Goal: Information Seeking & Learning: Learn about a topic

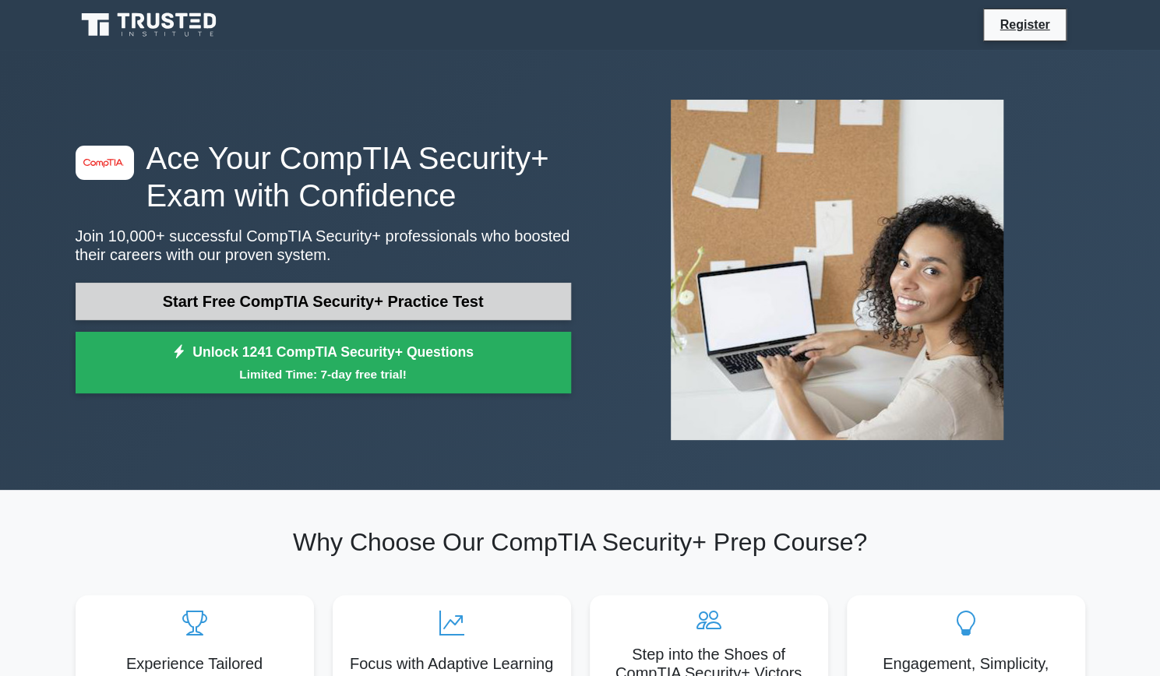
click at [422, 306] on link "Start Free CompTIA Security+ Practice Test" at bounding box center [324, 301] width 496 height 37
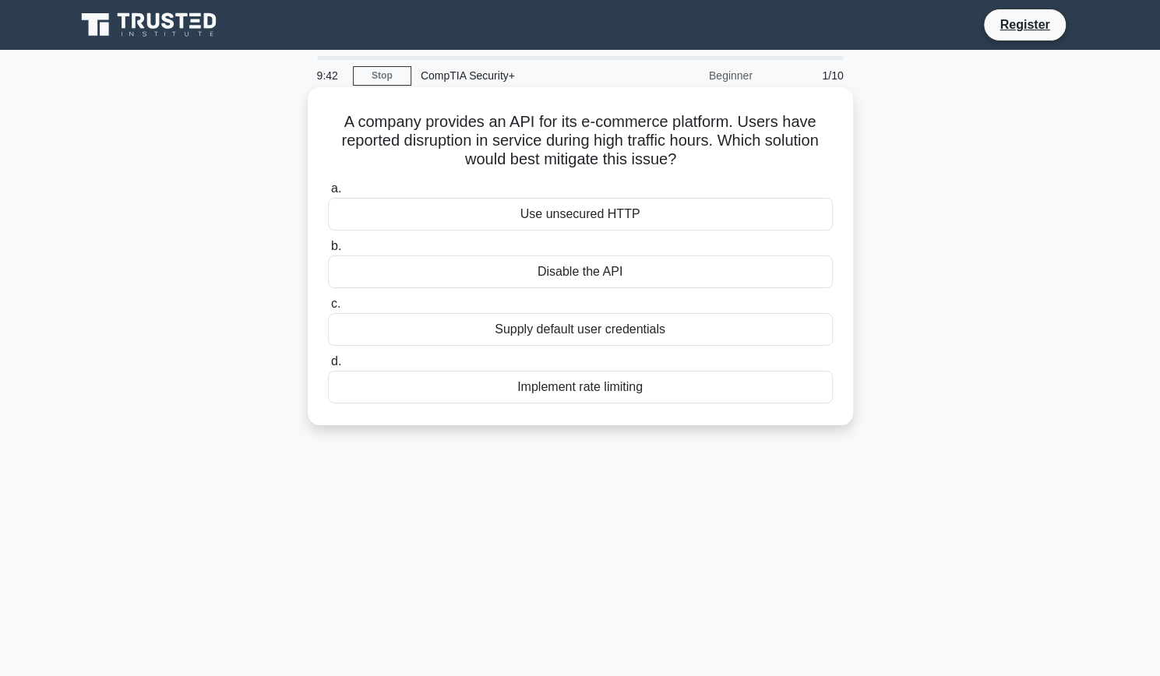
click at [572, 386] on div "Implement rate limiting" at bounding box center [580, 387] width 505 height 33
click at [328, 367] on input "d. Implement rate limiting" at bounding box center [328, 362] width 0 height 10
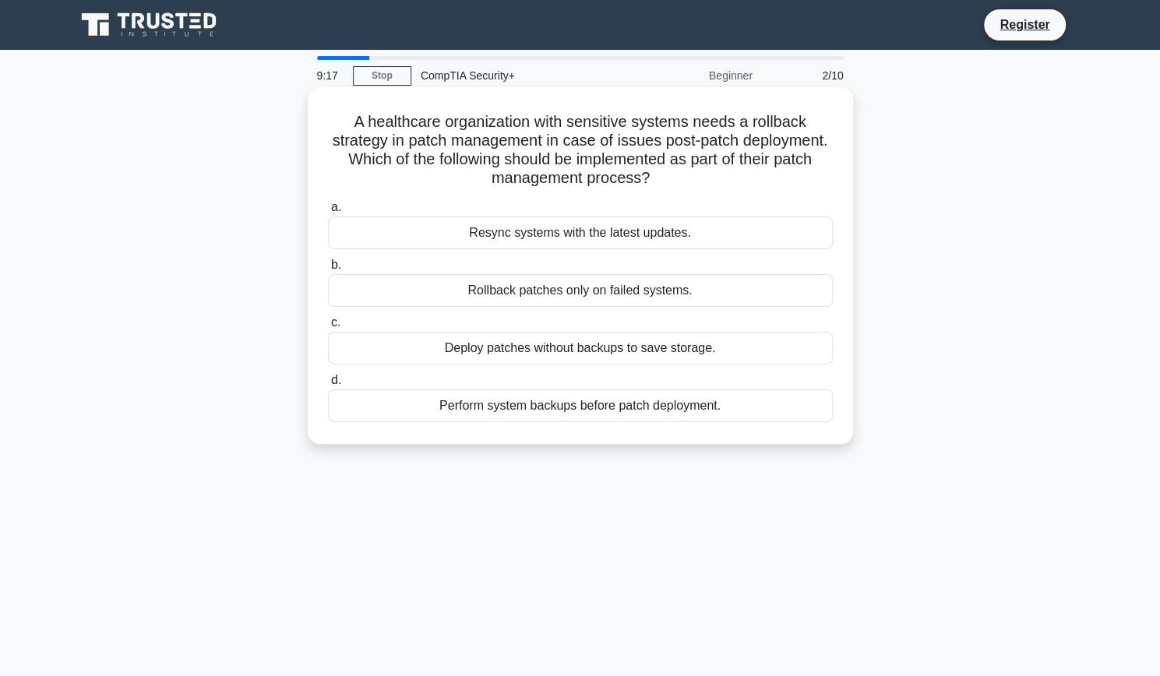
click at [591, 412] on div "Perform system backups before patch deployment." at bounding box center [580, 406] width 505 height 33
click at [328, 386] on input "d. Perform system backups before patch deployment." at bounding box center [328, 381] width 0 height 10
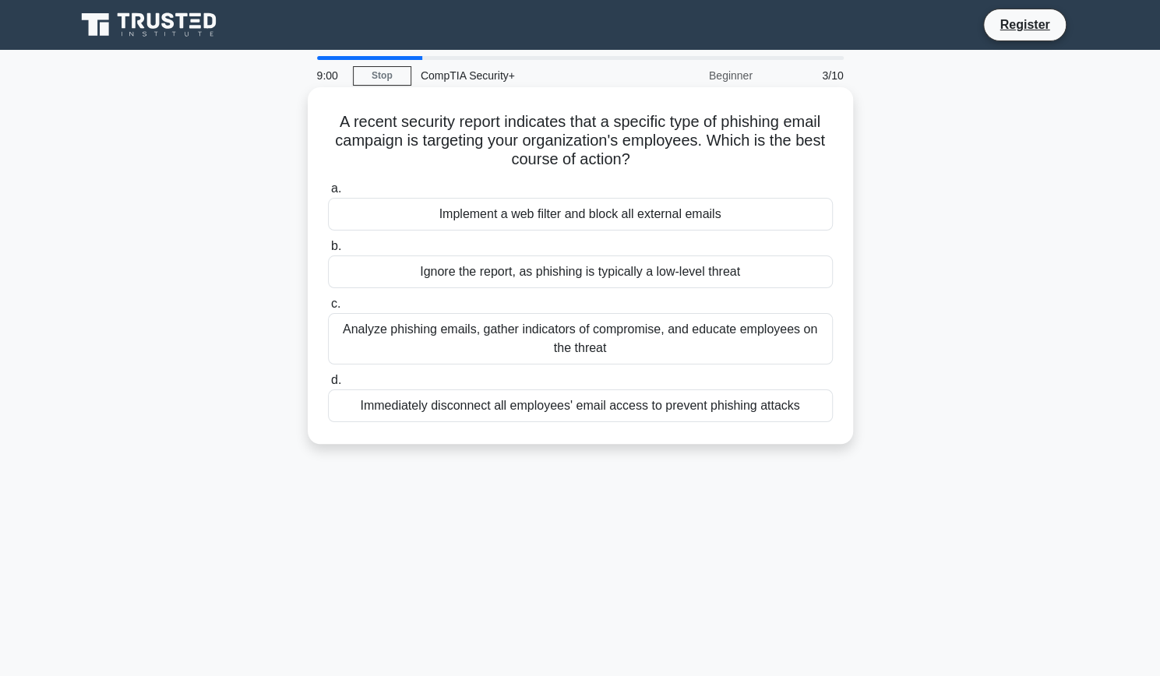
click at [571, 346] on div "Analyze phishing emails, gather indicators of compromise, and educate employees…" at bounding box center [580, 338] width 505 height 51
click at [328, 309] on input "c. Analyze phishing emails, gather indicators of compromise, and educate employ…" at bounding box center [328, 304] width 0 height 10
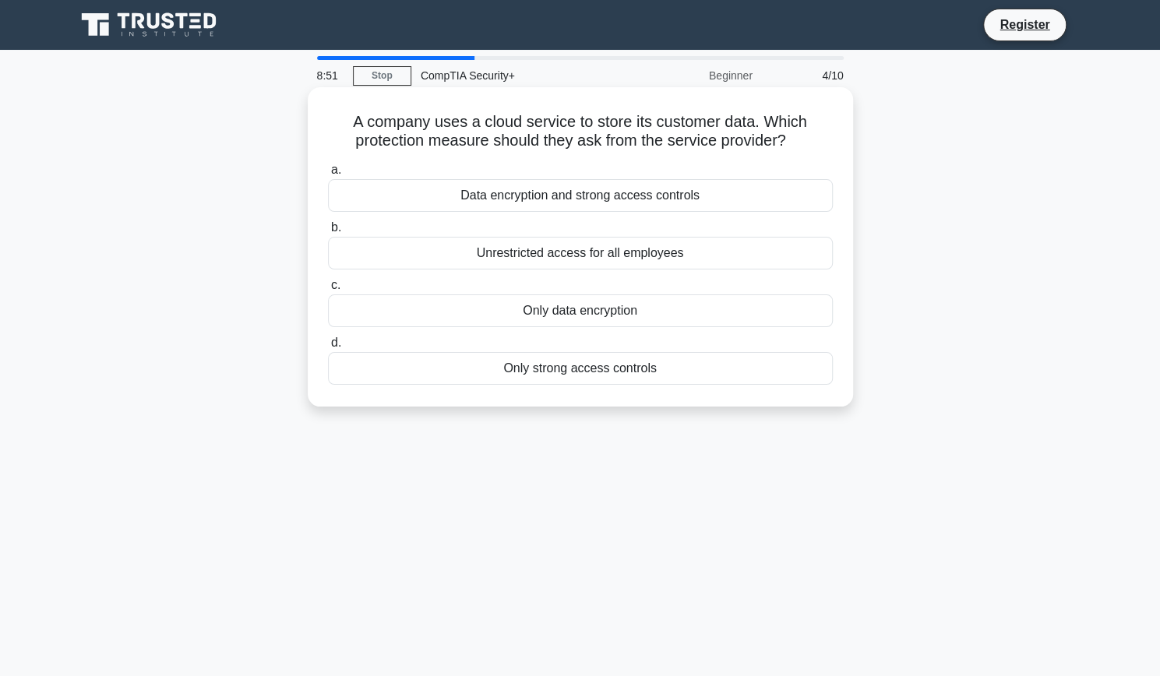
click at [569, 203] on div "Data encryption and strong access controls" at bounding box center [580, 195] width 505 height 33
click at [328, 175] on input "a. Data encryption and strong access controls" at bounding box center [328, 170] width 0 height 10
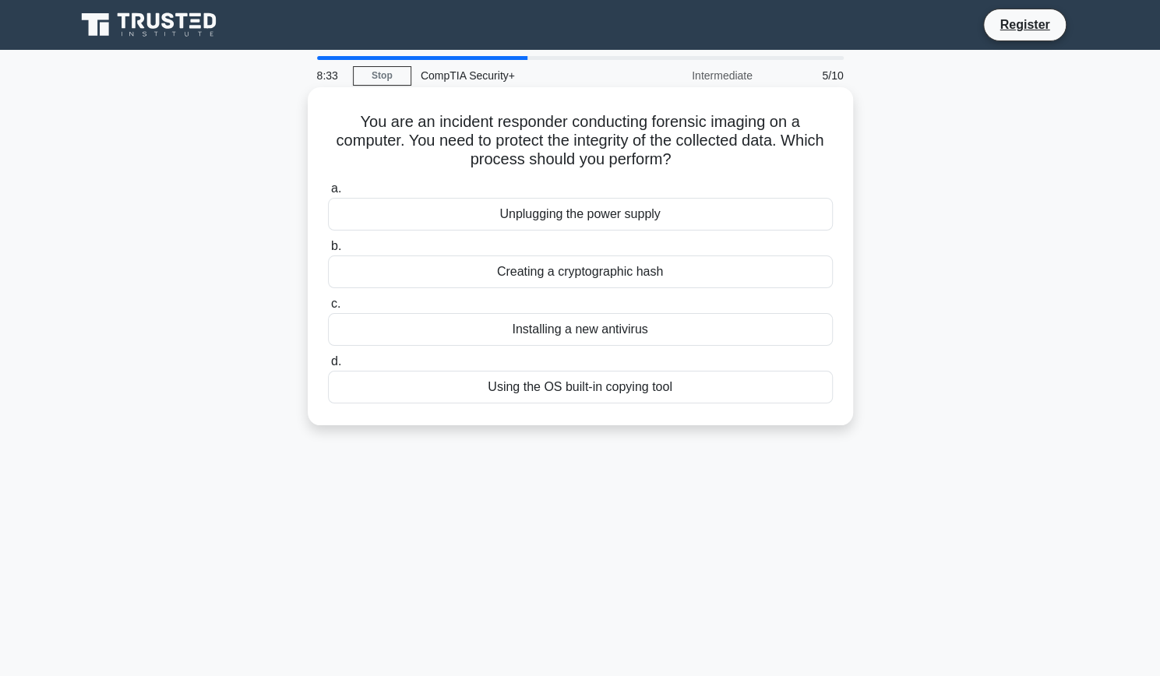
click at [593, 278] on div "Creating a cryptographic hash" at bounding box center [580, 272] width 505 height 33
click at [328, 252] on input "b. Creating a cryptographic hash" at bounding box center [328, 247] width 0 height 10
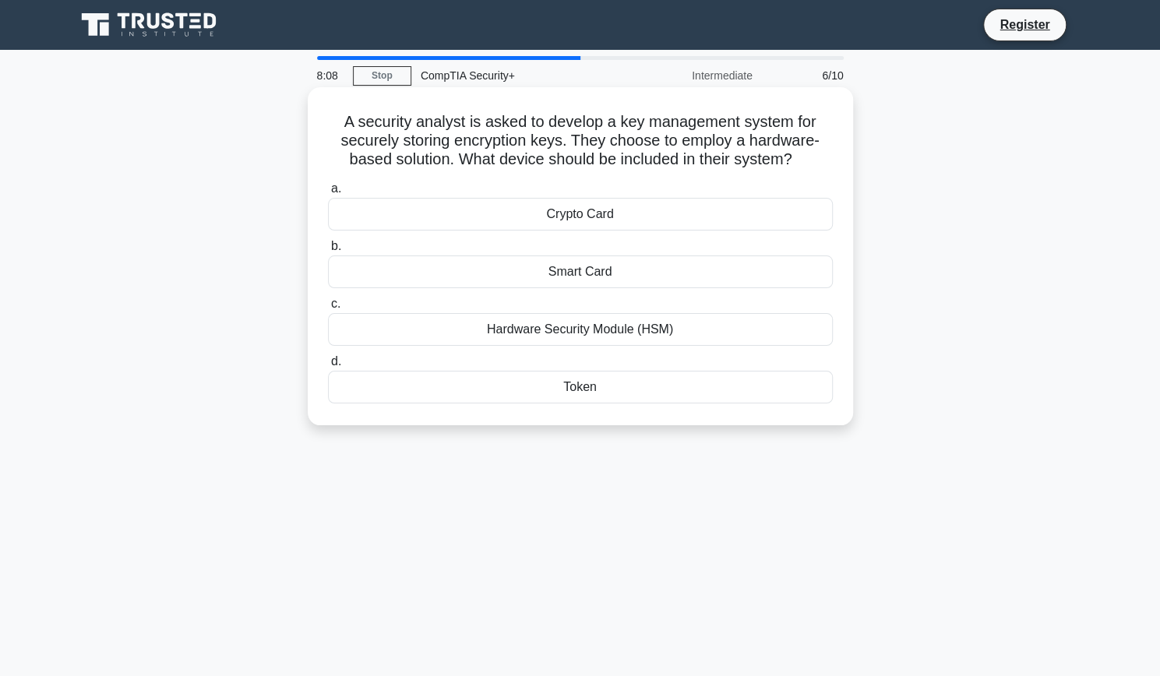
click at [601, 340] on div "Hardware Security Module (HSM)" at bounding box center [580, 329] width 505 height 33
click at [328, 309] on input "c. Hardware Security Module (HSM)" at bounding box center [328, 304] width 0 height 10
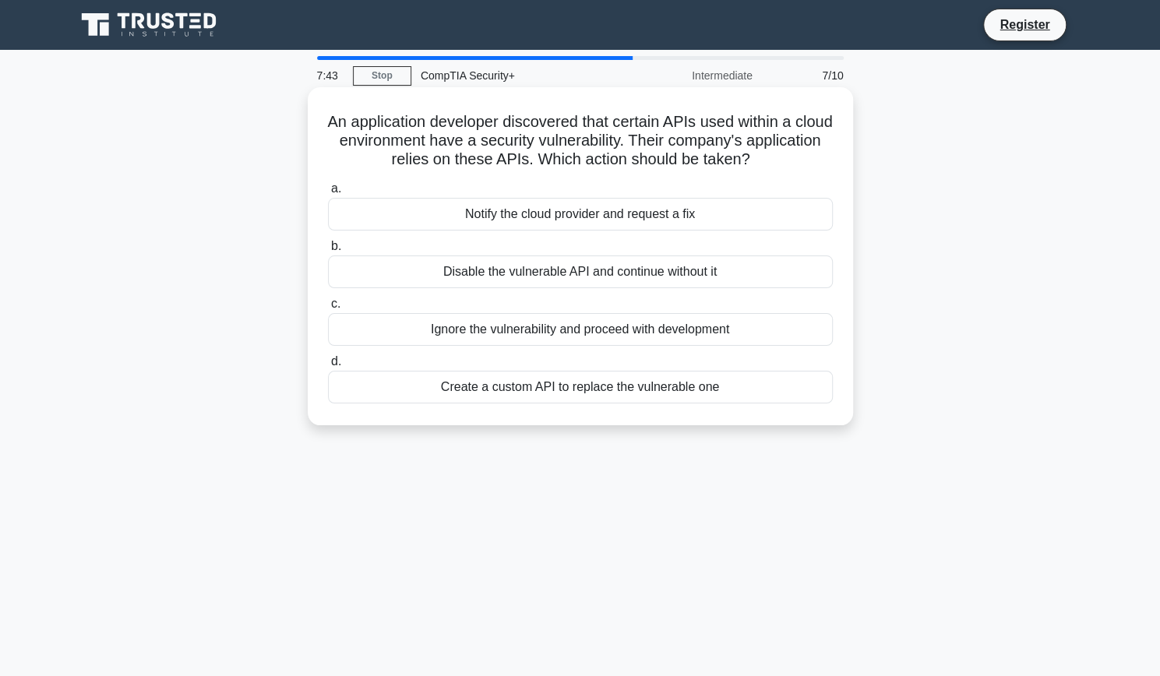
click at [573, 221] on div "Notify the cloud provider and request a fix" at bounding box center [580, 214] width 505 height 33
click at [328, 194] on input "a. Notify the cloud provider and request a fix" at bounding box center [328, 189] width 0 height 10
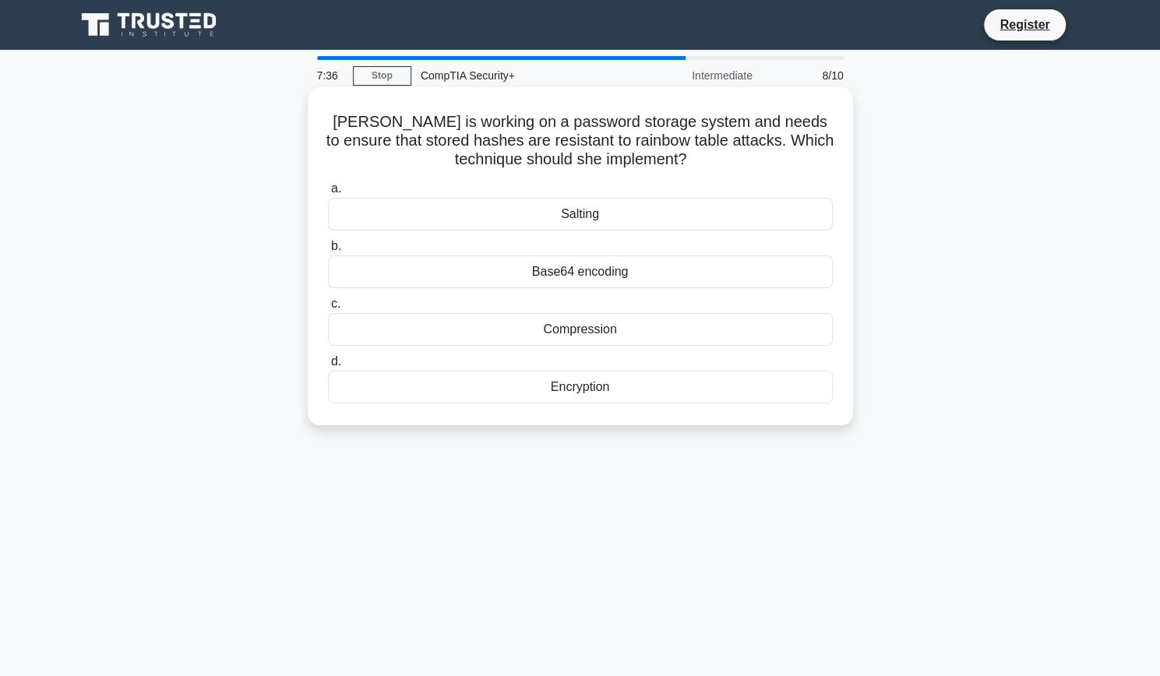
click at [579, 208] on div "Salting" at bounding box center [580, 214] width 505 height 33
click at [328, 194] on input "a. Salting" at bounding box center [328, 189] width 0 height 10
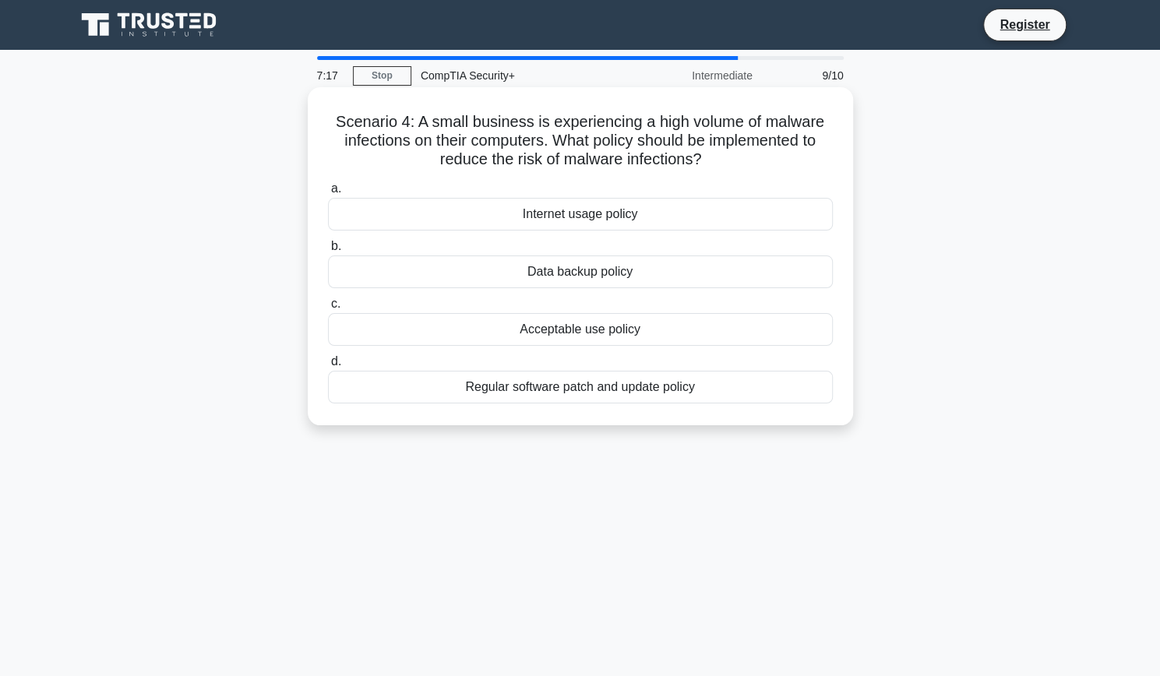
click at [616, 392] on div "Regular software patch and update policy" at bounding box center [580, 387] width 505 height 33
click at [328, 367] on input "d. Regular software patch and update policy" at bounding box center [328, 362] width 0 height 10
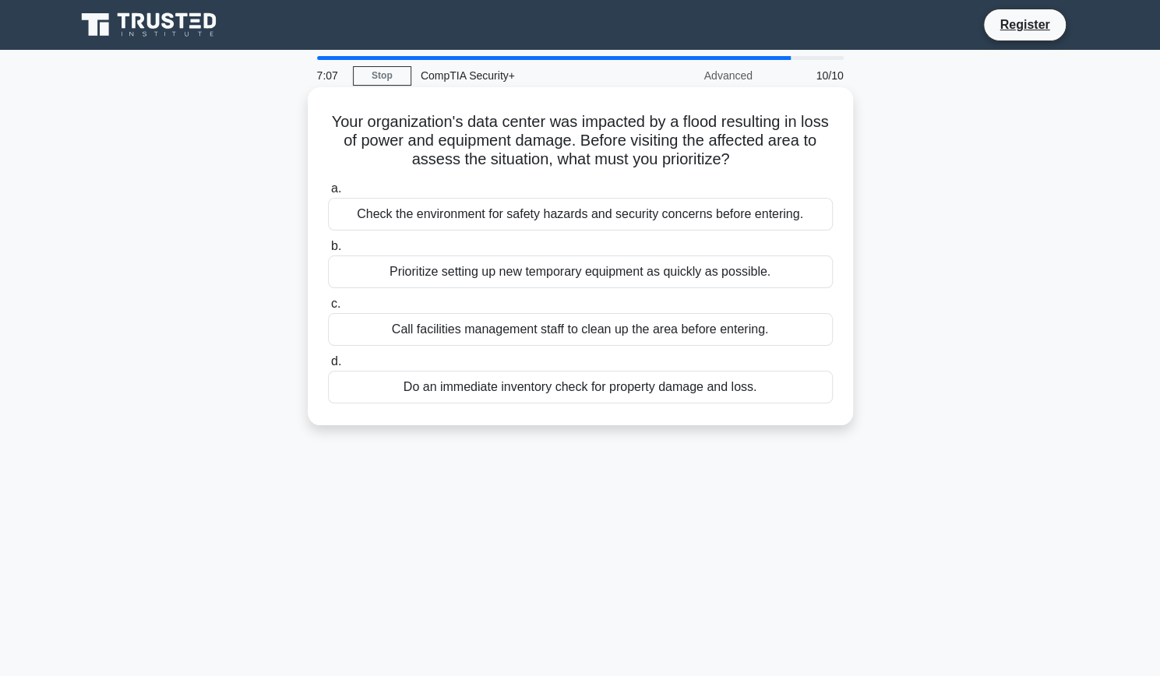
click at [601, 219] on div "Check the environment for safety hazards and security concerns before entering." at bounding box center [580, 214] width 505 height 33
click at [328, 194] on input "a. Check the environment for safety hazards and security concerns before enteri…" at bounding box center [328, 189] width 0 height 10
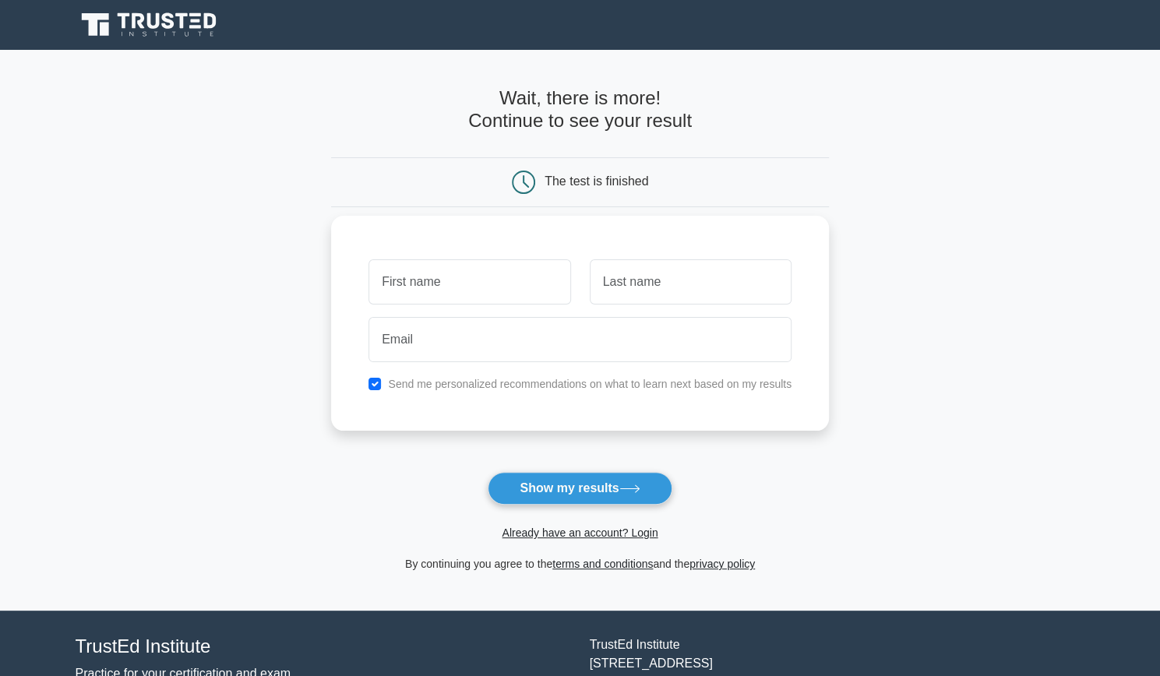
click at [543, 281] on input "text" at bounding box center [470, 281] width 202 height 45
type input "[PERSON_NAME]"
click at [591, 288] on input "text" at bounding box center [691, 281] width 202 height 45
type input "Zentz"
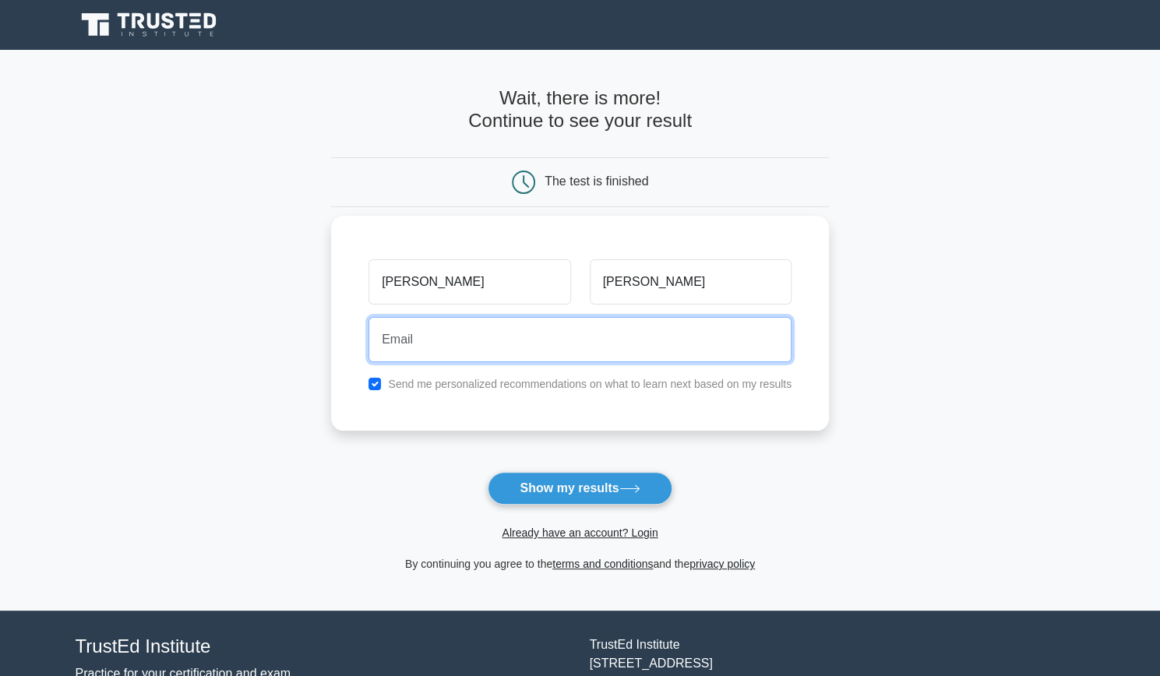
click at [641, 347] on input "email" at bounding box center [580, 339] width 423 height 45
type input "nczentz@gmail.com"
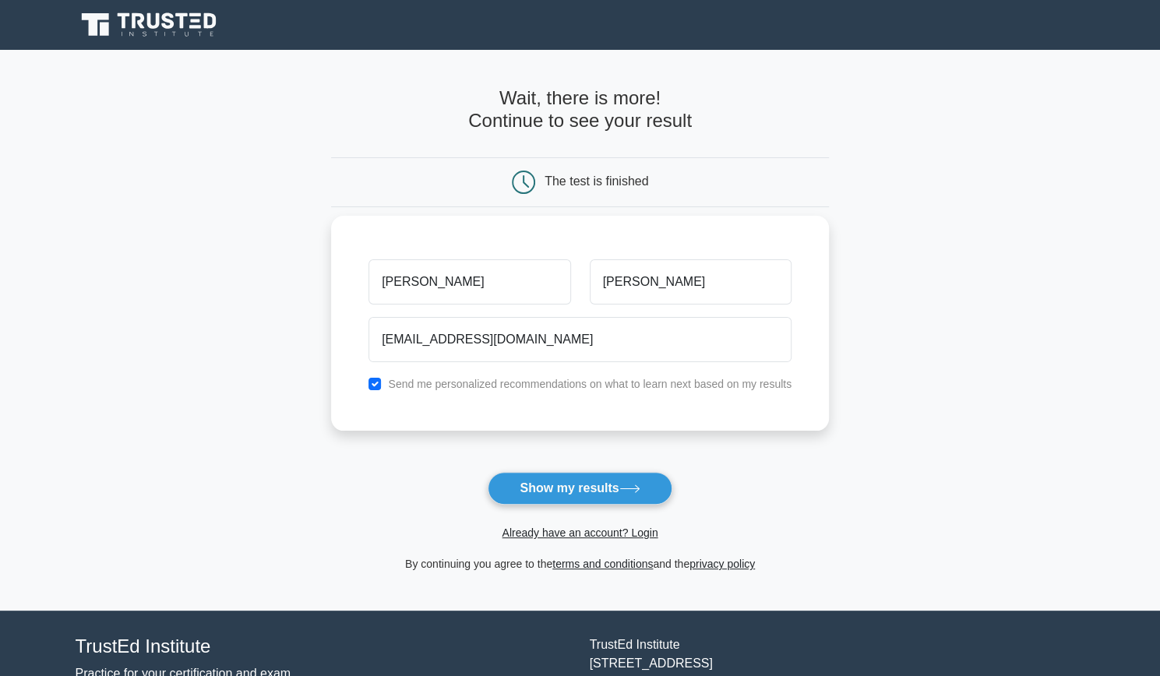
click at [538, 388] on label "Send me personalized recommendations on what to learn next based on my results" at bounding box center [590, 384] width 404 height 12
click at [374, 386] on input "checkbox" at bounding box center [375, 384] width 12 height 12
checkbox input "false"
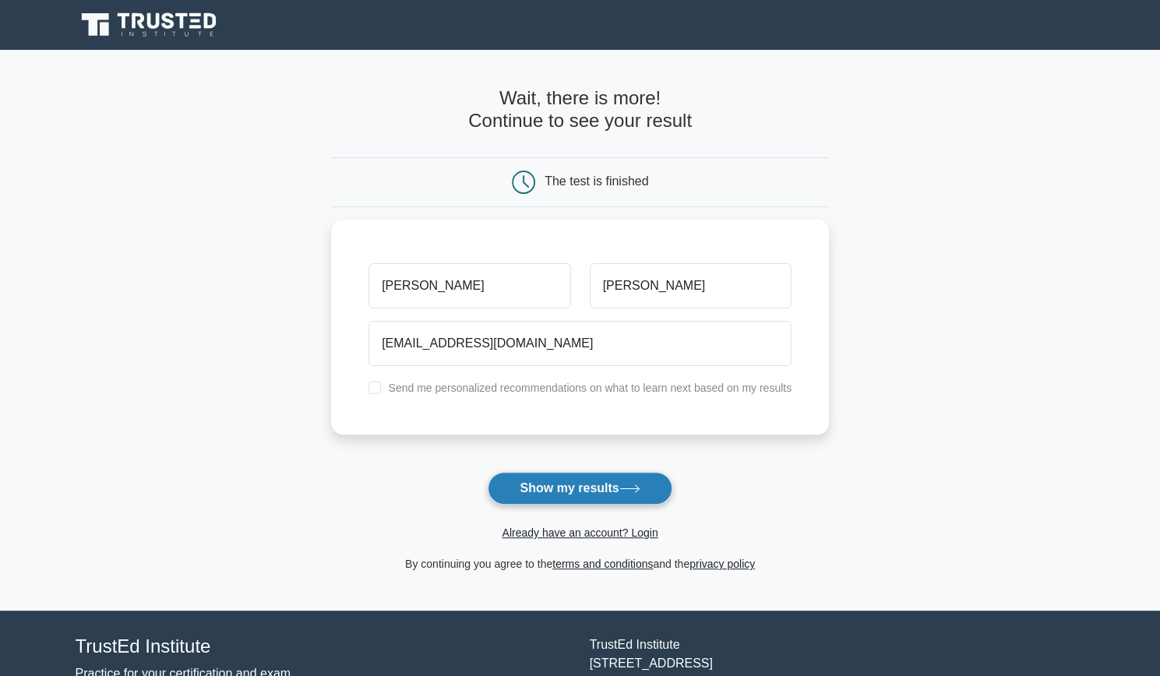
click at [580, 491] on button "Show my results" at bounding box center [580, 488] width 184 height 33
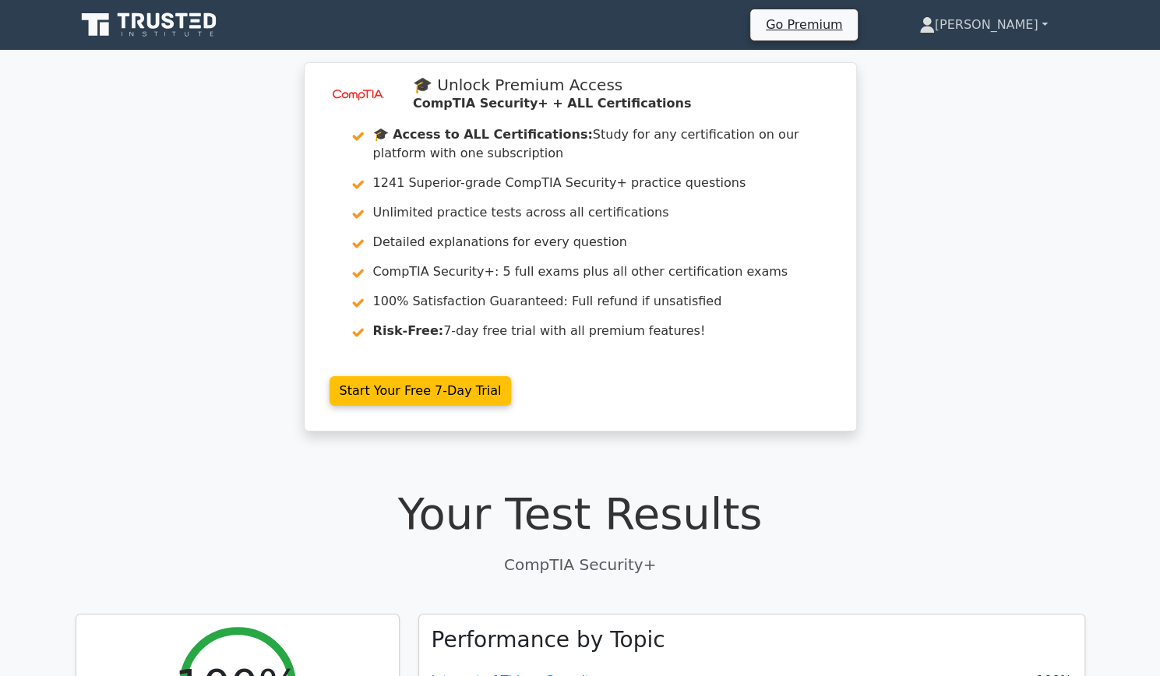
click at [1011, 17] on link "Nicholas" at bounding box center [983, 24] width 203 height 31
click at [170, 40] on icon at bounding box center [151, 25] width 150 height 30
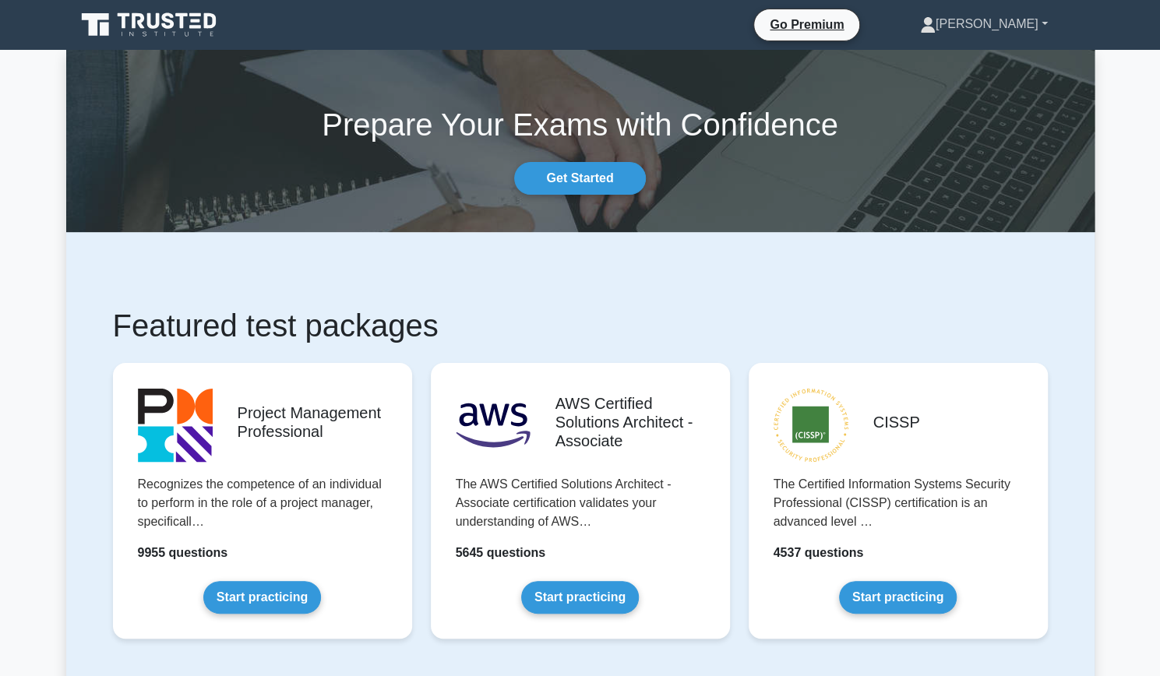
click at [994, 32] on link "[PERSON_NAME]" at bounding box center [984, 24] width 203 height 31
click at [972, 56] on link "Profile" at bounding box center [945, 60] width 123 height 25
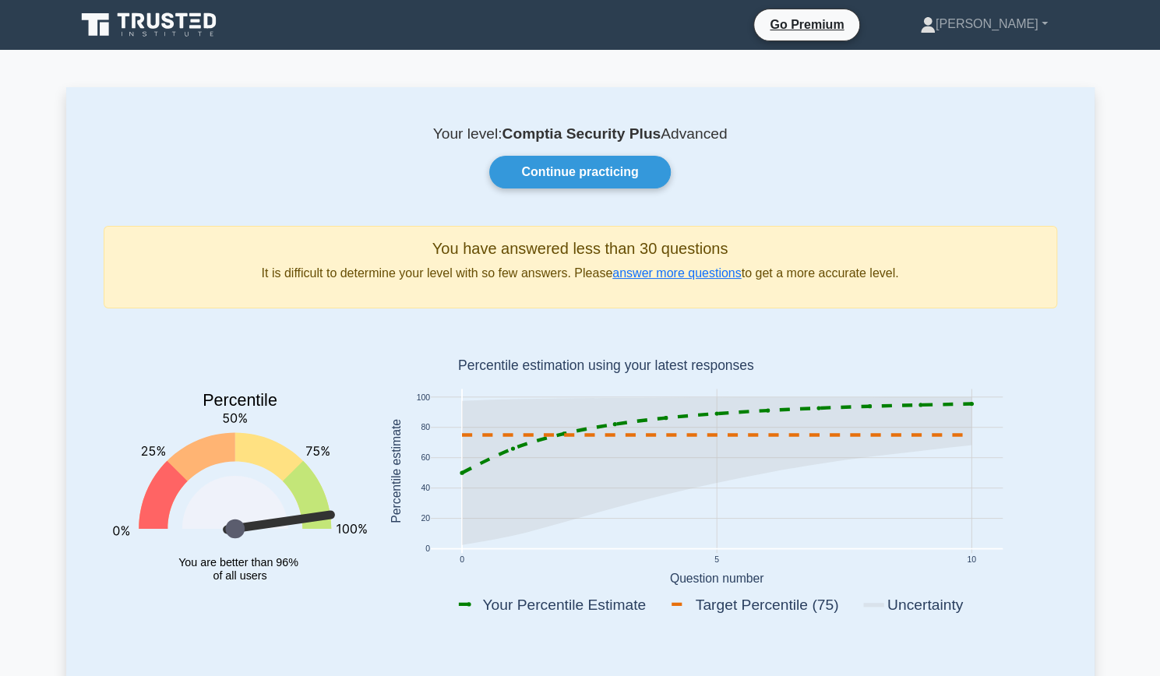
click at [180, 30] on icon at bounding box center [151, 25] width 150 height 30
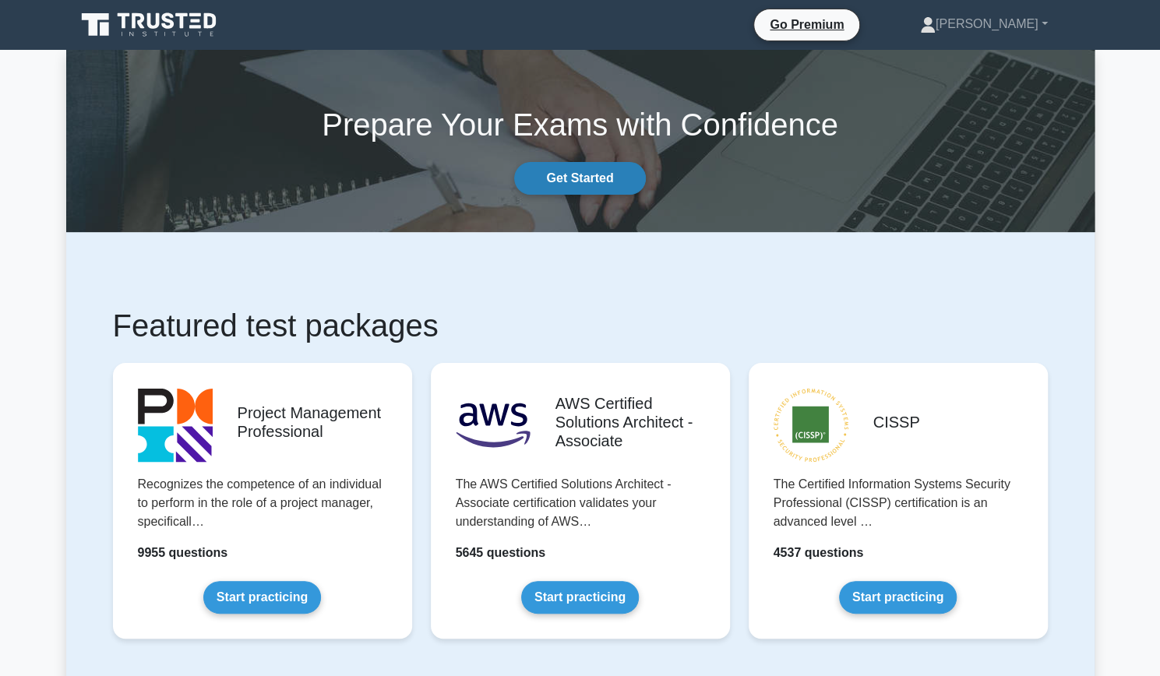
click at [615, 178] on link "Get Started" at bounding box center [579, 178] width 131 height 33
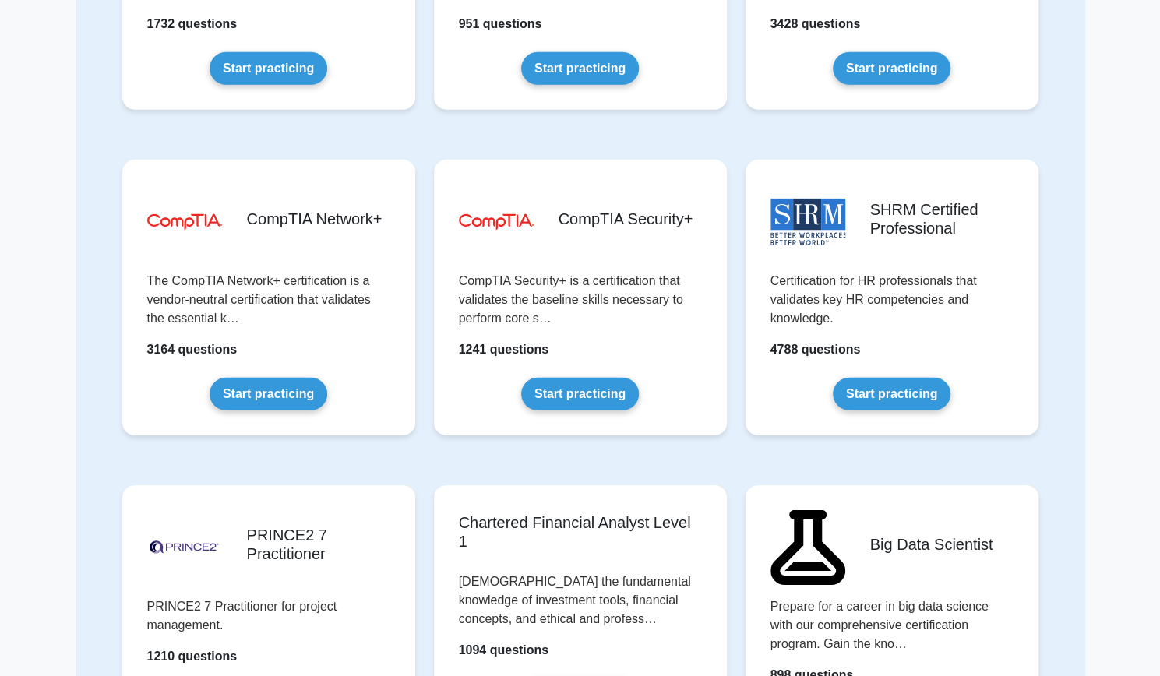
scroll to position [2634, 0]
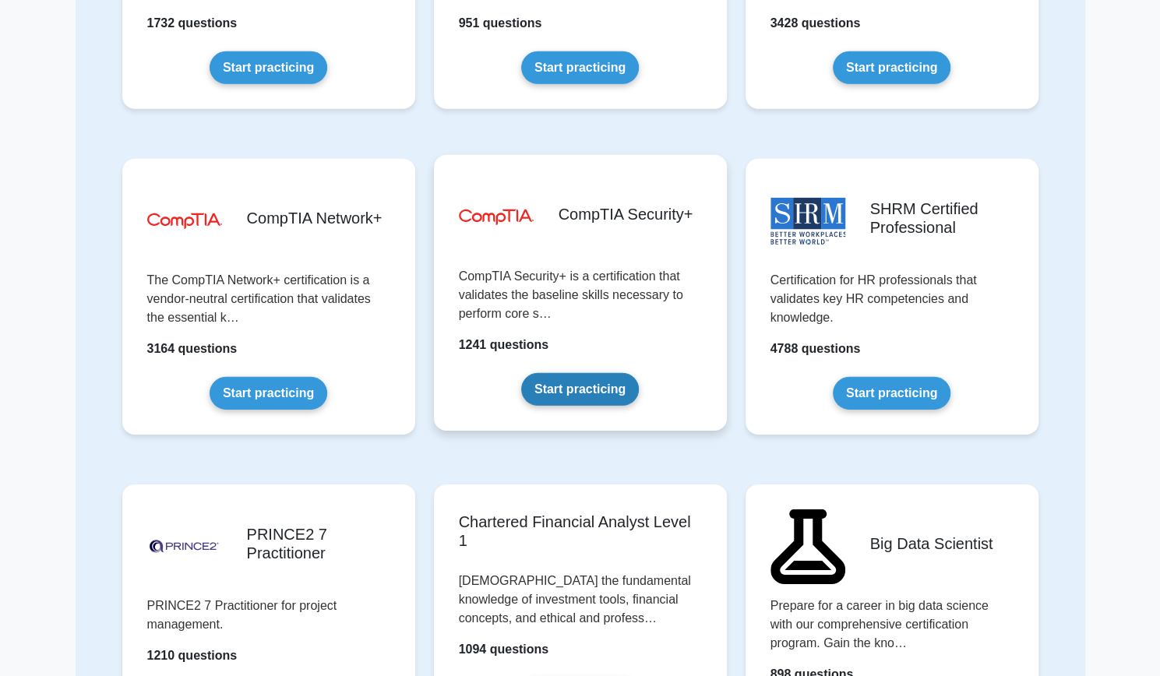
click at [570, 383] on link "Start practicing" at bounding box center [580, 389] width 118 height 33
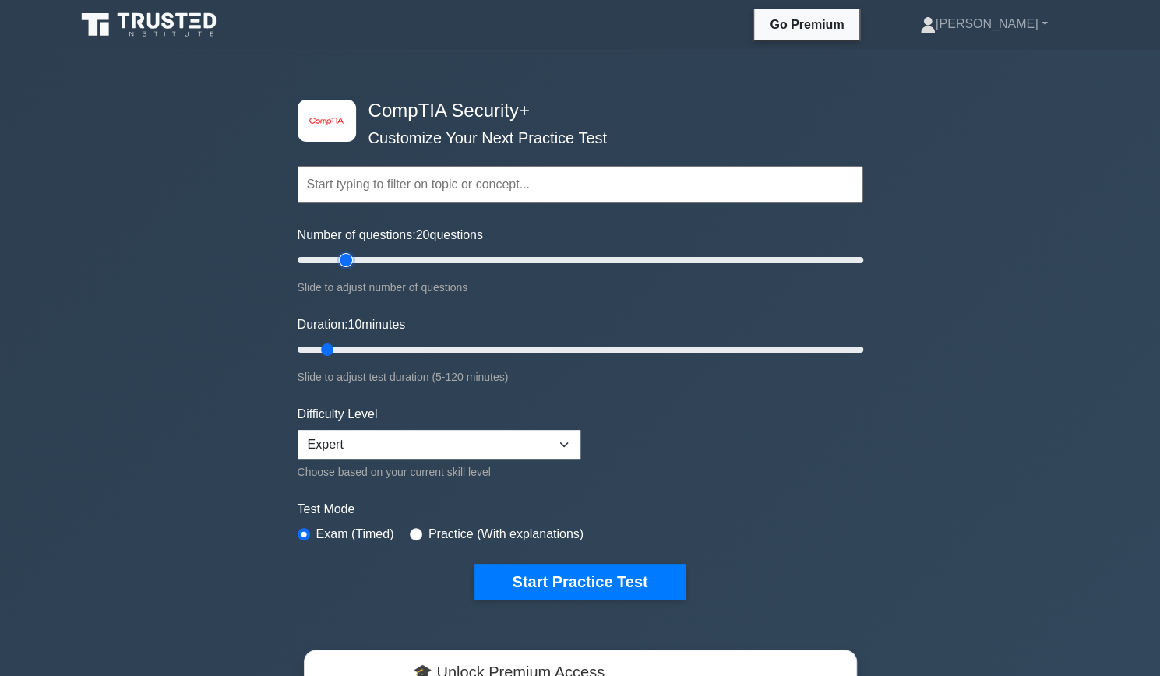
drag, startPoint x: 315, startPoint y: 263, endPoint x: 345, endPoint y: 260, distance: 30.5
type input "20"
click at [345, 260] on input "Number of questions: 20 questions" at bounding box center [581, 260] width 566 height 19
click at [452, 182] on input "text" at bounding box center [581, 184] width 566 height 37
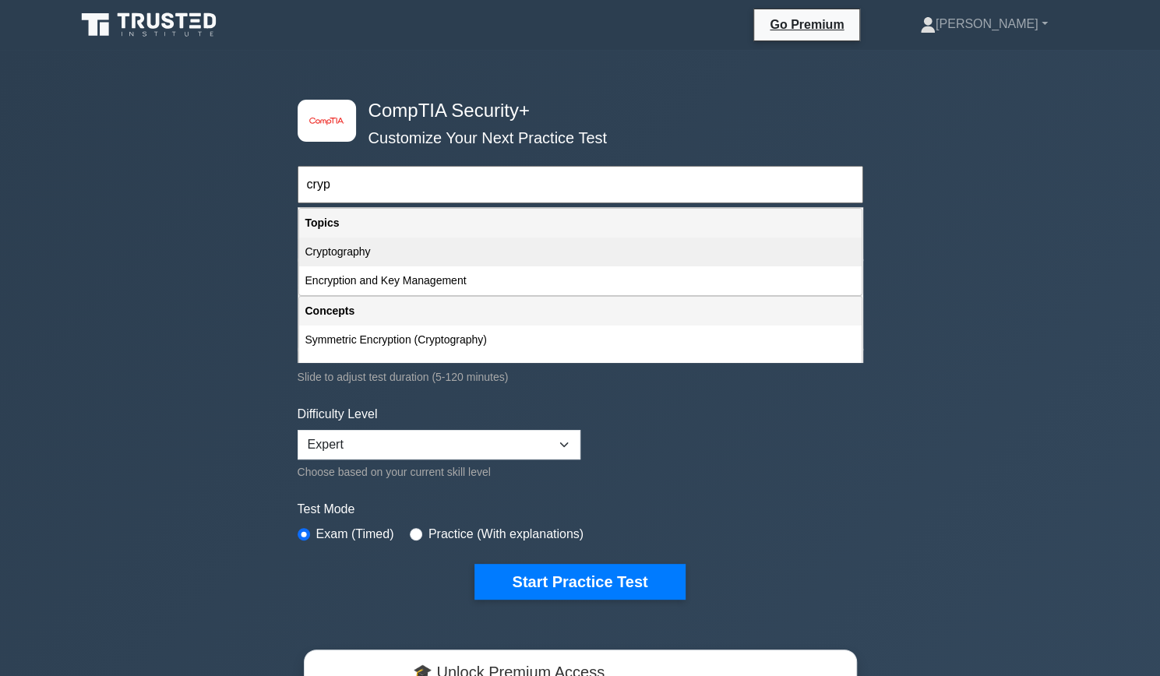
click at [404, 258] on div "Cryptography" at bounding box center [580, 252] width 563 height 29
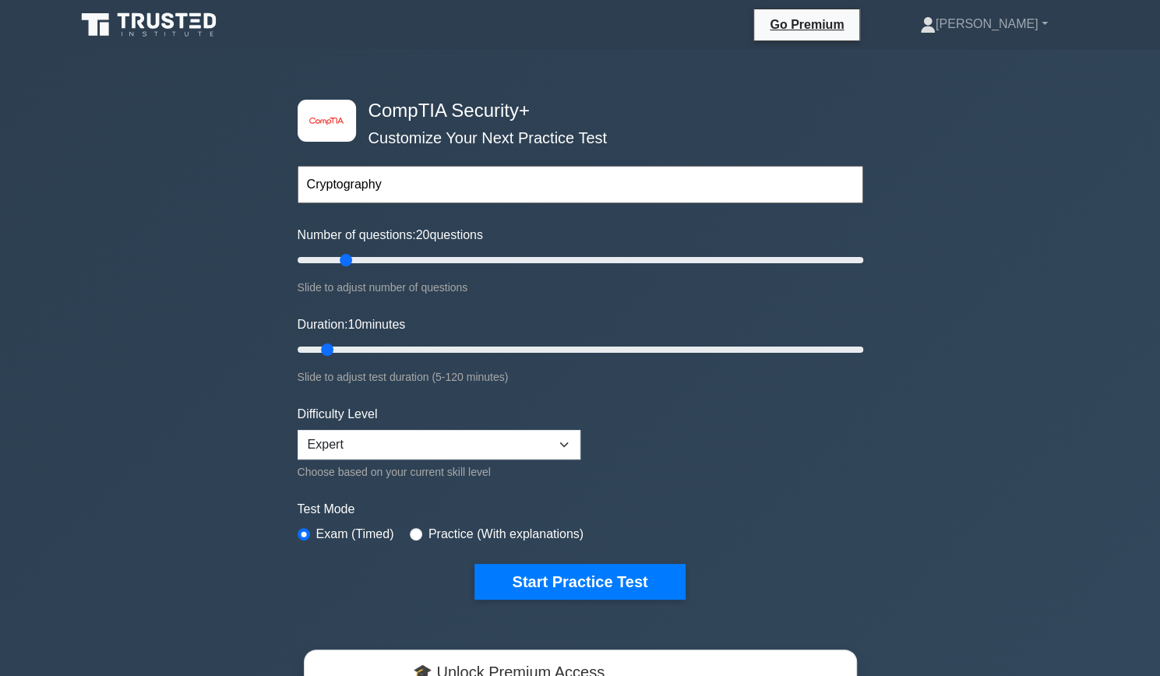
click at [505, 202] on input "Cryptography" at bounding box center [581, 184] width 566 height 37
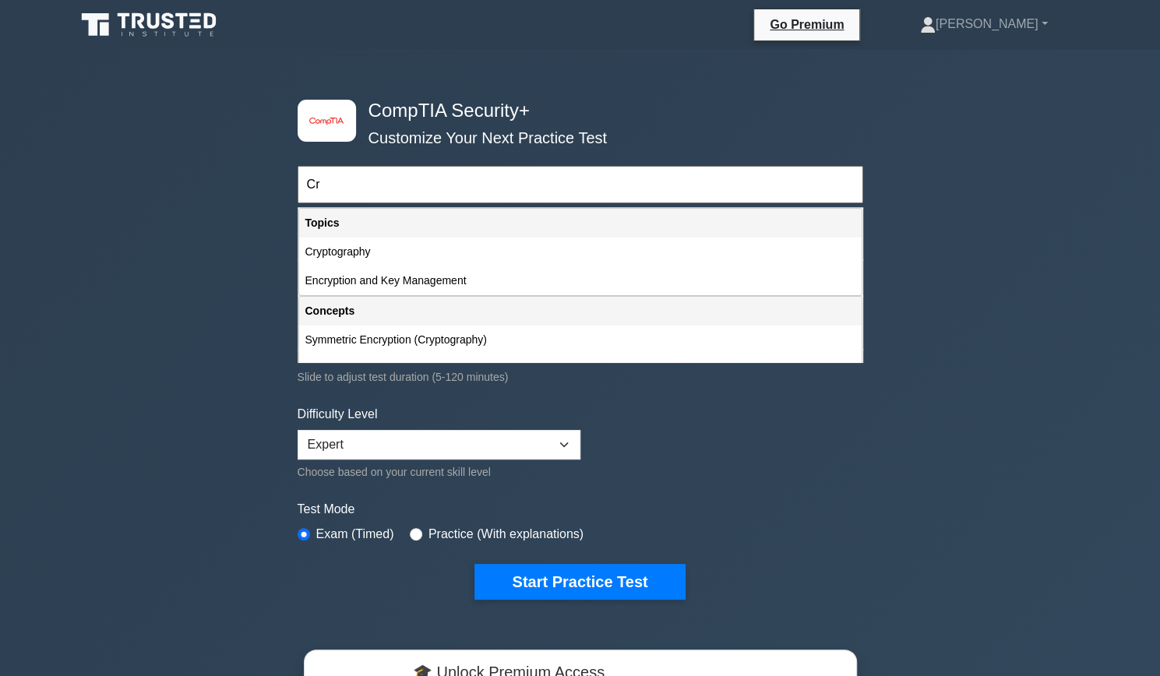
type input "C"
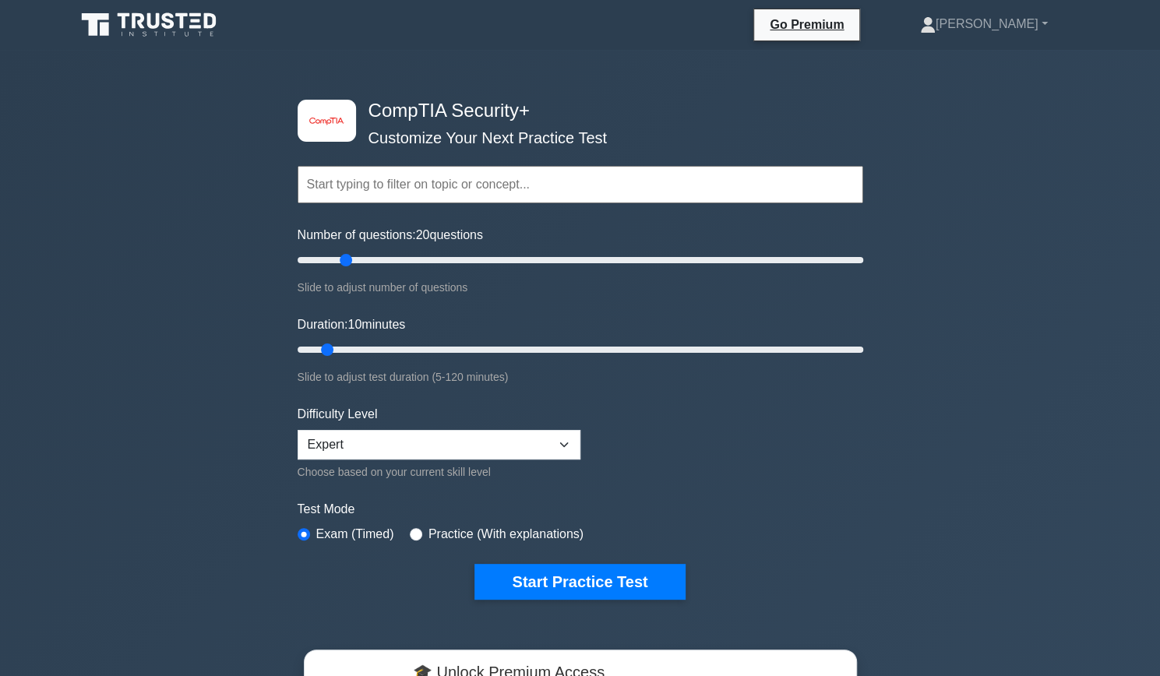
click at [1061, 239] on div "image/svg+xml CompTIA Security+ Customize Your Next Practice Test Topics Crypto…" at bounding box center [580, 545] width 1160 height 991
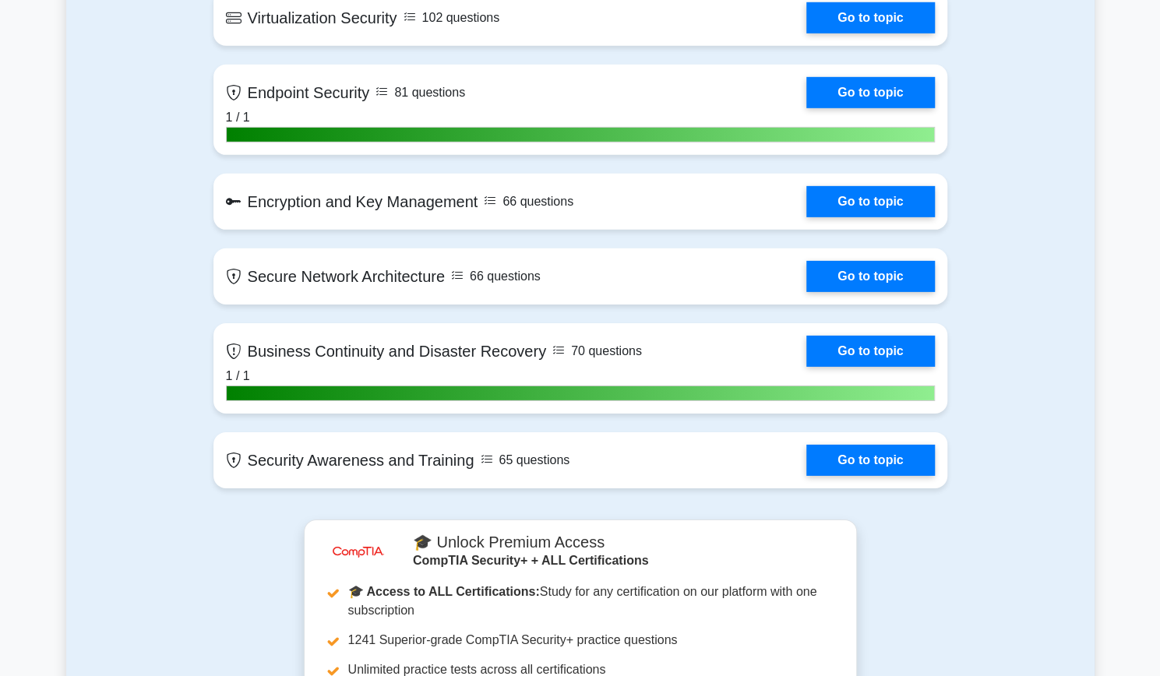
scroll to position [2779, 0]
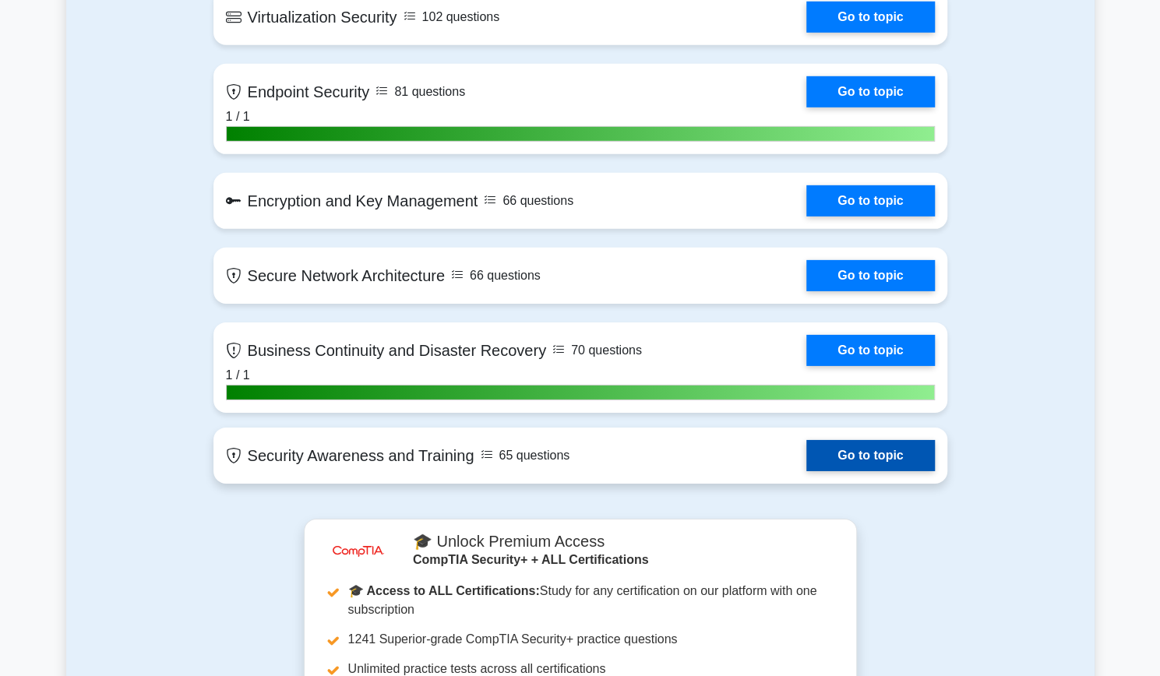
click at [879, 453] on link "Go to topic" at bounding box center [870, 455] width 128 height 31
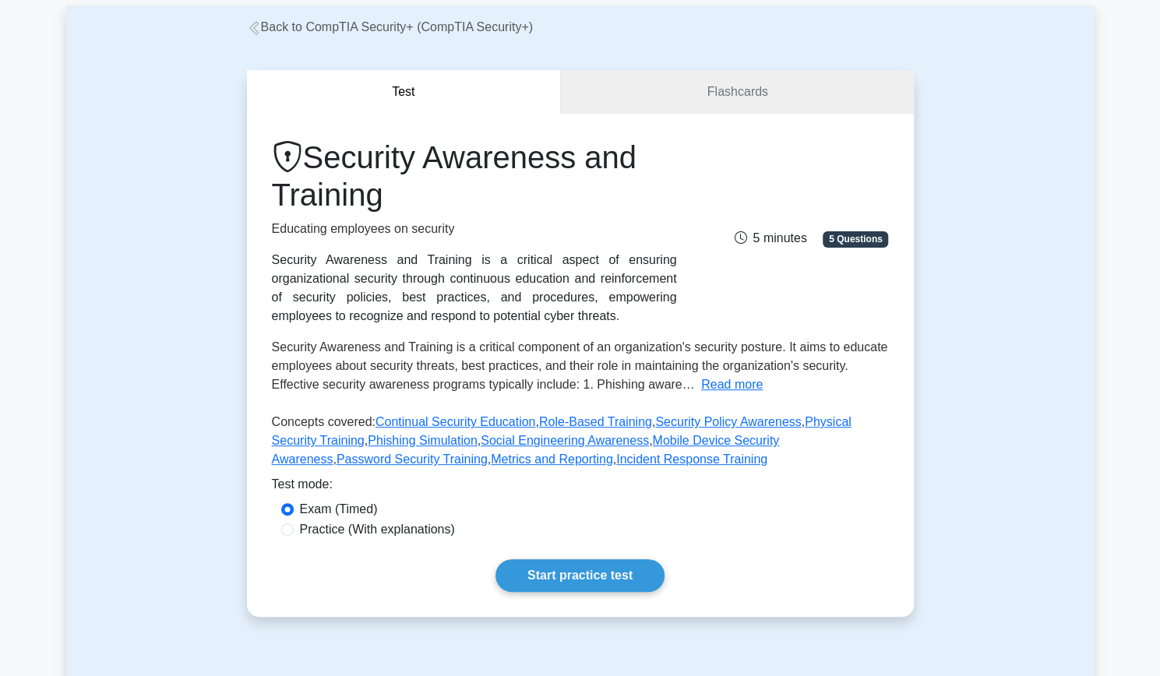
scroll to position [83, 0]
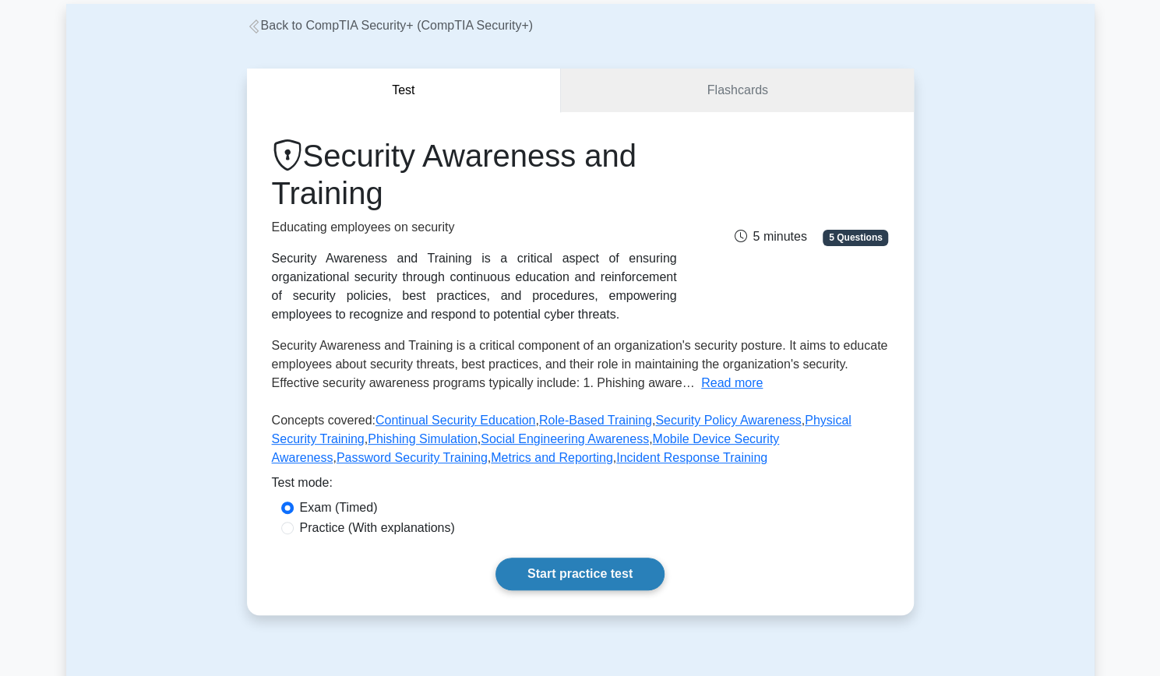
click at [555, 562] on link "Start practice test" at bounding box center [580, 574] width 169 height 33
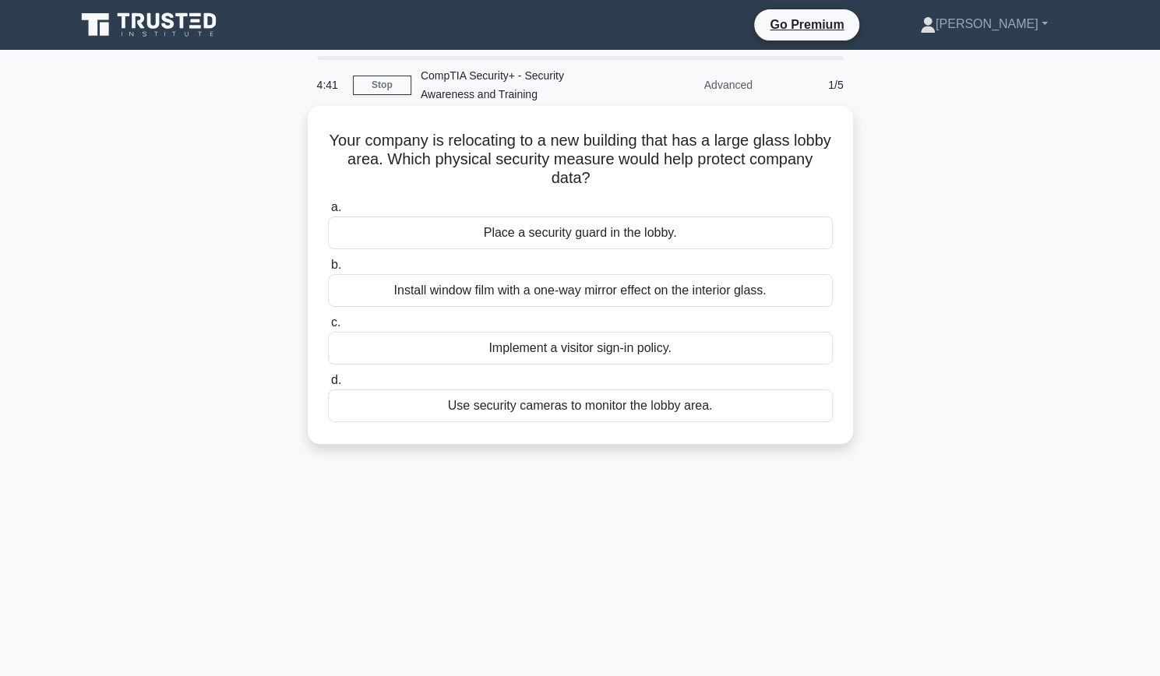
click at [614, 294] on div "Install window film with a one-way mirror effect on the interior glass." at bounding box center [580, 290] width 505 height 33
click at [328, 270] on input "b. Install window film with a one-way mirror effect on the interior glass." at bounding box center [328, 265] width 0 height 10
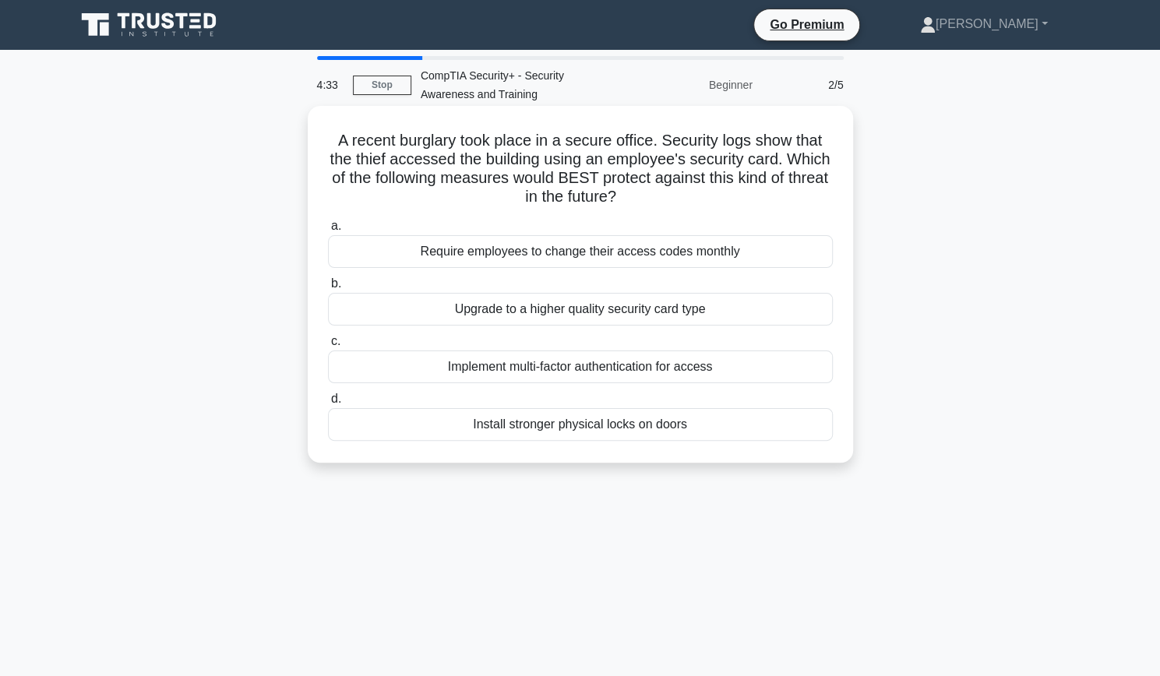
click at [612, 163] on h5 "A recent burglary took place in a secure office. Security logs show that the th…" at bounding box center [580, 169] width 508 height 76
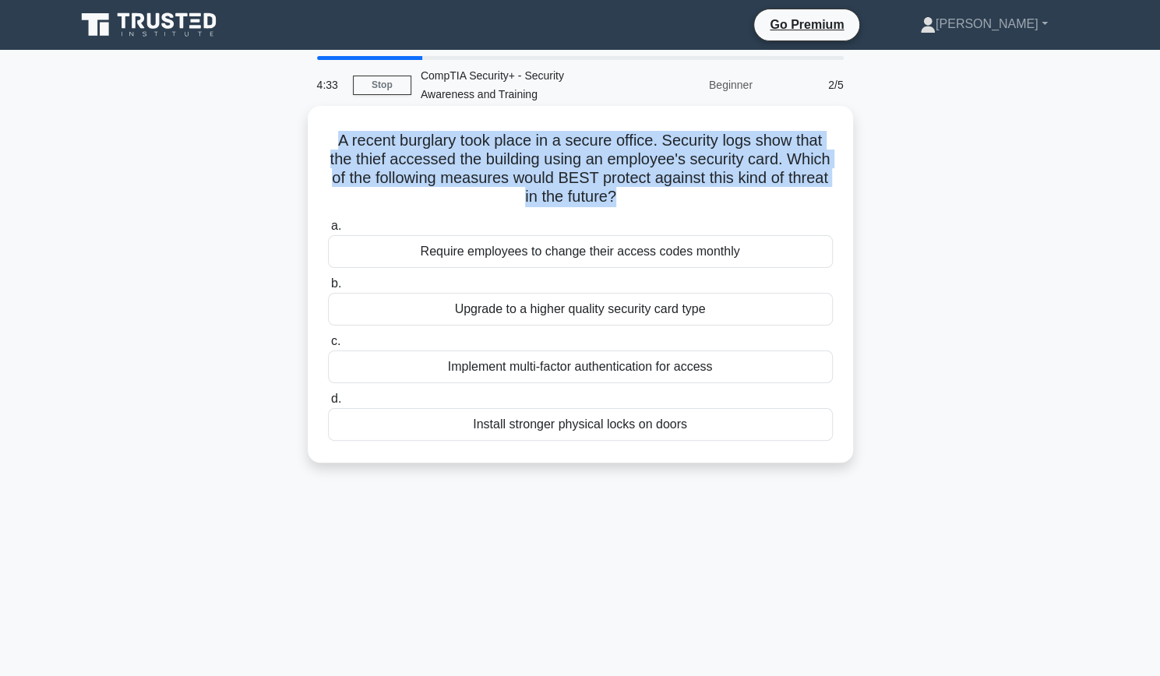
click at [612, 163] on h5 "A recent burglary took place in a secure office. Security logs show that the th…" at bounding box center [580, 169] width 508 height 76
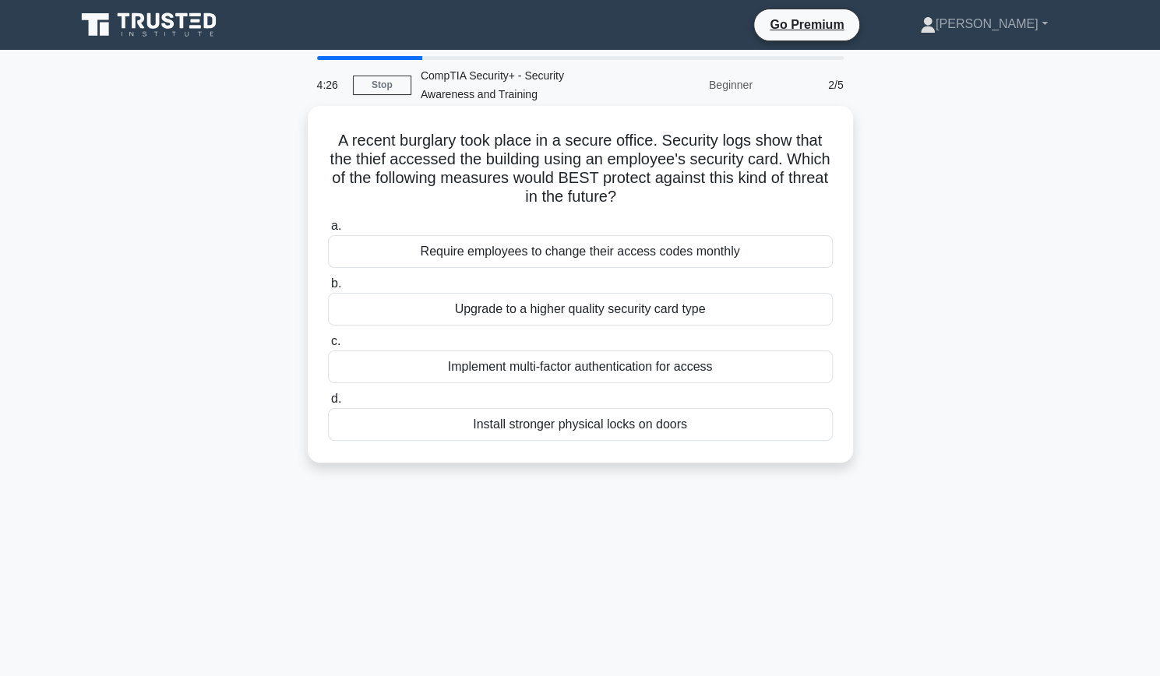
click at [557, 369] on div "Implement multi-factor authentication for access" at bounding box center [580, 367] width 505 height 33
click at [328, 347] on input "c. Implement multi-factor authentication for access" at bounding box center [328, 342] width 0 height 10
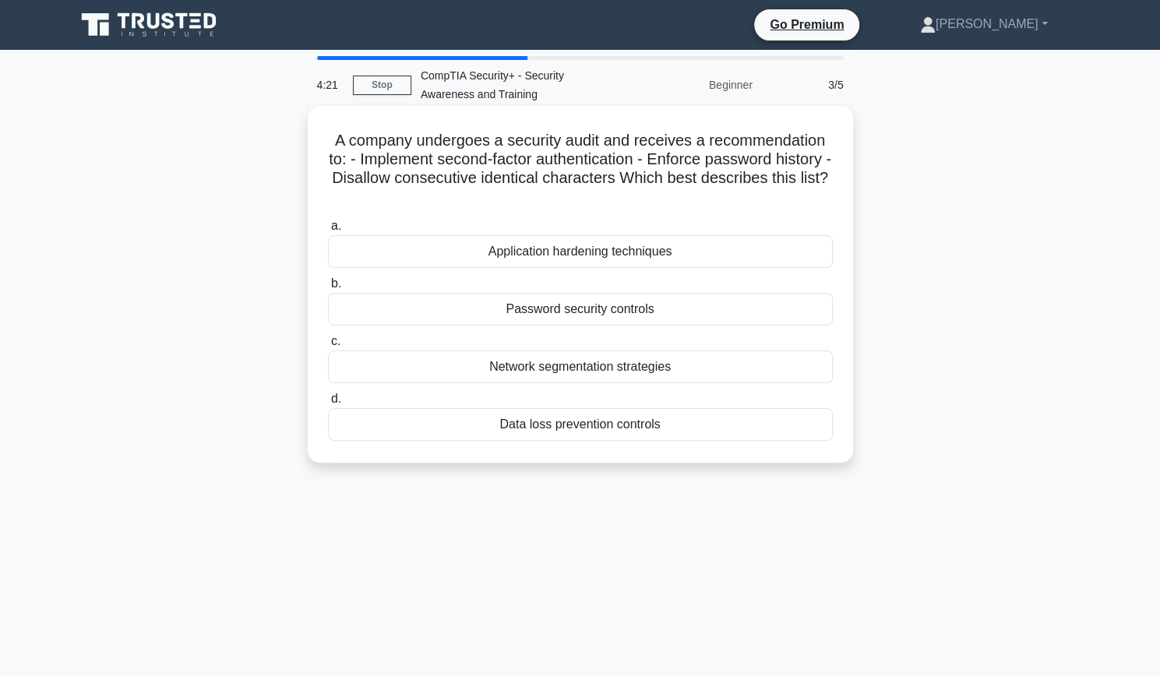
click at [655, 163] on h5 "A company undergoes a security audit and receives a recommendation to: - Implem…" at bounding box center [580, 169] width 508 height 76
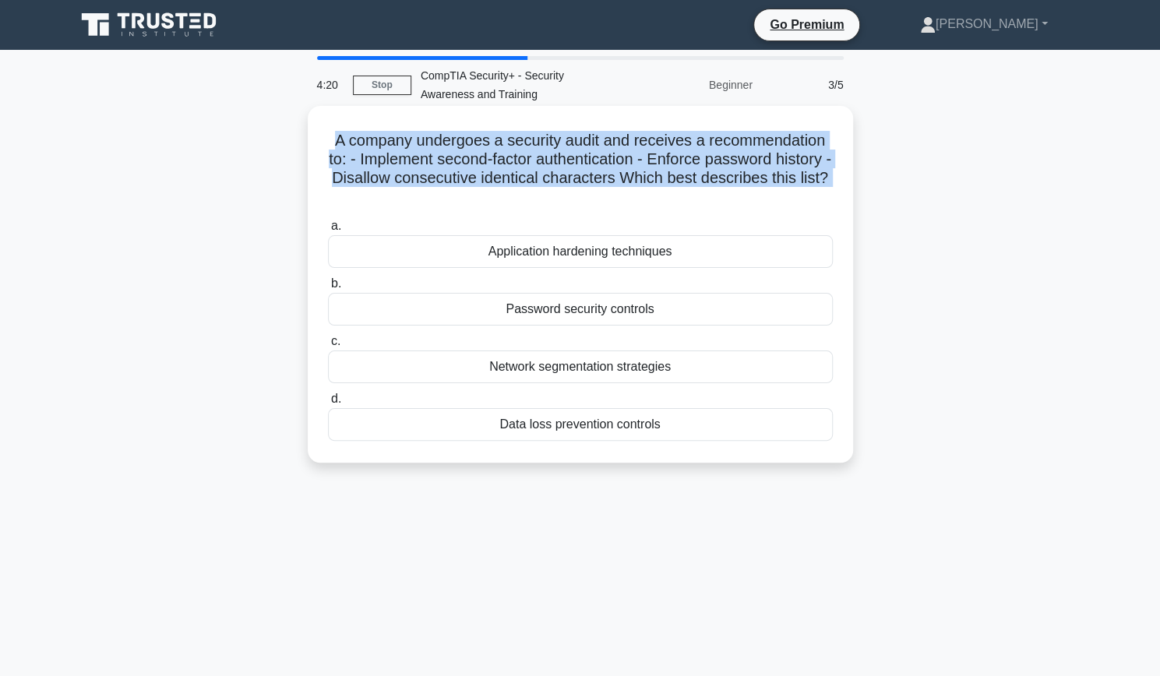
click at [655, 163] on h5 "A company undergoes a security audit and receives a recommendation to: - Implem…" at bounding box center [580, 169] width 508 height 76
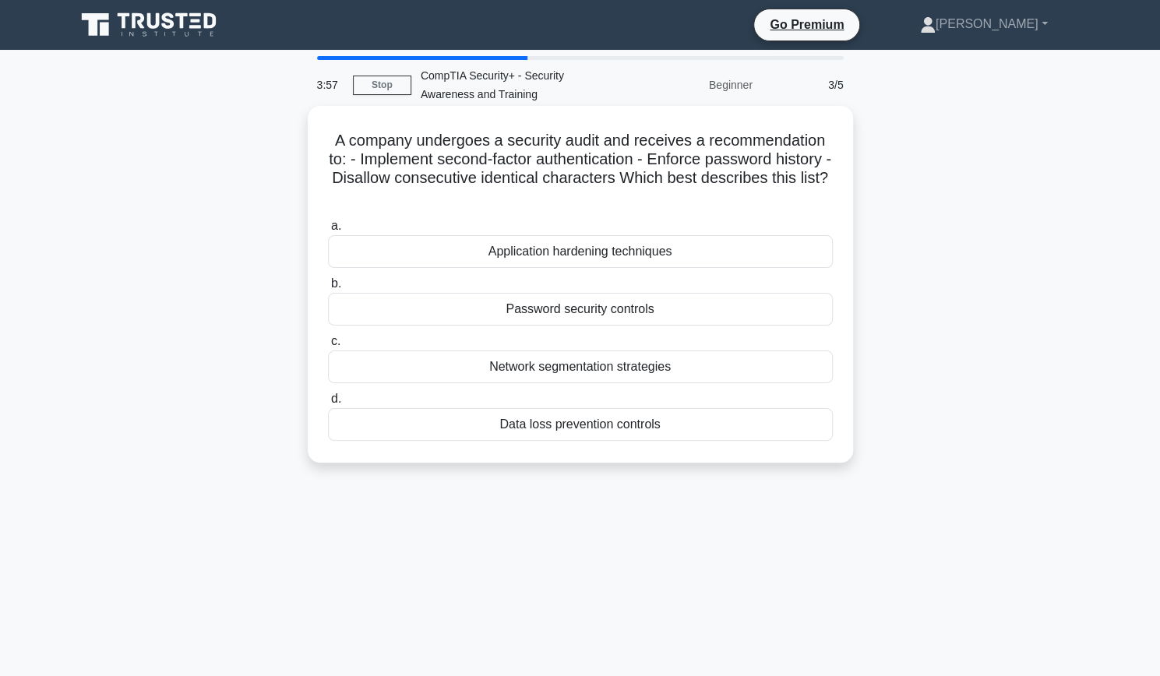
click at [599, 308] on div "Password security controls" at bounding box center [580, 309] width 505 height 33
click at [328, 289] on input "b. Password security controls" at bounding box center [328, 284] width 0 height 10
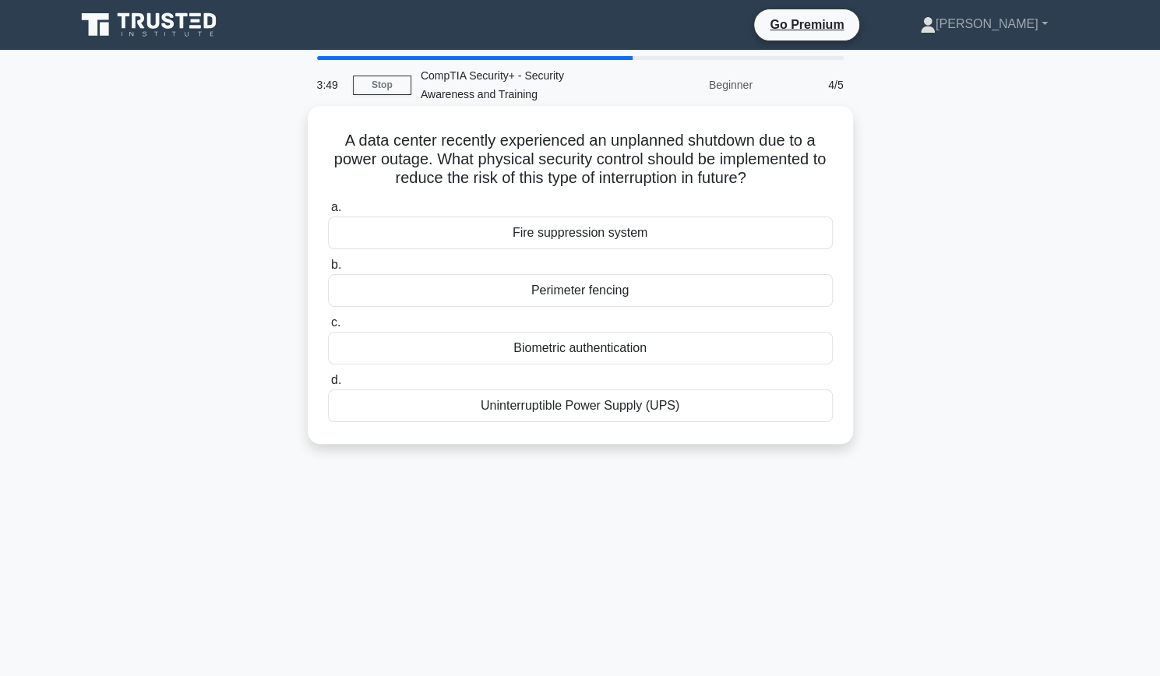
click at [521, 403] on div "Uninterruptible Power Supply (UPS)" at bounding box center [580, 406] width 505 height 33
click at [328, 386] on input "d. Uninterruptible Power Supply (UPS)" at bounding box center [328, 381] width 0 height 10
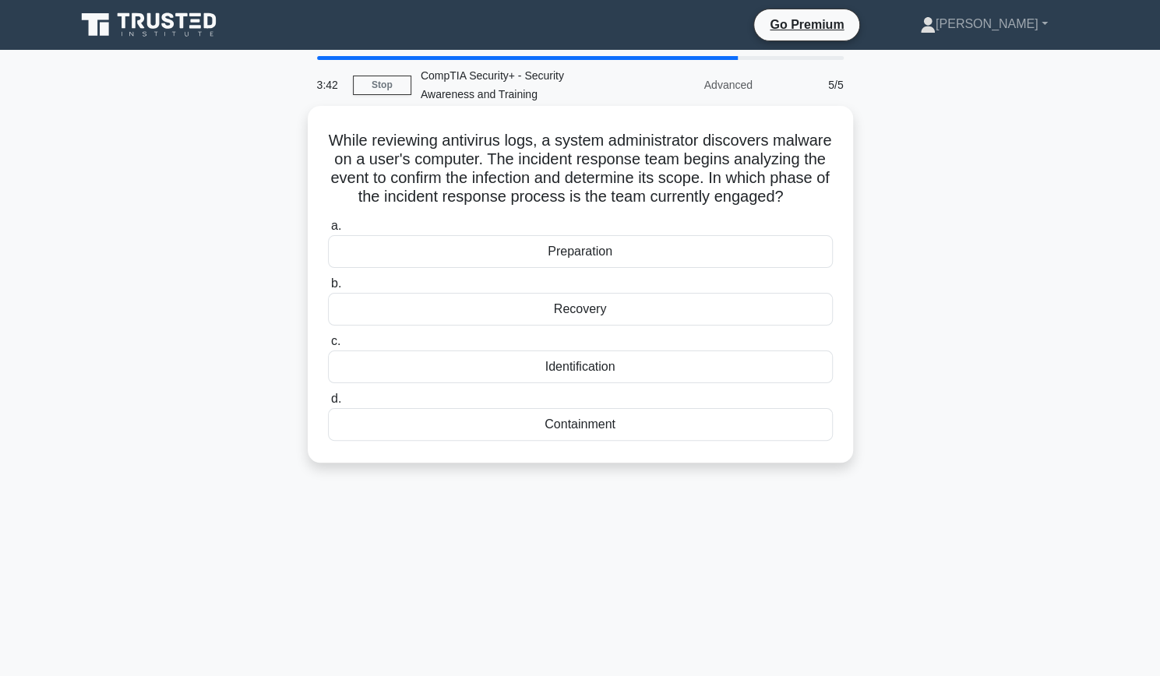
click at [575, 188] on h5 "While reviewing antivirus logs, a system administrator discovers malware on a u…" at bounding box center [580, 169] width 508 height 76
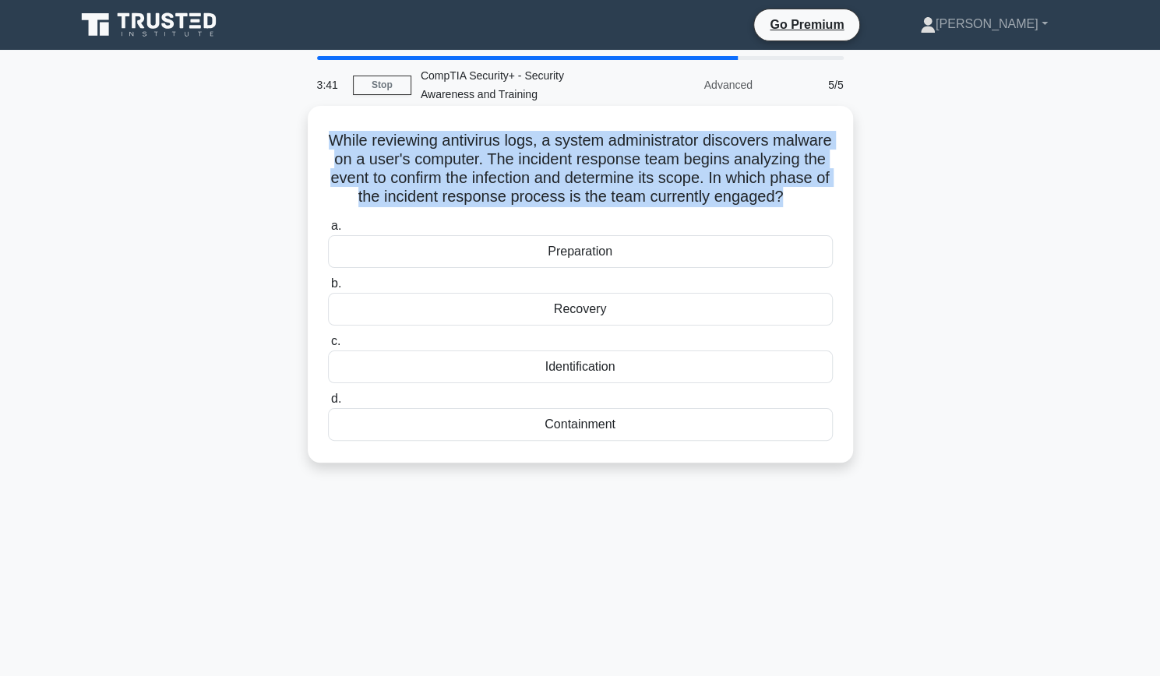
click at [575, 188] on h5 "While reviewing antivirus logs, a system administrator discovers malware on a u…" at bounding box center [580, 169] width 508 height 76
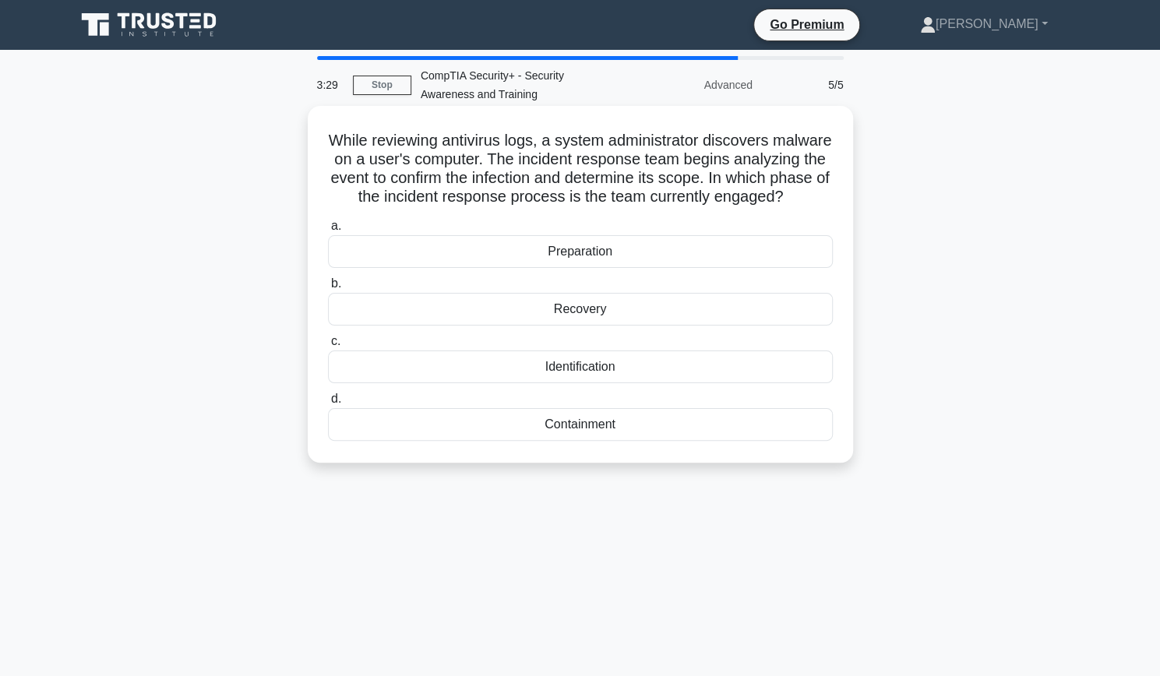
click at [552, 379] on div "Identification" at bounding box center [580, 367] width 505 height 33
click at [328, 347] on input "c. Identification" at bounding box center [328, 342] width 0 height 10
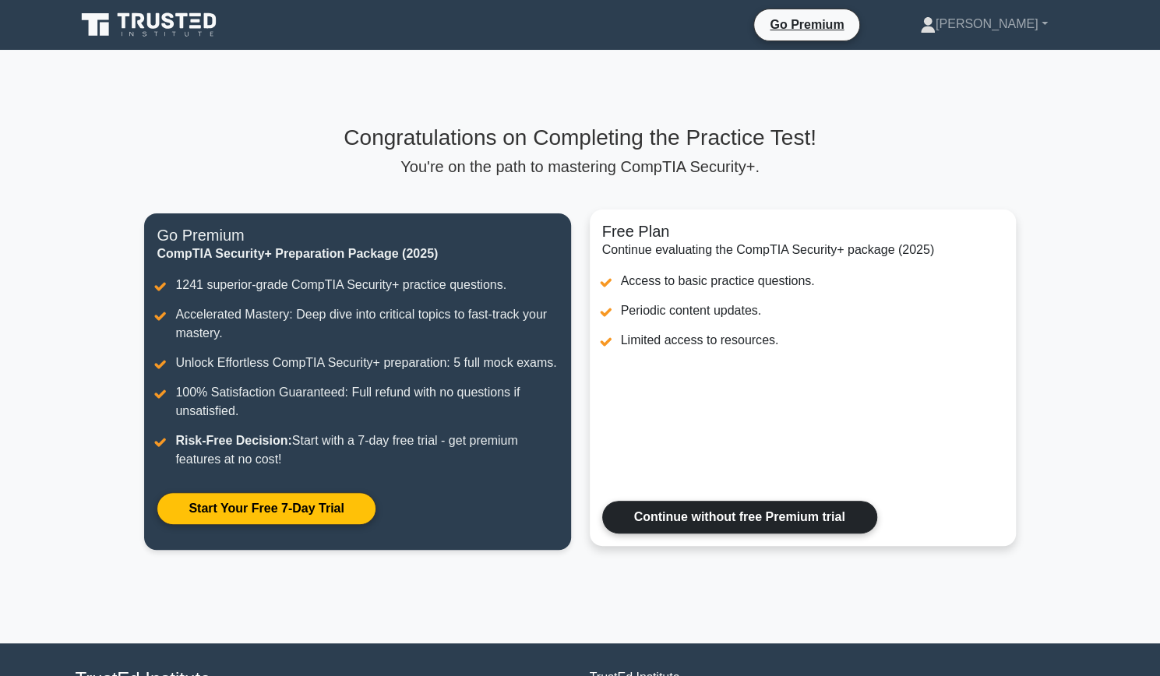
click at [701, 517] on link "Continue without free Premium trial" at bounding box center [739, 517] width 275 height 33
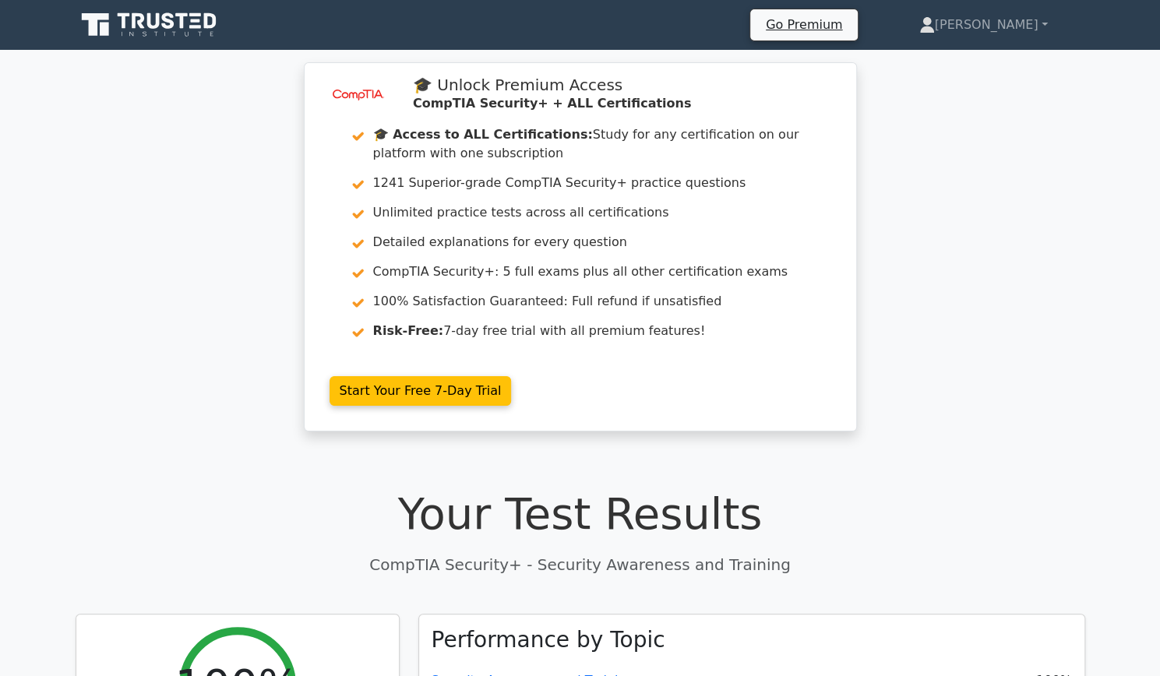
click at [185, 36] on icon at bounding box center [151, 25] width 150 height 30
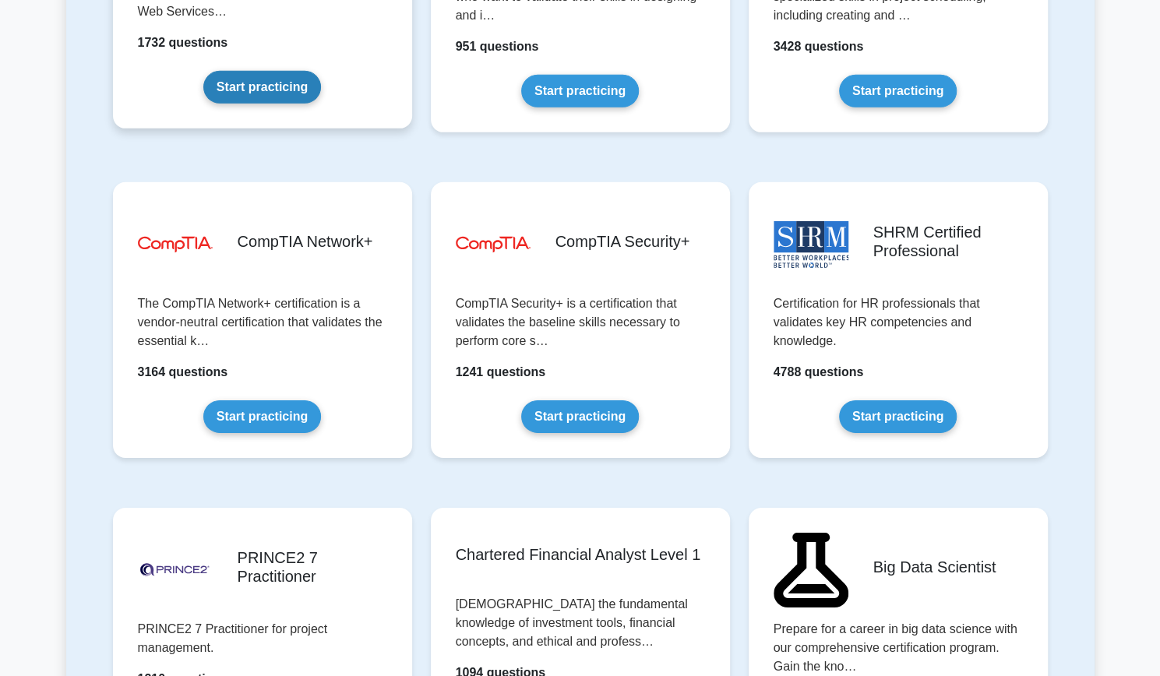
scroll to position [2787, 0]
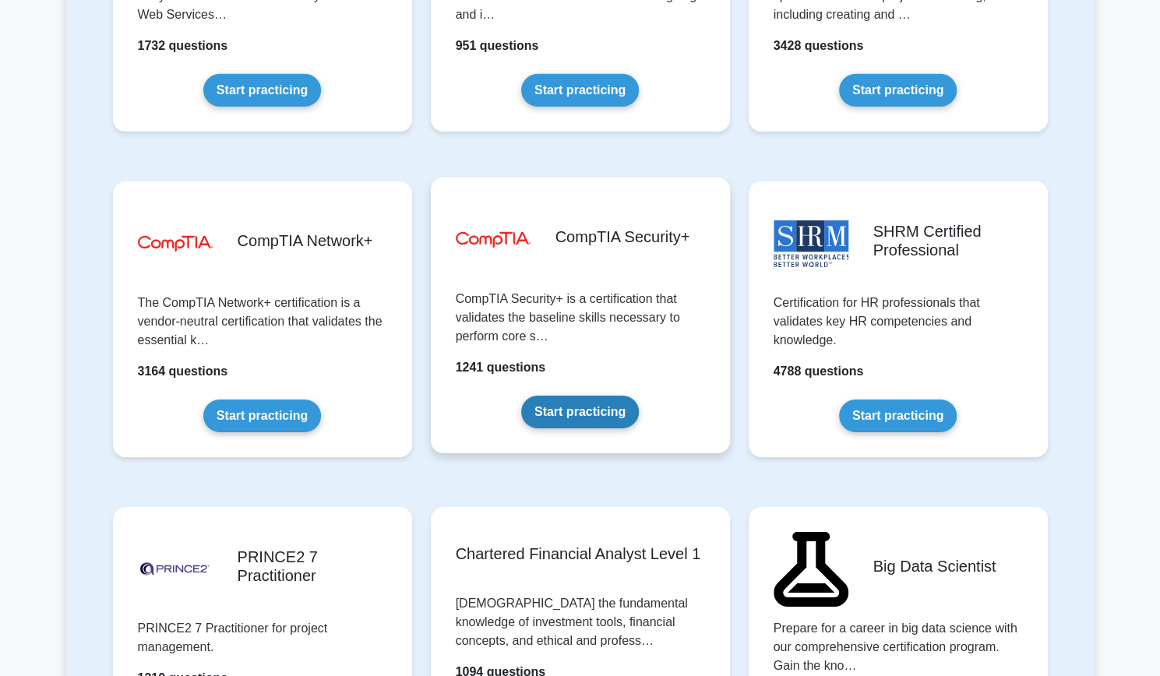
click at [592, 396] on link "Start practicing" at bounding box center [580, 412] width 118 height 33
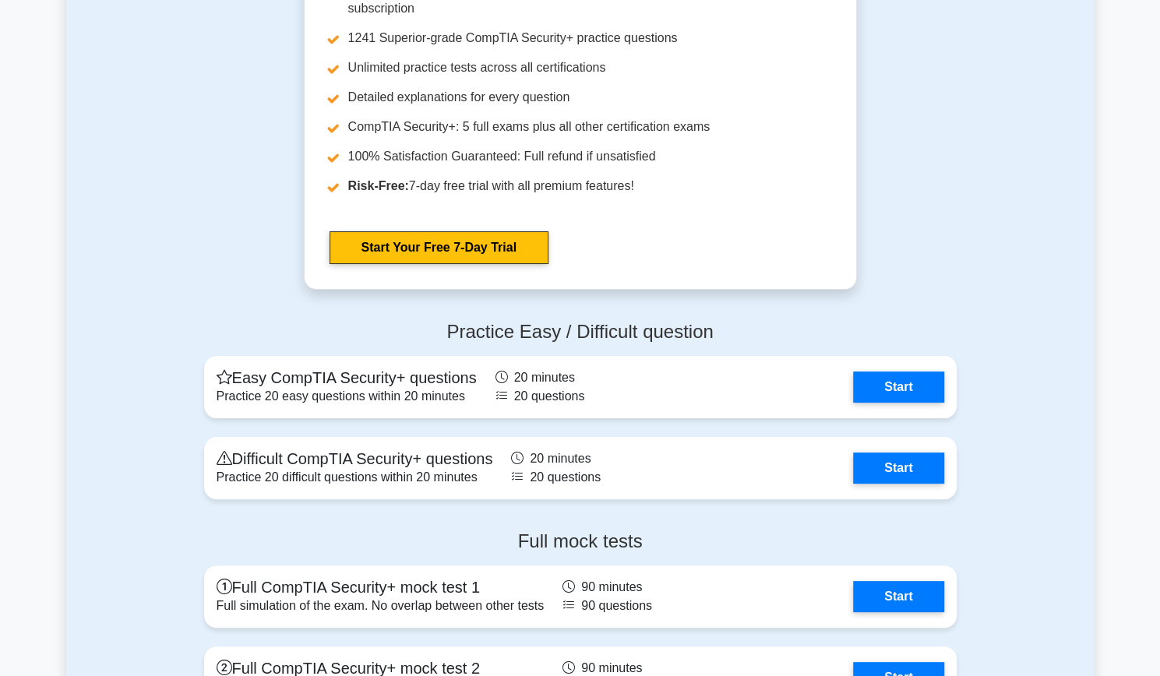
scroll to position [3386, 0]
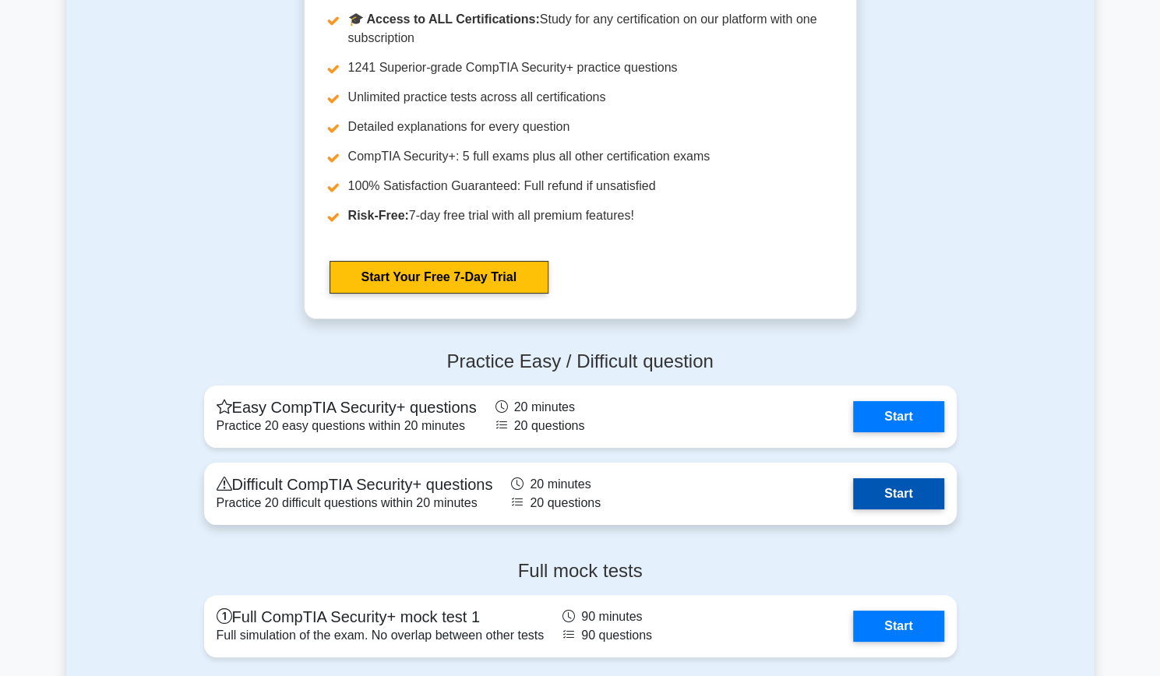
click at [907, 489] on link "Start" at bounding box center [898, 493] width 90 height 31
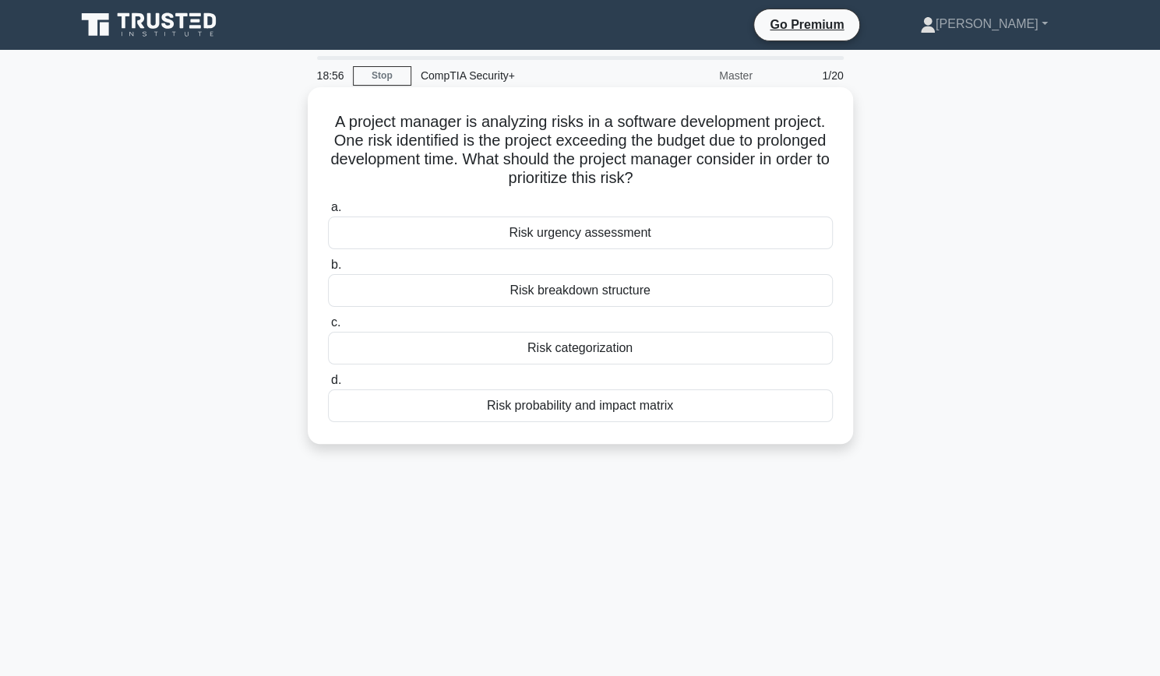
click at [586, 409] on div "Risk probability and impact matrix" at bounding box center [580, 406] width 505 height 33
click at [328, 386] on input "d. Risk probability and impact matrix" at bounding box center [328, 381] width 0 height 10
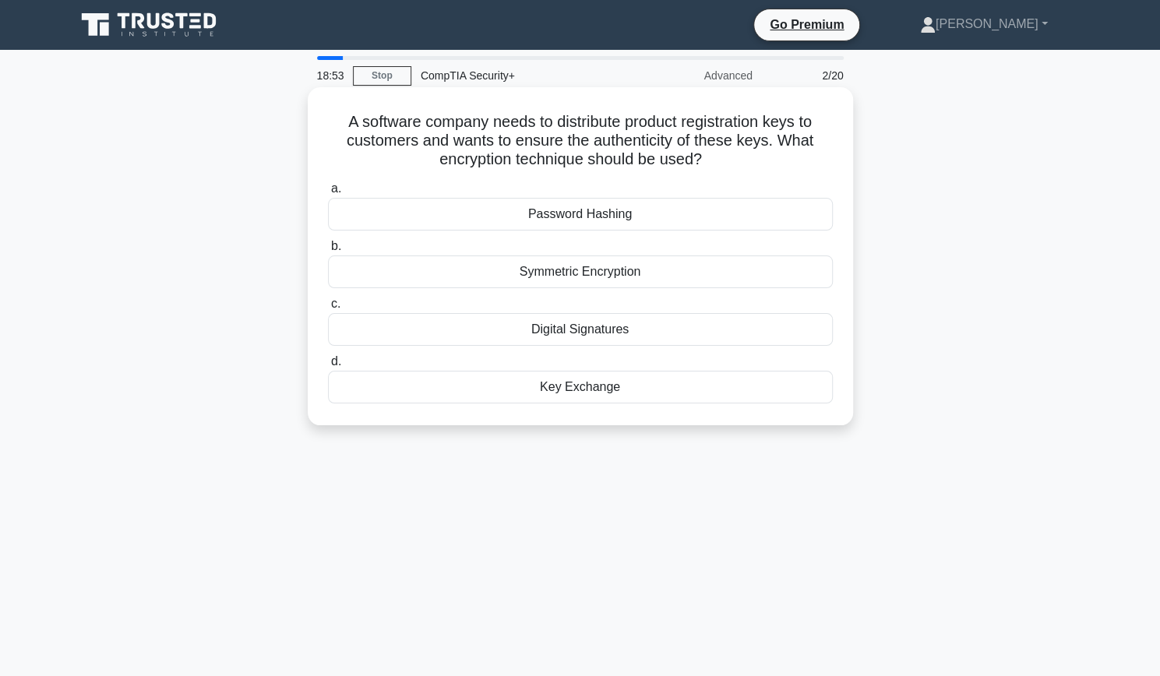
click at [588, 129] on h5 "A software company needs to distribute product registration keys to customers a…" at bounding box center [580, 141] width 508 height 58
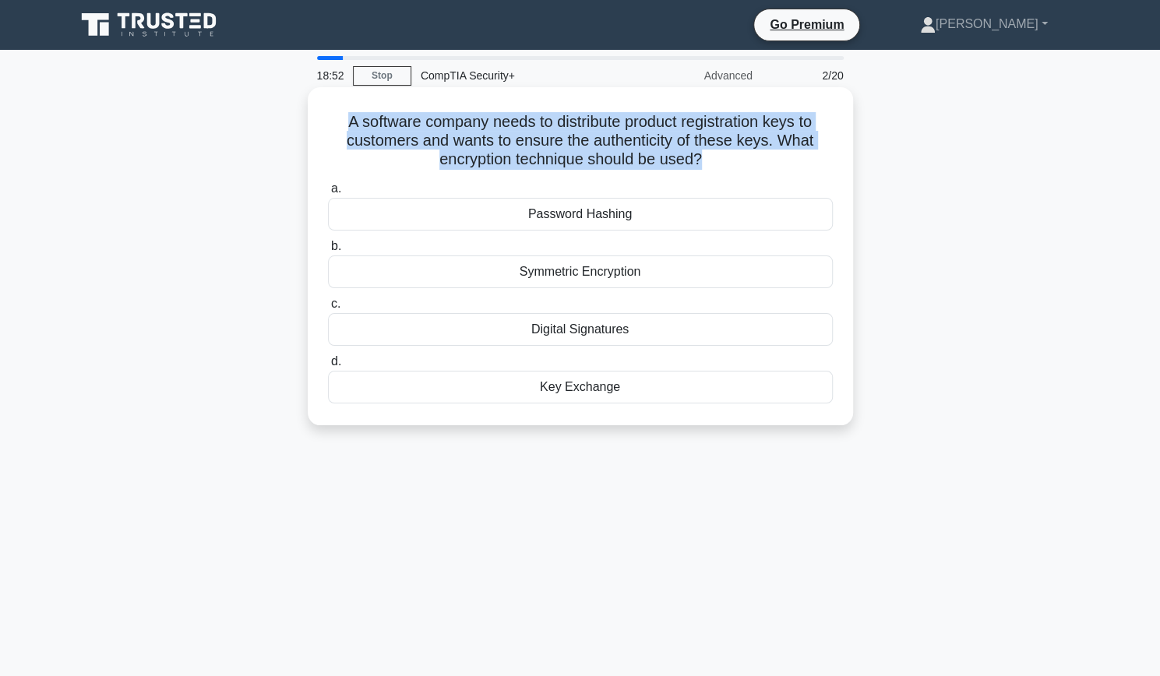
click at [588, 129] on h5 "A software company needs to distribute product registration keys to customers a…" at bounding box center [580, 141] width 508 height 58
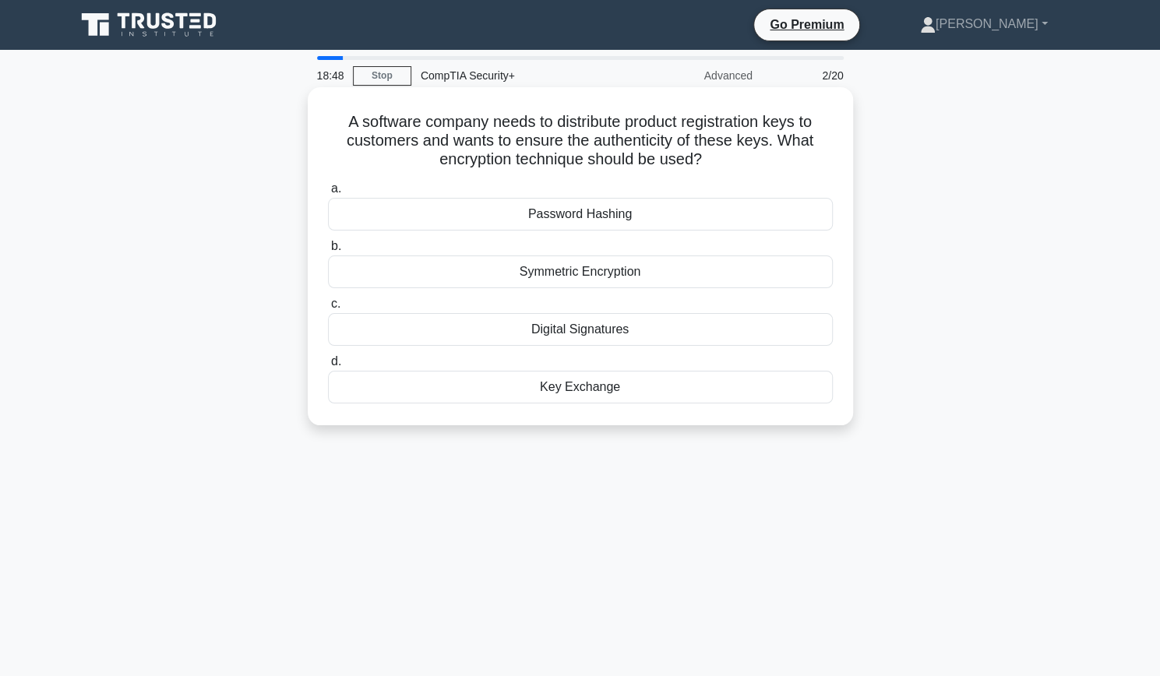
click at [591, 138] on h5 "A software company needs to distribute product registration keys to customers a…" at bounding box center [580, 141] width 508 height 58
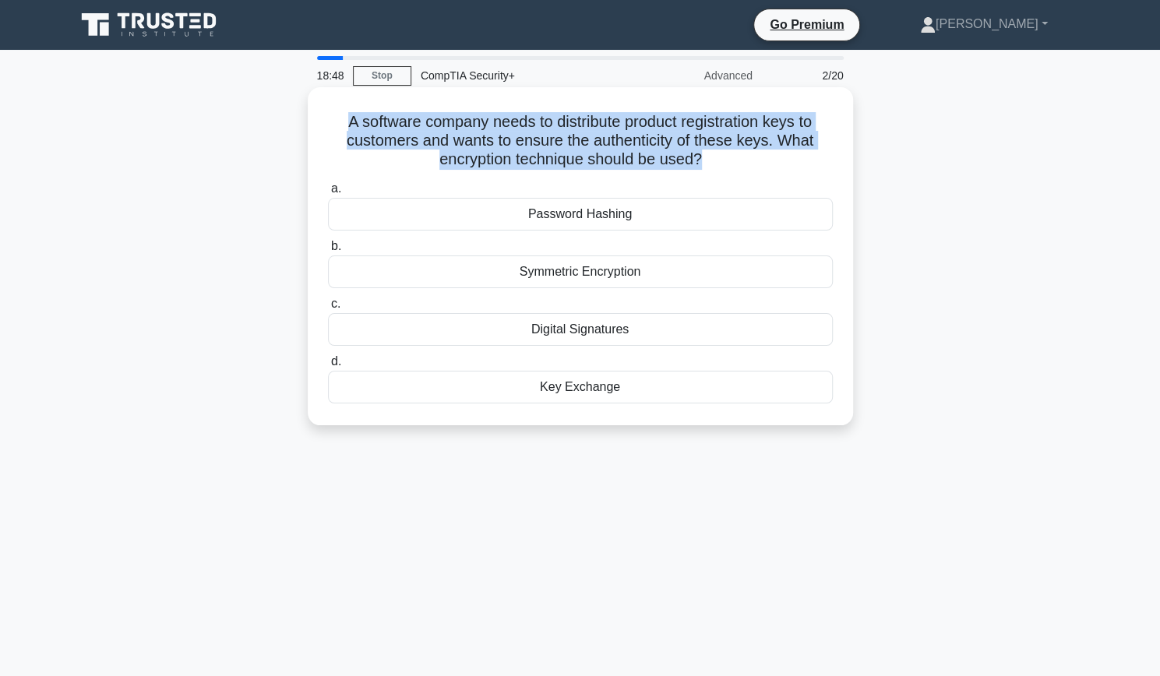
click at [591, 138] on h5 "A software company needs to distribute product registration keys to customers a…" at bounding box center [580, 141] width 508 height 58
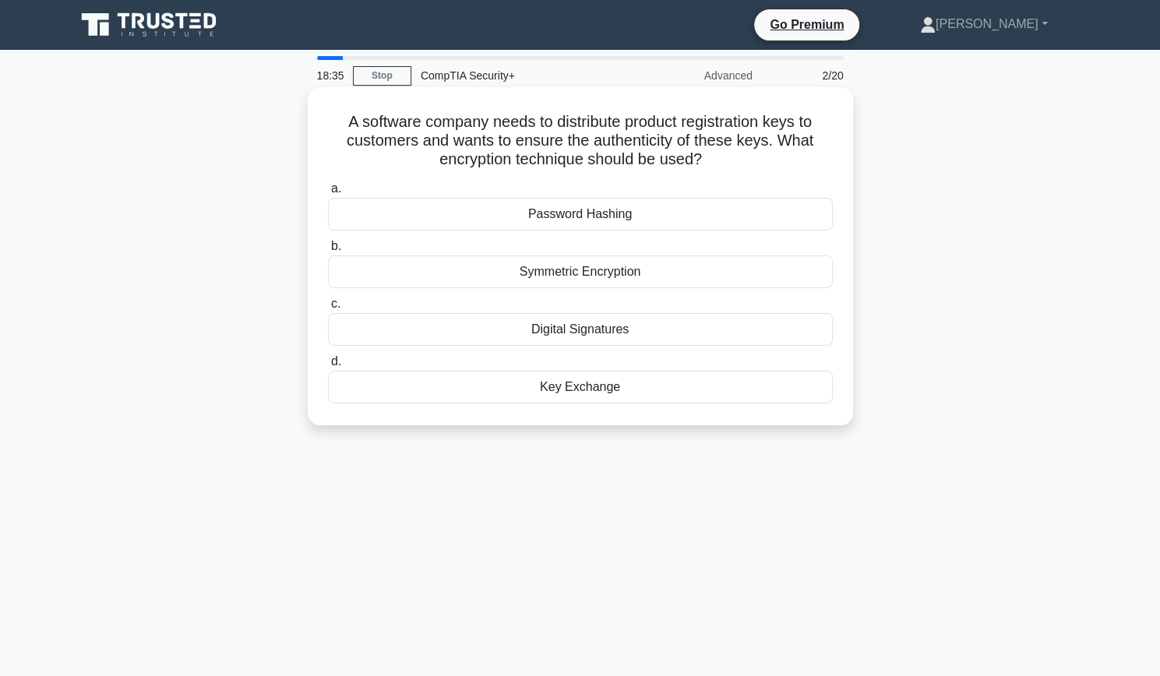
click at [591, 332] on div "Digital Signatures" at bounding box center [580, 329] width 505 height 33
click at [328, 309] on input "c. Digital Signatures" at bounding box center [328, 304] width 0 height 10
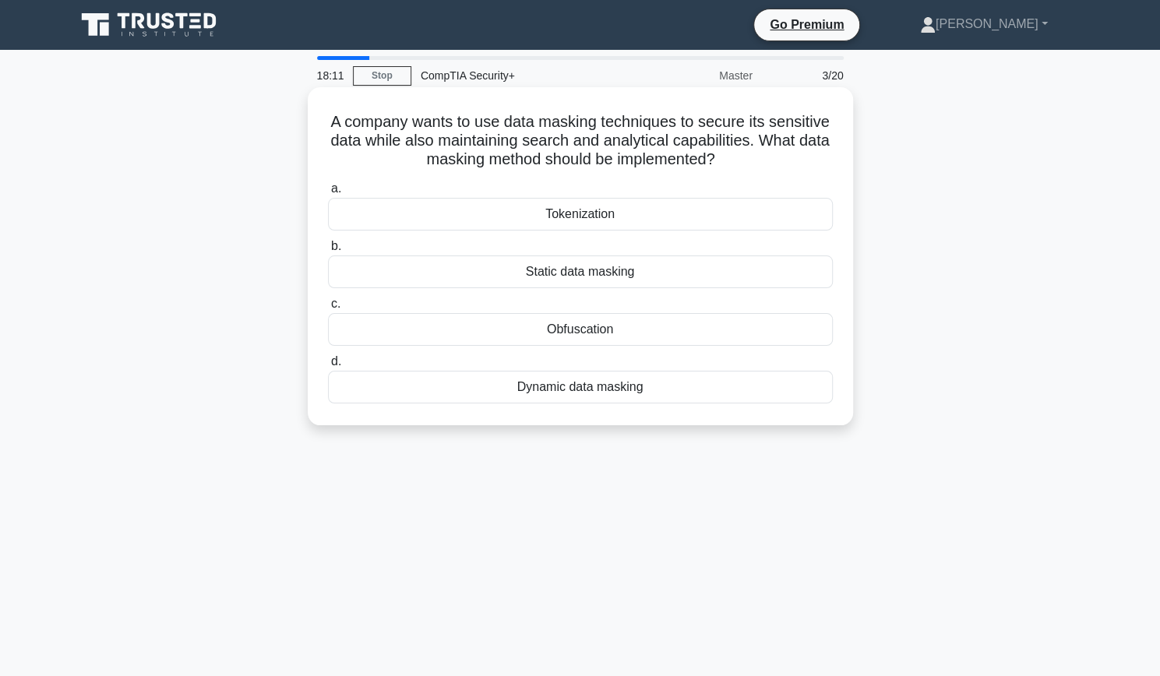
click at [607, 386] on div "Dynamic data masking" at bounding box center [580, 387] width 505 height 33
click at [328, 367] on input "d. Dynamic data masking" at bounding box center [328, 362] width 0 height 10
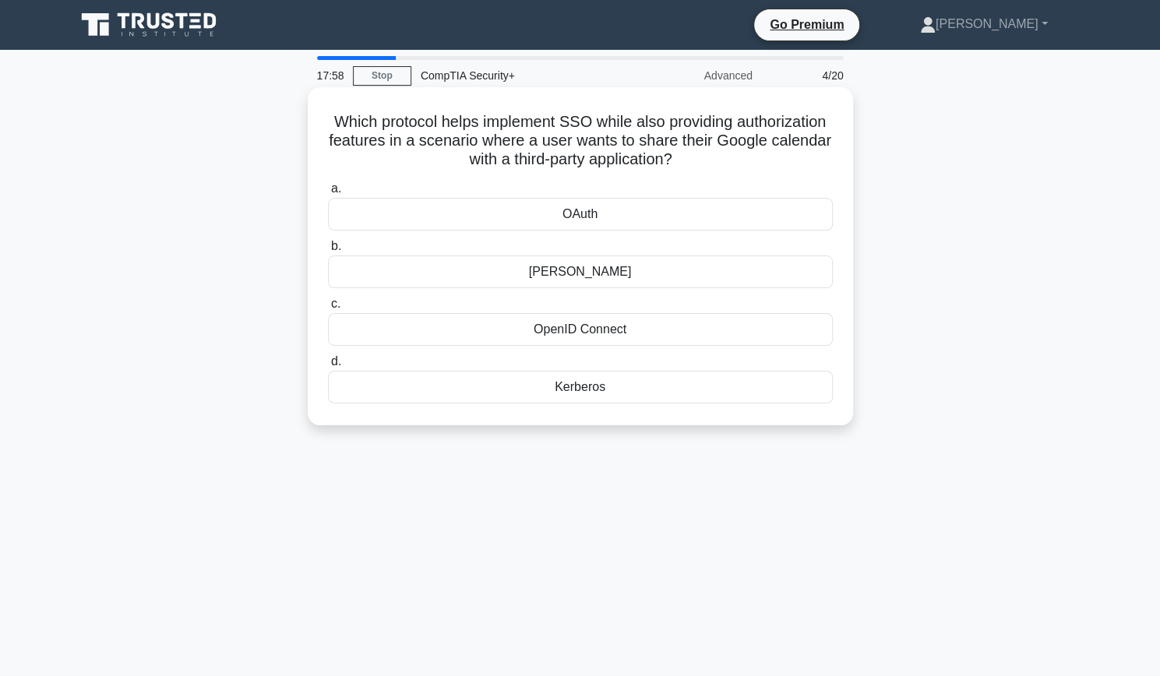
click at [619, 143] on h5 "Which protocol helps implement SSO while also providing authorization features …" at bounding box center [580, 141] width 508 height 58
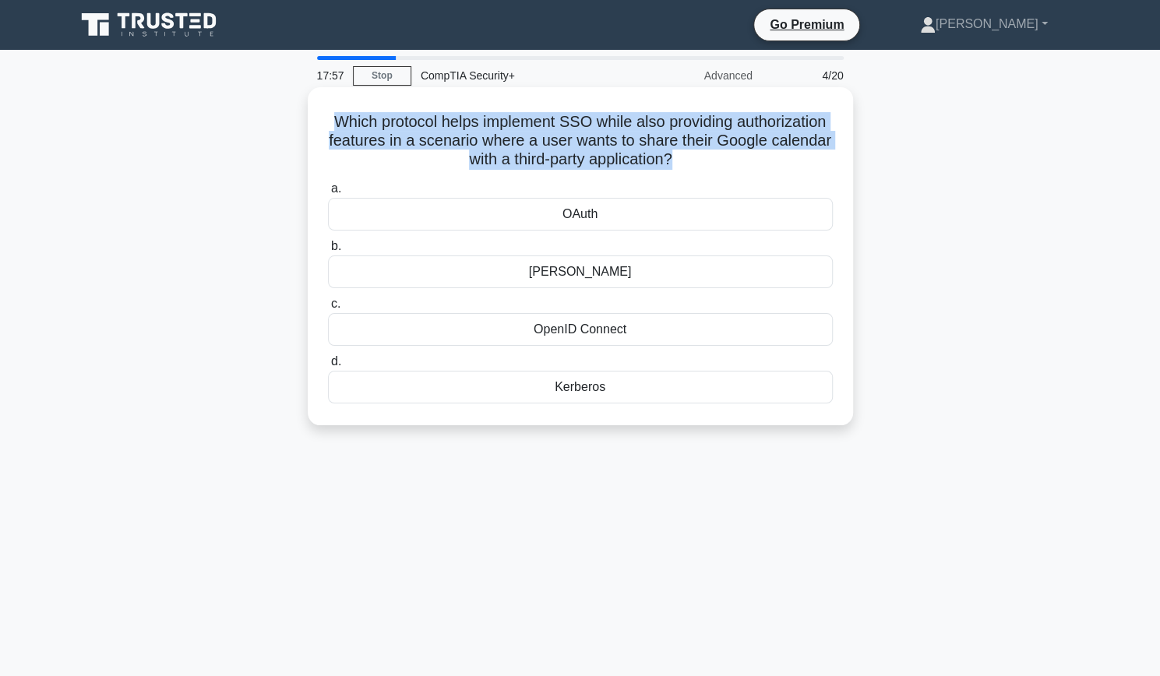
click at [619, 143] on h5 "Which protocol helps implement SSO while also providing authorization features …" at bounding box center [580, 141] width 508 height 58
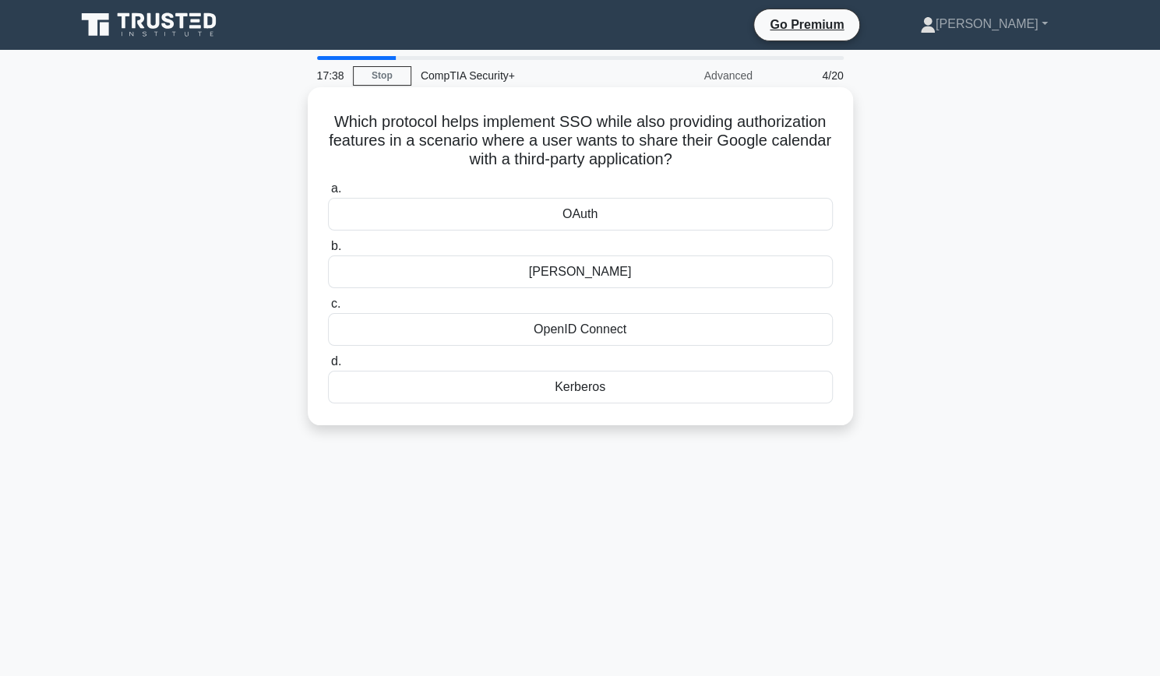
click at [617, 276] on div "SAML" at bounding box center [580, 272] width 505 height 33
click at [328, 252] on input "b. SAML" at bounding box center [328, 247] width 0 height 10
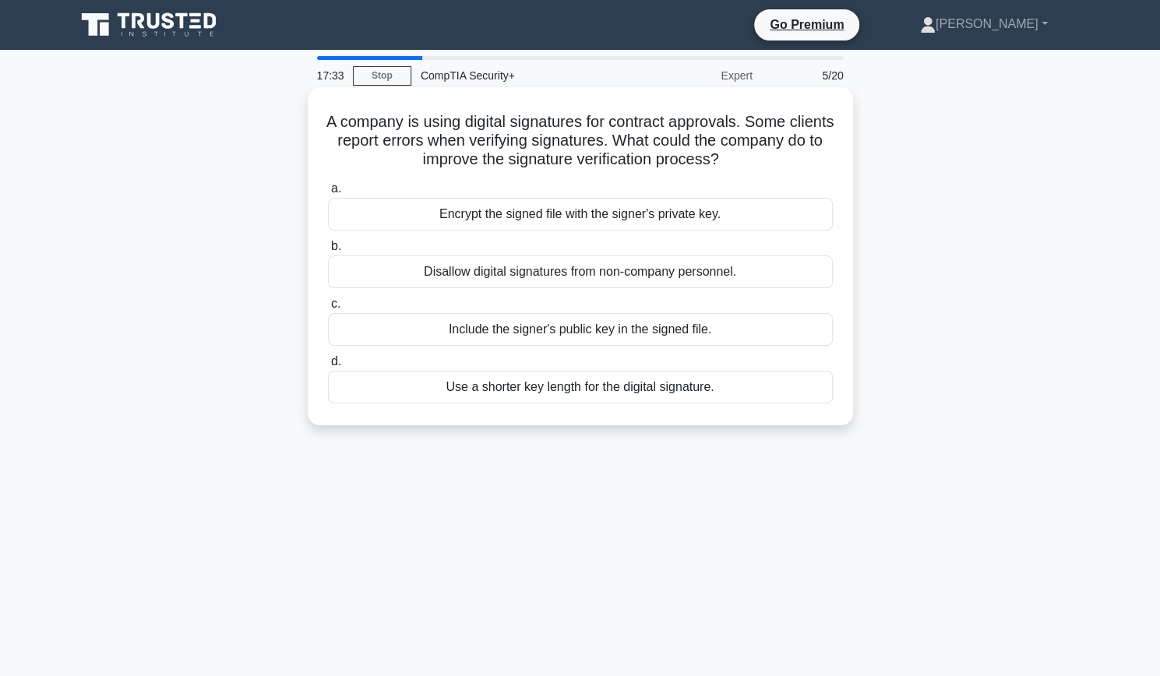
click at [648, 124] on h5 "A company is using digital signatures for contract approvals. Some clients repo…" at bounding box center [580, 141] width 508 height 58
click at [648, 126] on h5 "A company is using digital signatures for contract approvals. Some clients repo…" at bounding box center [580, 141] width 508 height 58
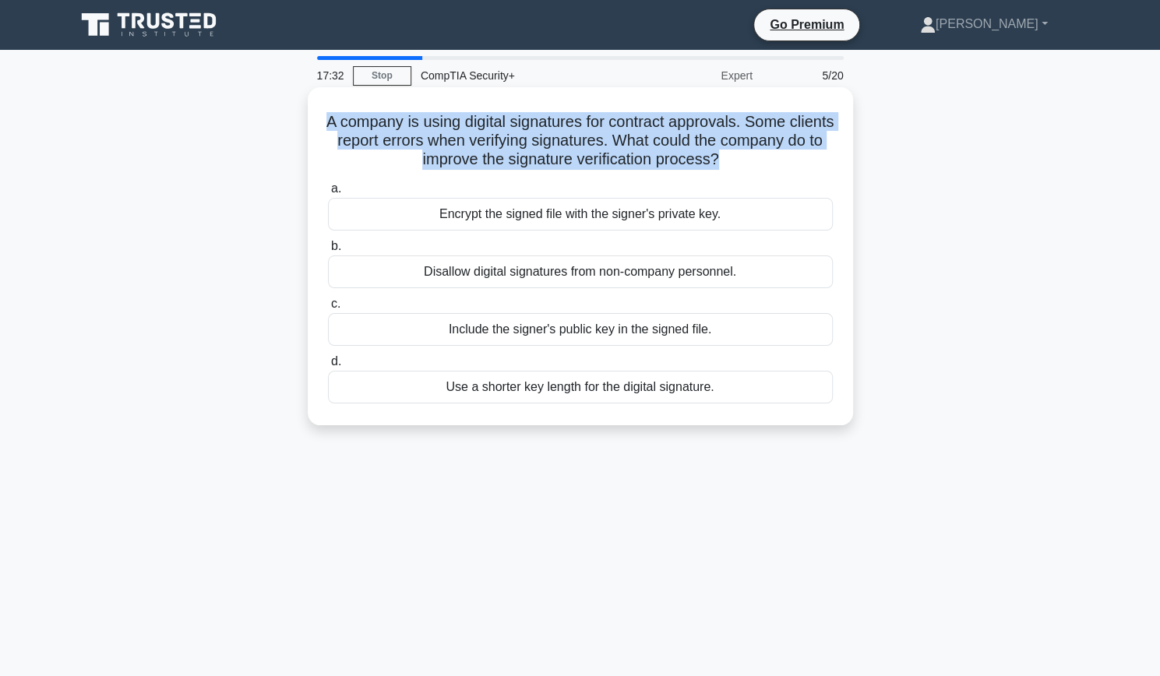
click at [648, 126] on h5 "A company is using digital signatures for contract approvals. Some clients repo…" at bounding box center [580, 141] width 508 height 58
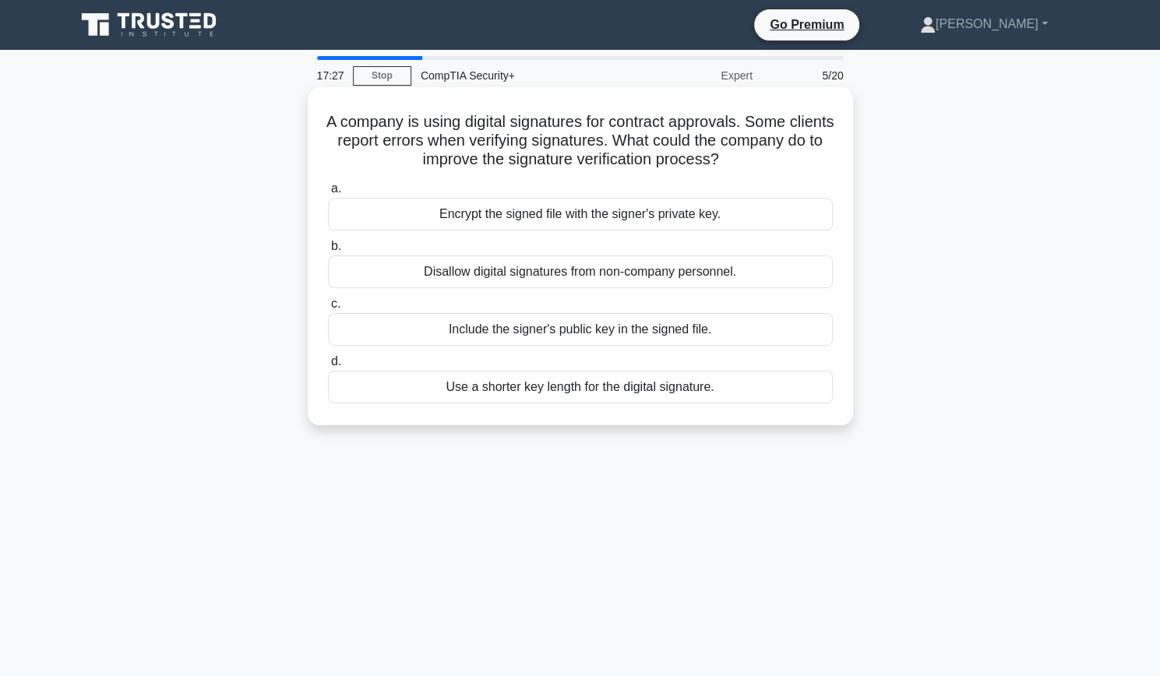
click at [614, 132] on h5 "A company is using digital signatures for contract approvals. Some clients repo…" at bounding box center [580, 141] width 508 height 58
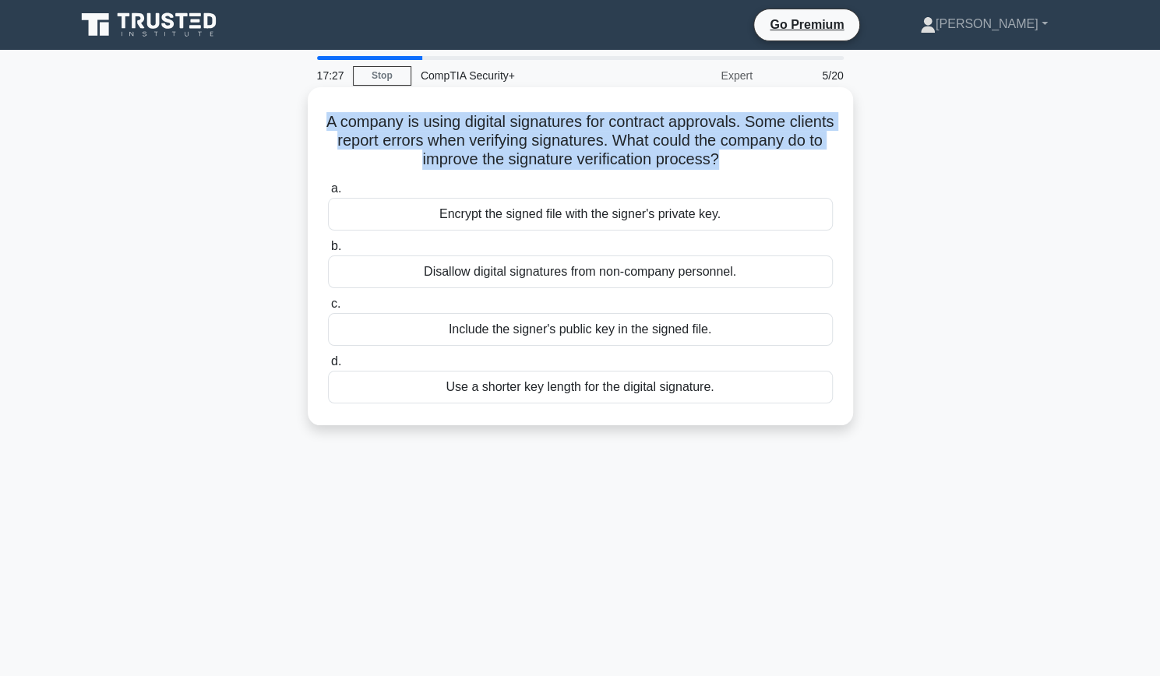
click at [614, 132] on h5 "A company is using digital signatures for contract approvals. Some clients repo…" at bounding box center [580, 141] width 508 height 58
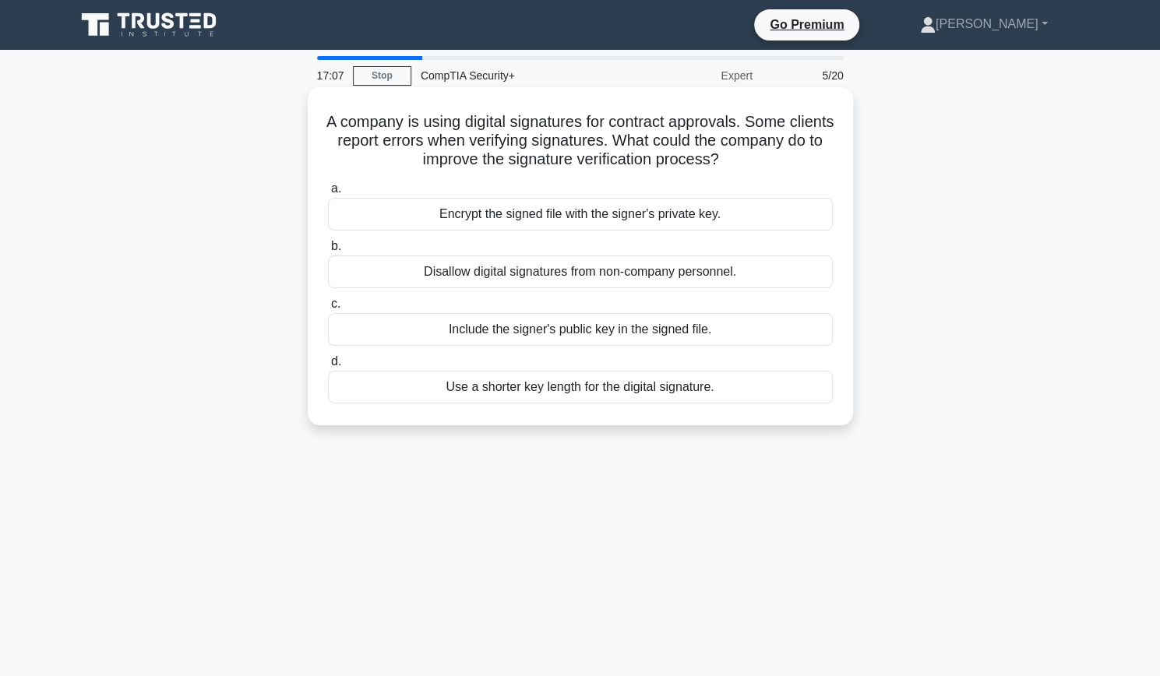
click at [603, 221] on div "Encrypt the signed file with the signer's private key." at bounding box center [580, 214] width 505 height 33
click at [328, 194] on input "a. Encrypt the signed file with the signer's private key." at bounding box center [328, 189] width 0 height 10
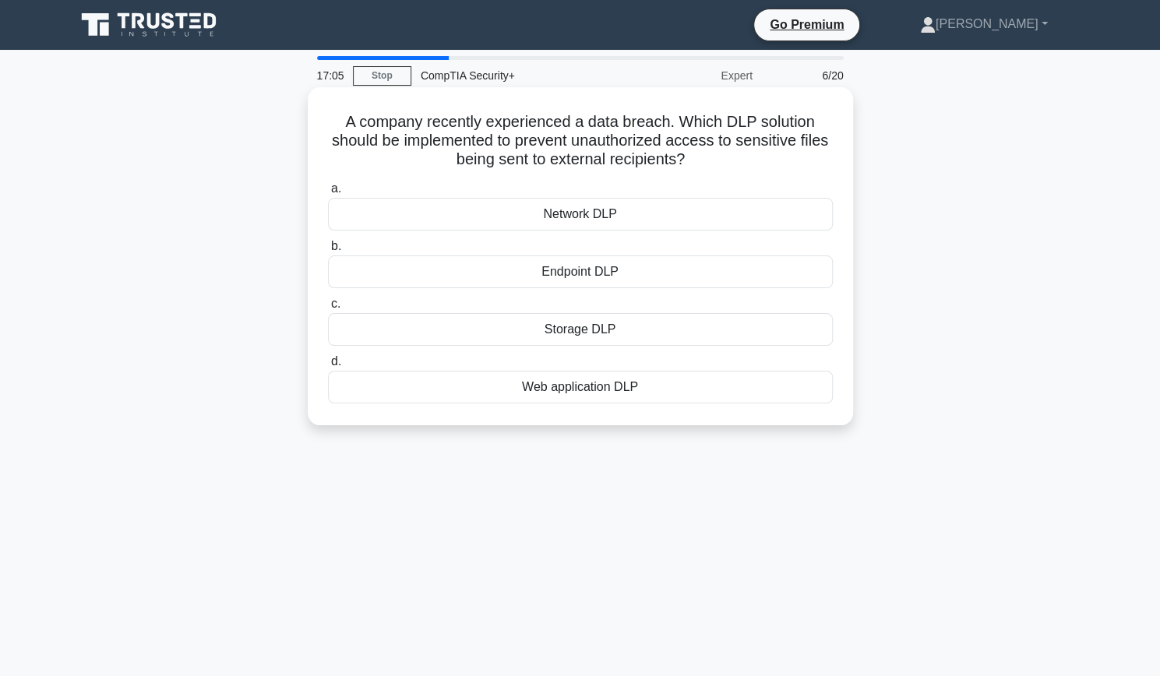
click at [621, 161] on h5 "A company recently experienced a data breach. Which DLP solution should be impl…" at bounding box center [580, 141] width 508 height 58
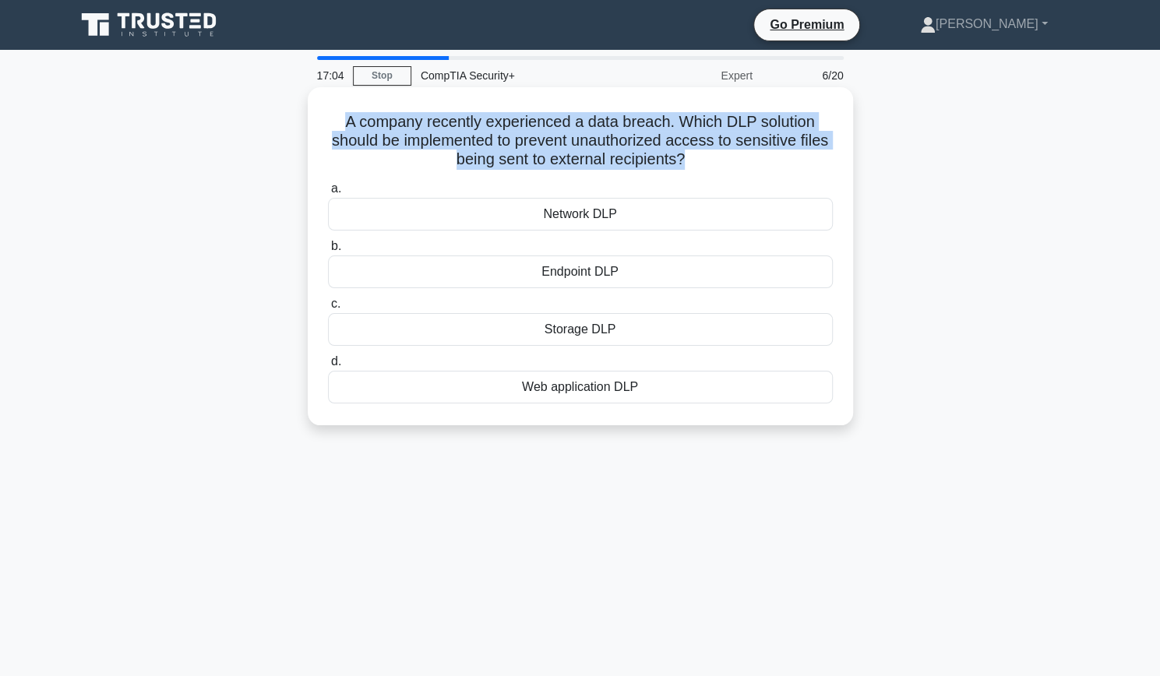
click at [621, 161] on h5 "A company recently experienced a data breach. Which DLP solution should be impl…" at bounding box center [580, 141] width 508 height 58
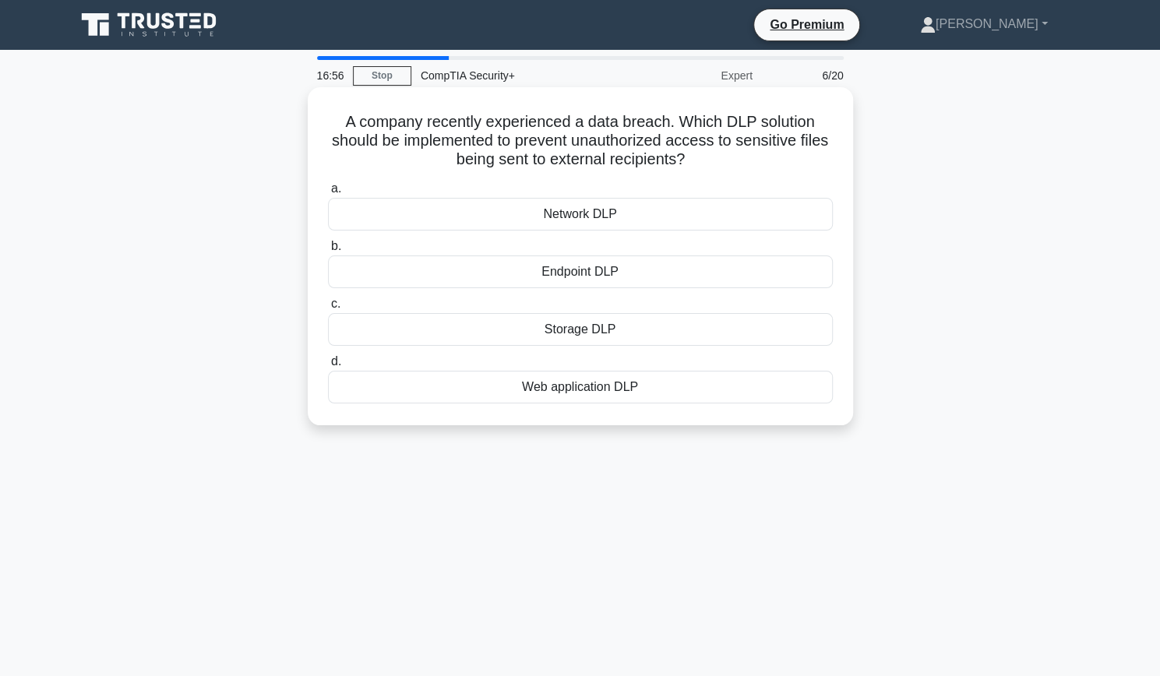
click at [621, 161] on h5 "A company recently experienced a data breach. Which DLP solution should be impl…" at bounding box center [580, 141] width 508 height 58
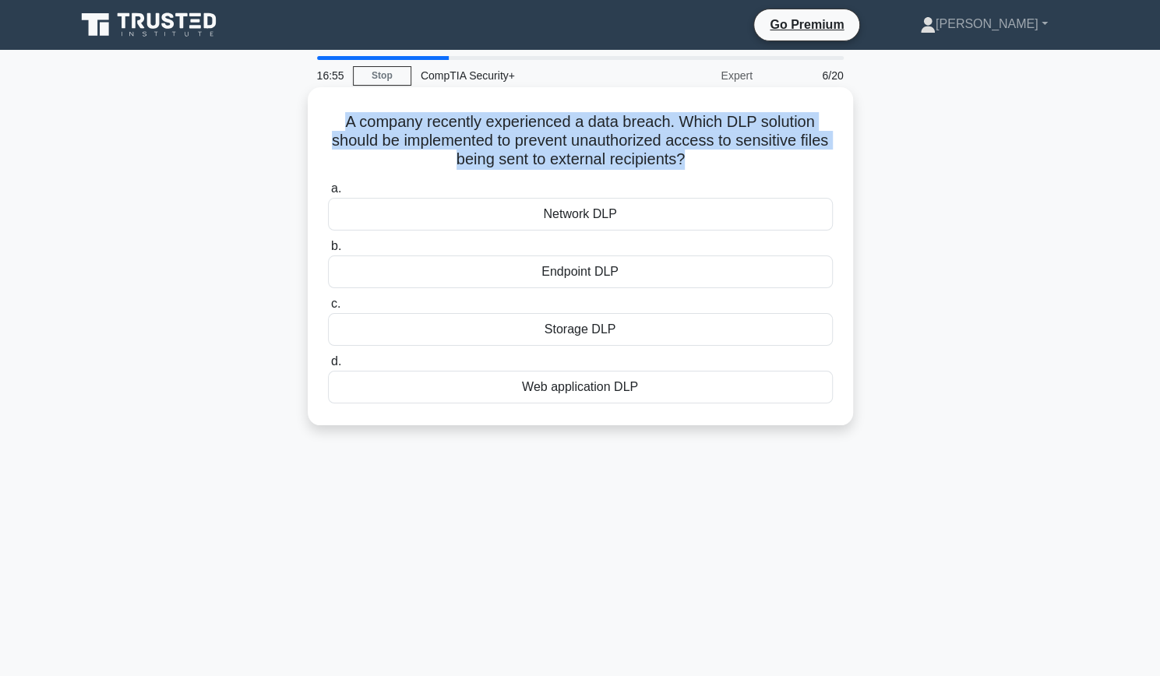
click at [621, 161] on h5 "A company recently experienced a data breach. Which DLP solution should be impl…" at bounding box center [580, 141] width 508 height 58
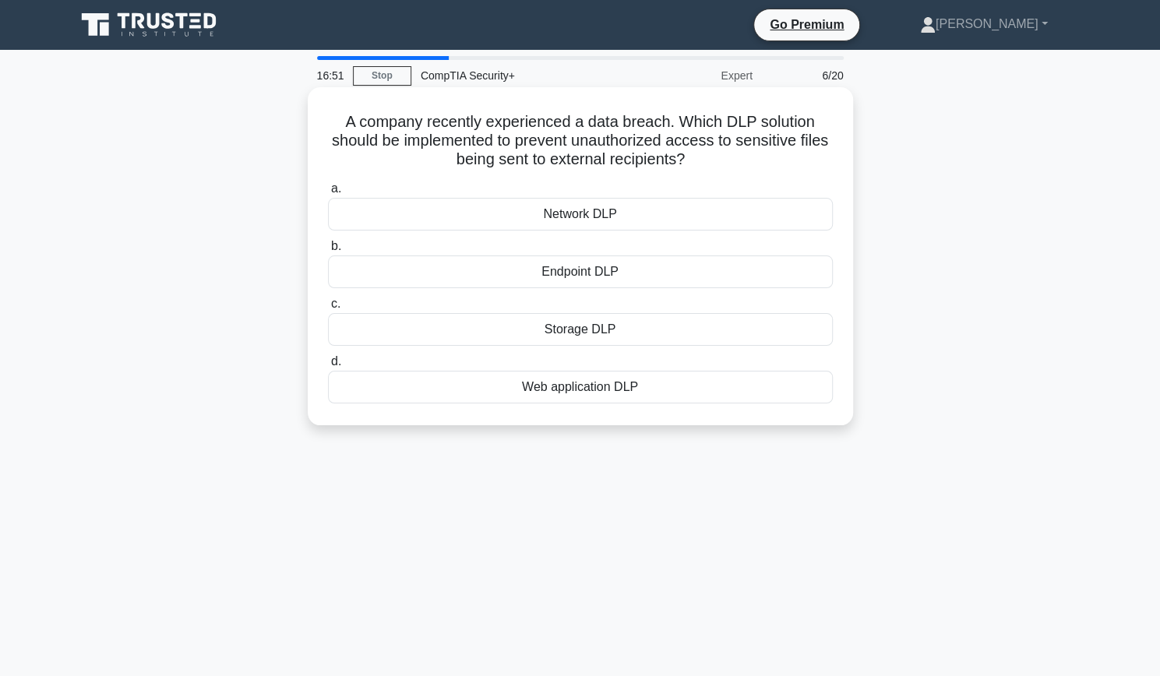
click at [588, 217] on div "Network DLP" at bounding box center [580, 214] width 505 height 33
click at [328, 194] on input "a. Network DLP" at bounding box center [328, 189] width 0 height 10
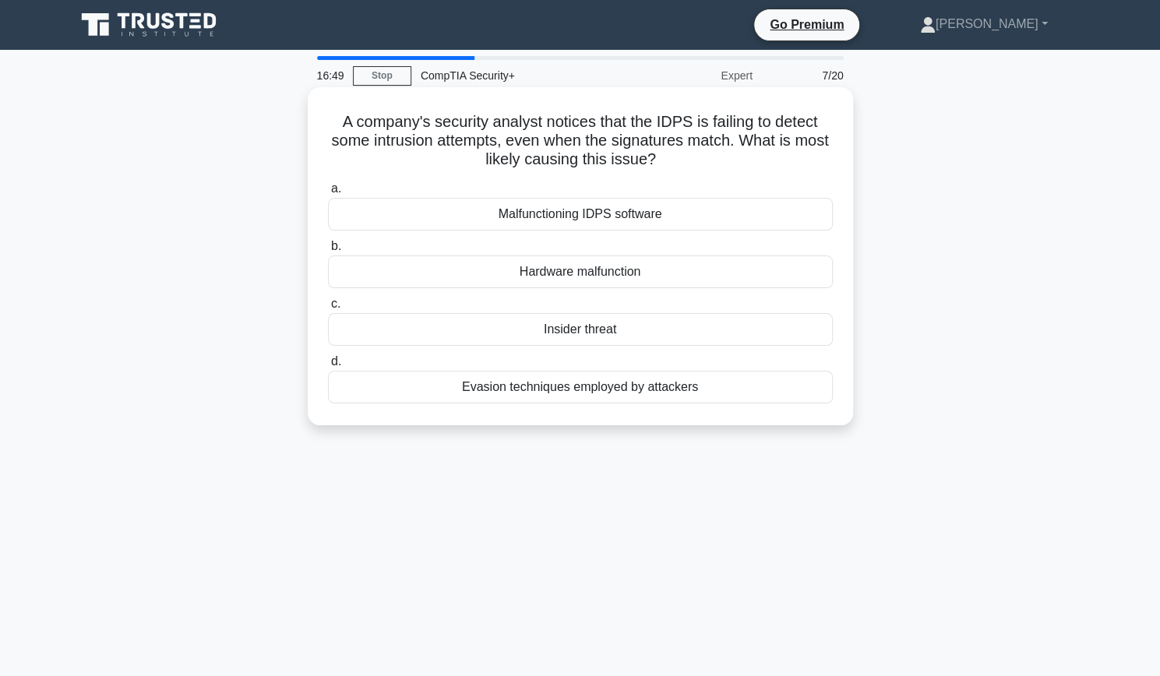
click at [625, 144] on h5 "A company's security analyst notices that the IDPS is failing to detect some in…" at bounding box center [580, 141] width 508 height 58
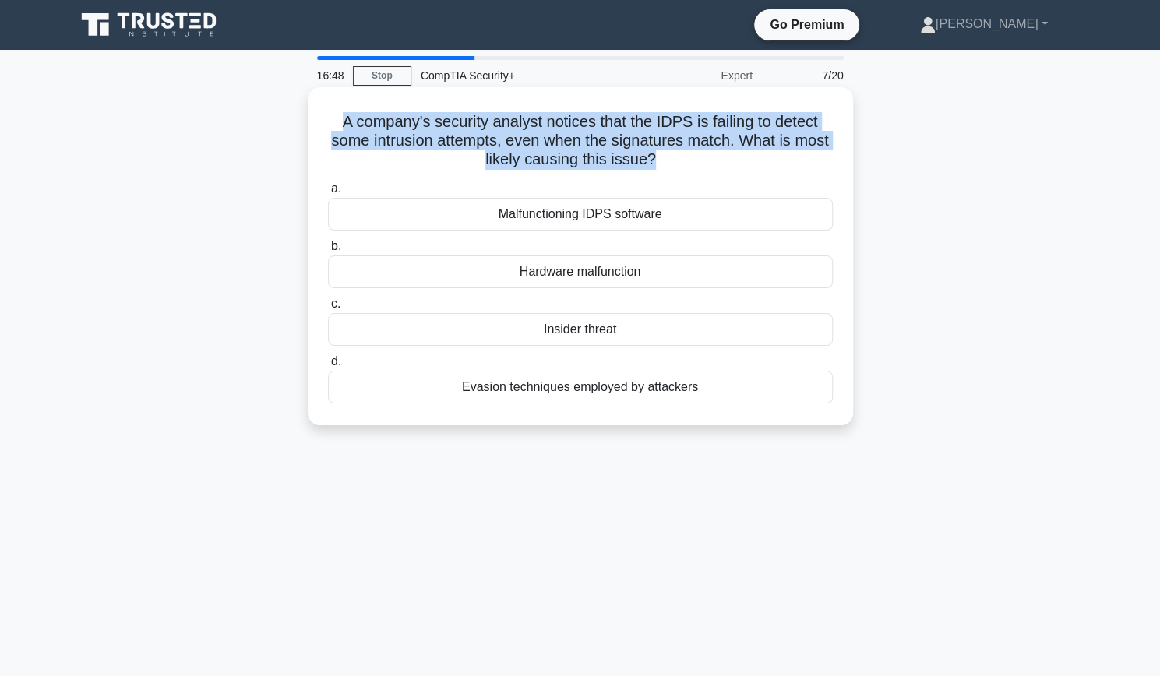
click at [625, 144] on h5 "A company's security analyst notices that the IDPS is failing to detect some in…" at bounding box center [580, 141] width 508 height 58
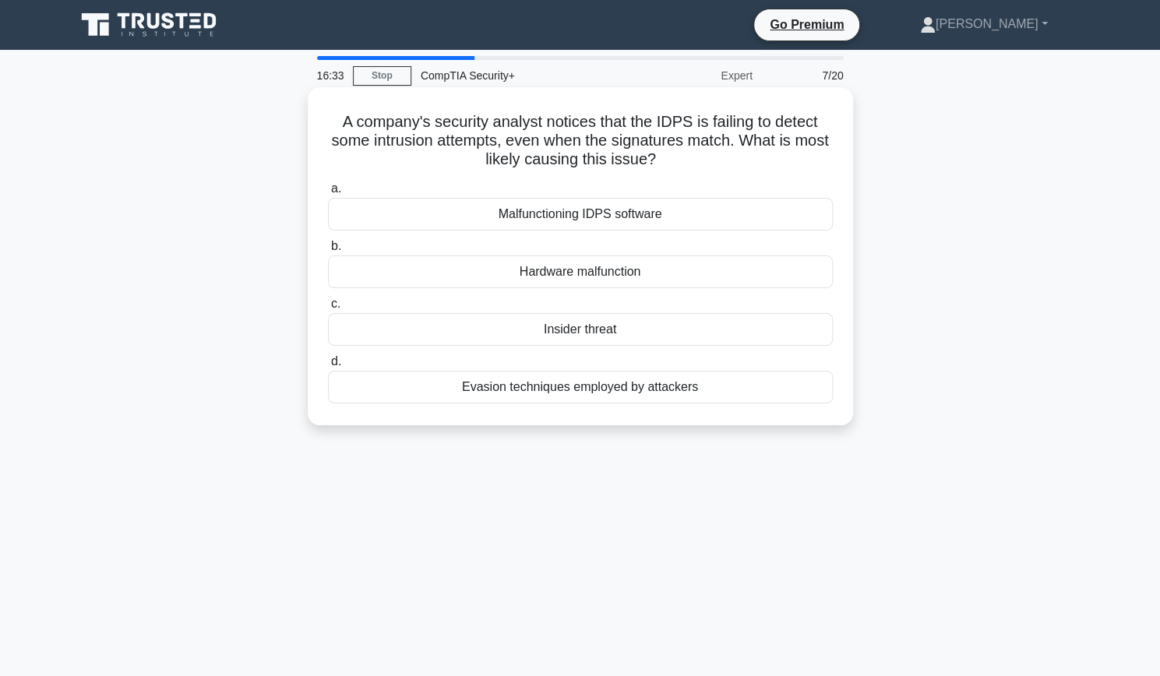
click at [549, 387] on div "Evasion techniques employed by attackers" at bounding box center [580, 387] width 505 height 33
click at [328, 367] on input "d. Evasion techniques employed by attackers" at bounding box center [328, 362] width 0 height 10
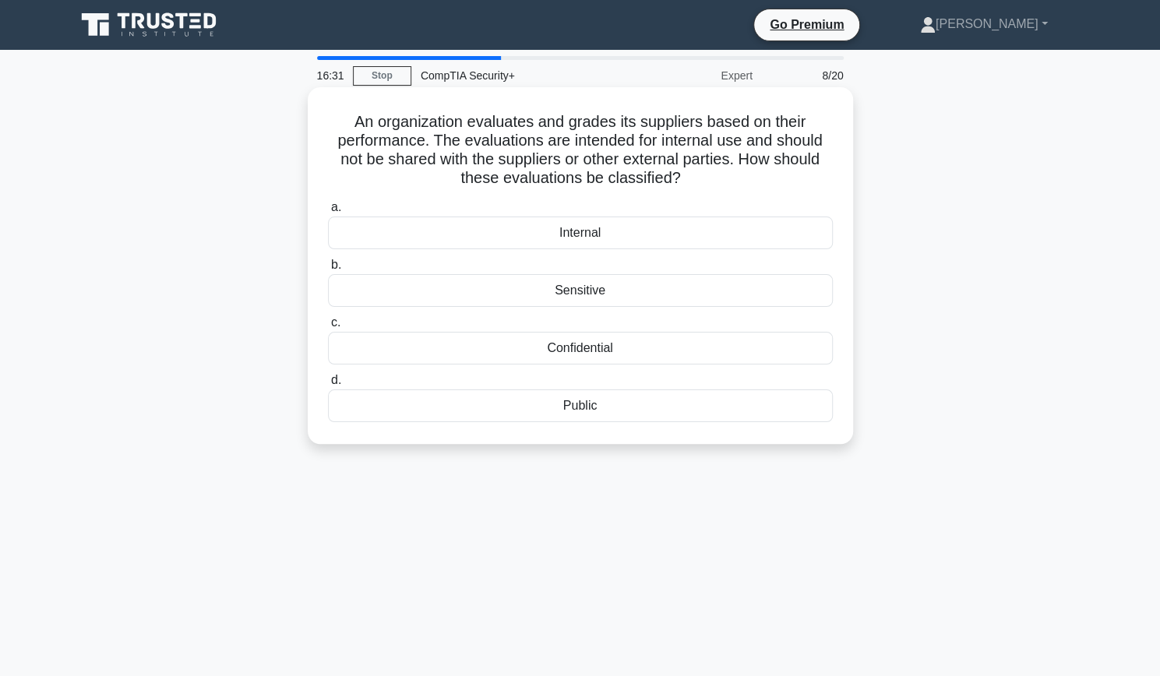
click at [581, 129] on h5 "An organization evaluates and grades its suppliers based on their performance. …" at bounding box center [580, 150] width 508 height 76
click at [589, 144] on h5 "An organization evaluates and grades its suppliers based on their performance. …" at bounding box center [580, 150] width 508 height 76
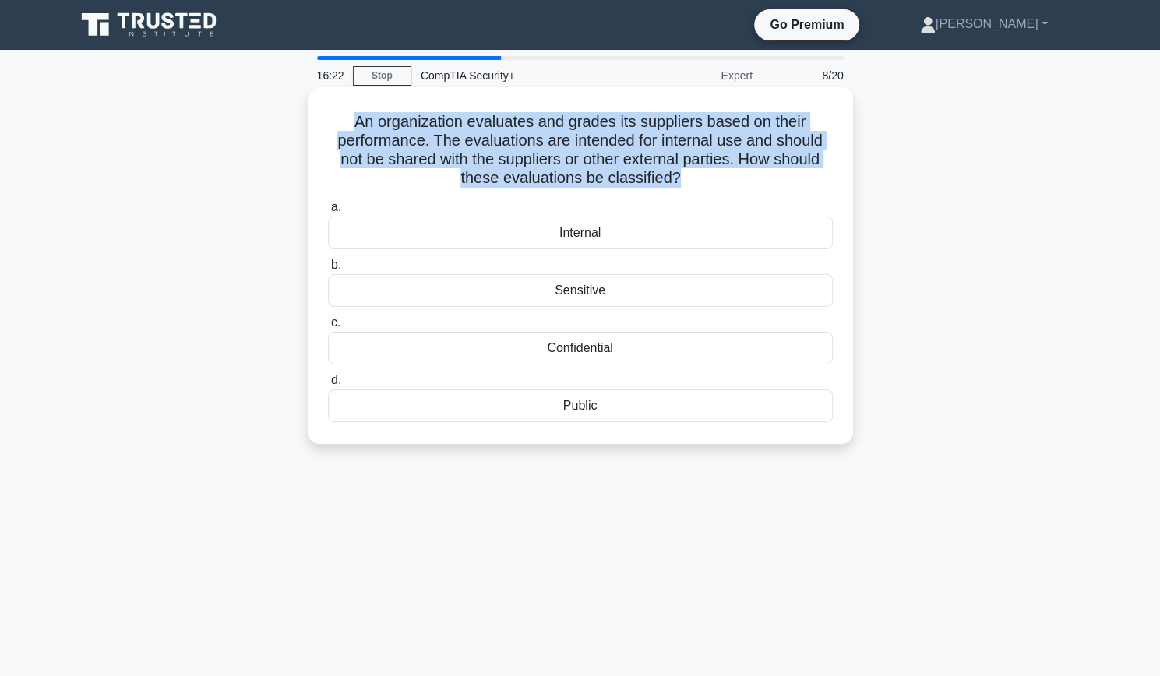
click at [589, 144] on h5 "An organization evaluates and grades its suppliers based on their performance. …" at bounding box center [580, 150] width 508 height 76
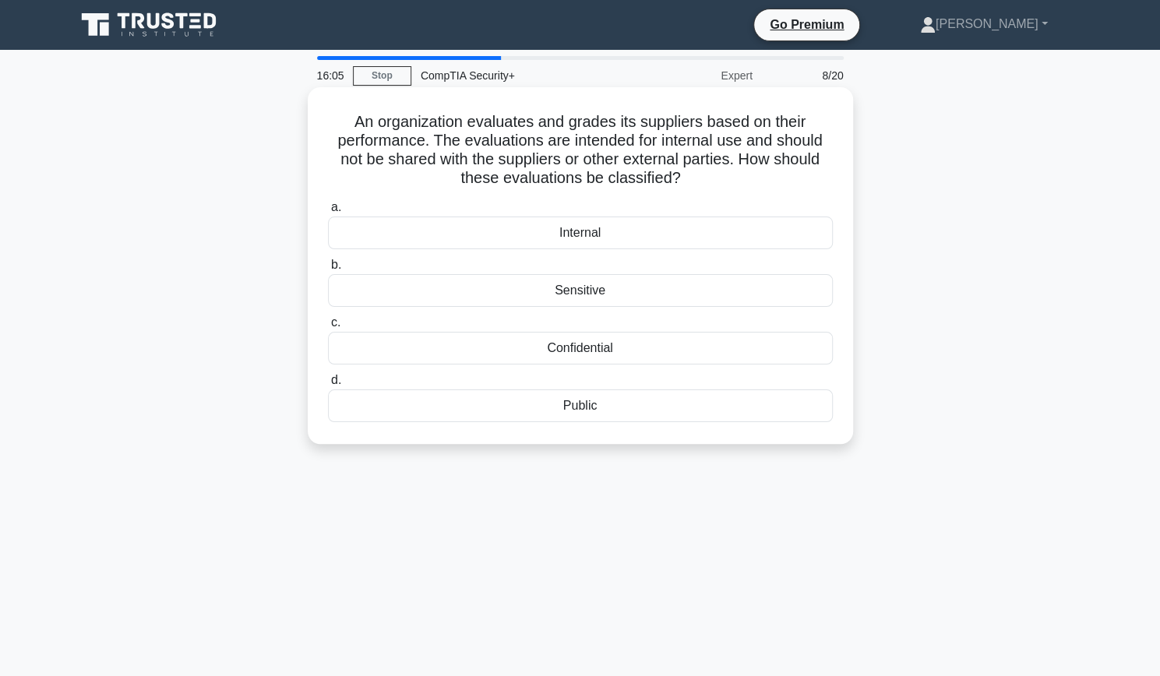
click at [550, 348] on div "Confidential" at bounding box center [580, 348] width 505 height 33
click at [328, 328] on input "c. Confidential" at bounding box center [328, 323] width 0 height 10
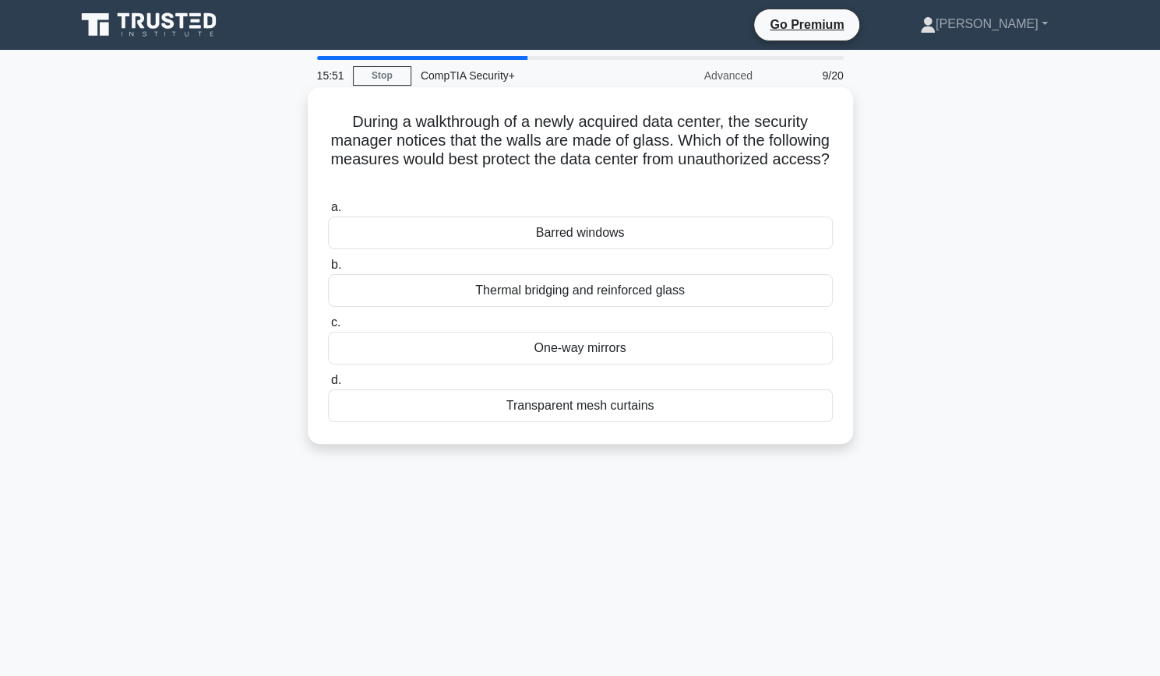
click at [622, 294] on div "Thermal bridging and reinforced glass" at bounding box center [580, 290] width 505 height 33
click at [328, 270] on input "b. Thermal bridging and reinforced glass" at bounding box center [328, 265] width 0 height 10
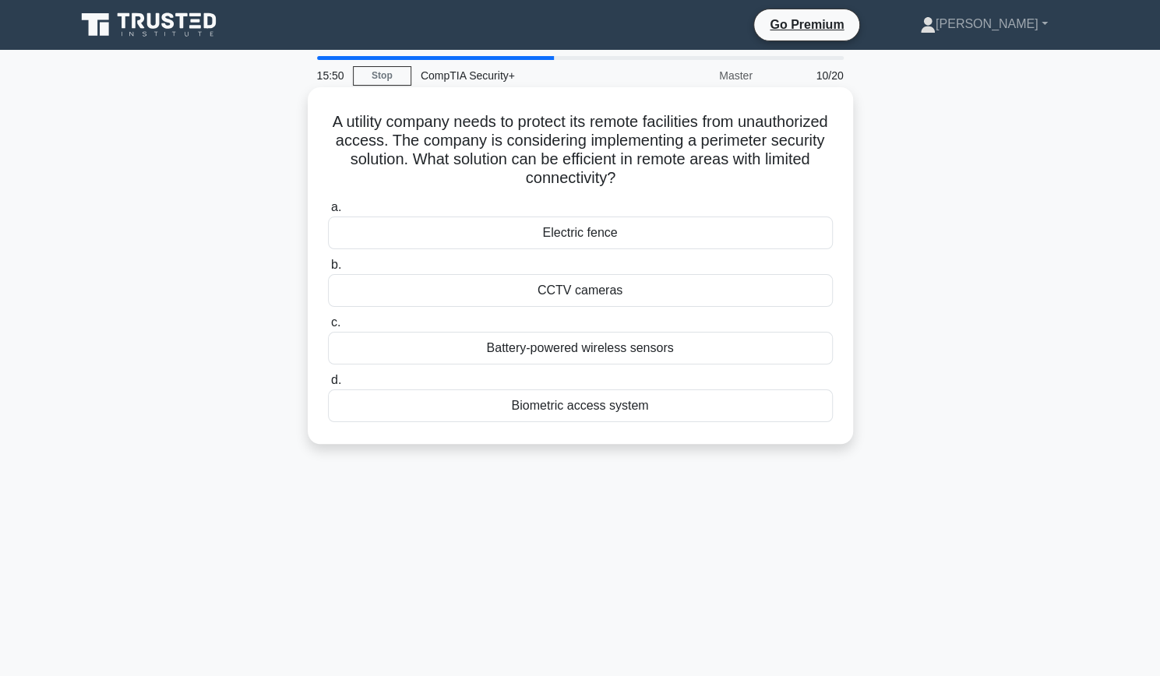
click at [603, 123] on h5 "A utility company needs to protect its remote facilities from unauthorized acce…" at bounding box center [580, 150] width 508 height 76
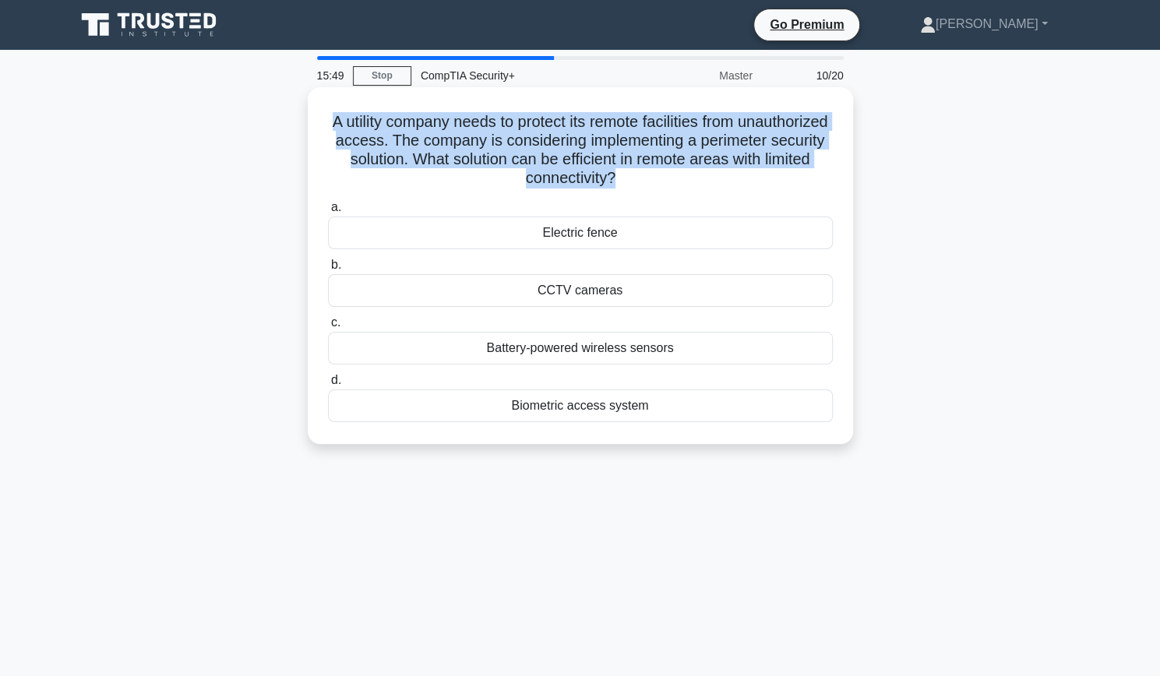
click at [603, 123] on h5 "A utility company needs to protect its remote facilities from unauthorized acce…" at bounding box center [580, 150] width 508 height 76
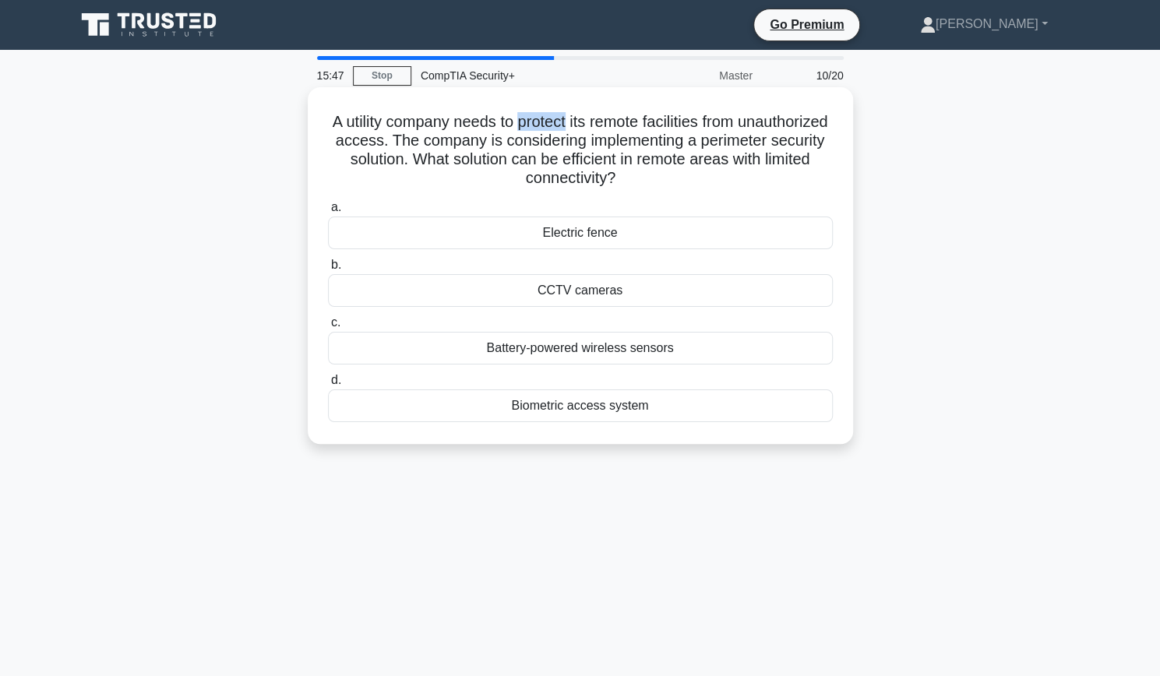
click at [603, 123] on h5 "A utility company needs to protect its remote facilities from unauthorized acce…" at bounding box center [580, 150] width 508 height 76
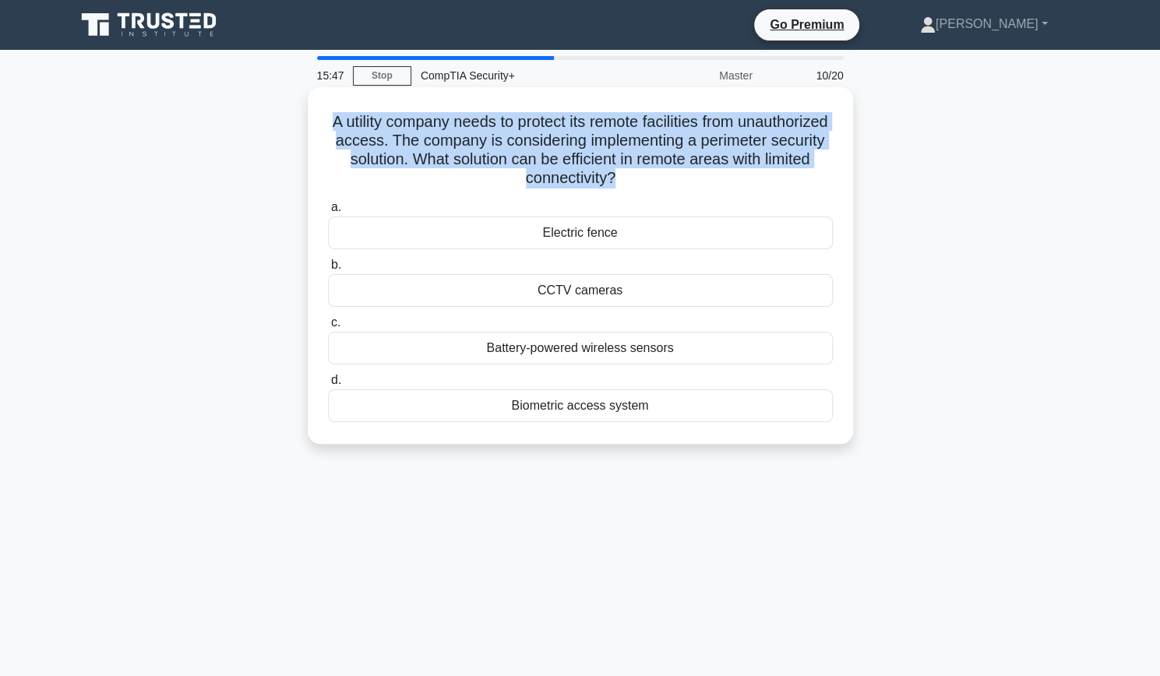
click at [603, 123] on h5 "A utility company needs to protect its remote facilities from unauthorized acce…" at bounding box center [580, 150] width 508 height 76
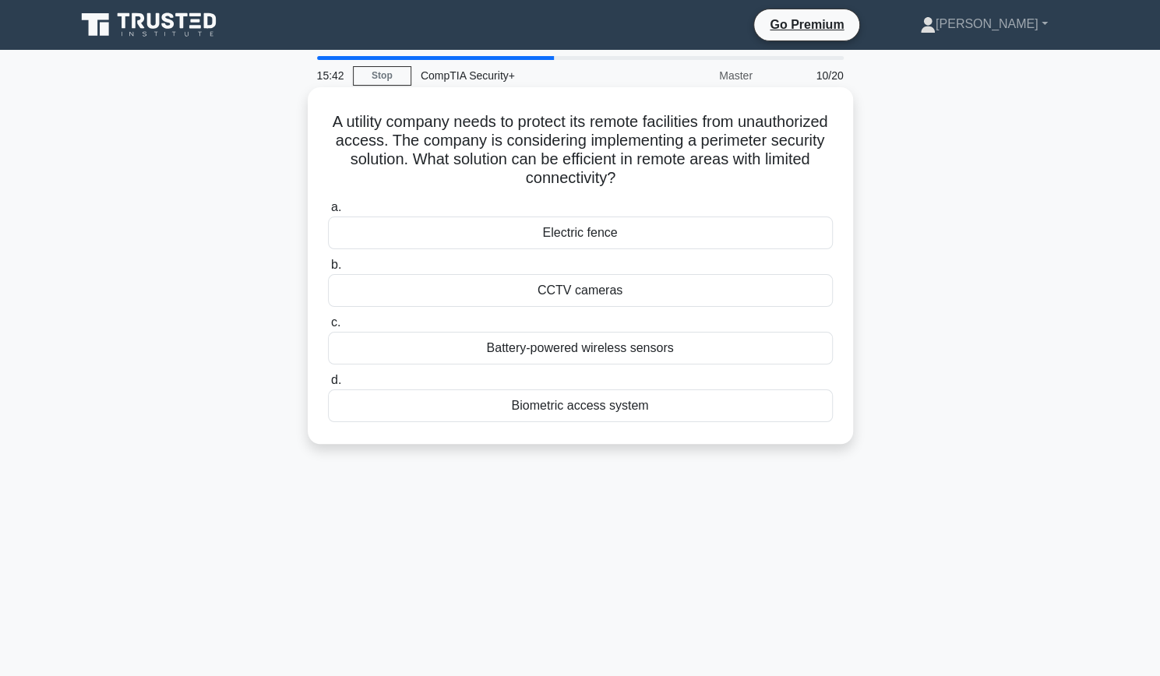
click at [631, 178] on h5 "A utility company needs to protect its remote facilities from unauthorized acce…" at bounding box center [580, 150] width 508 height 76
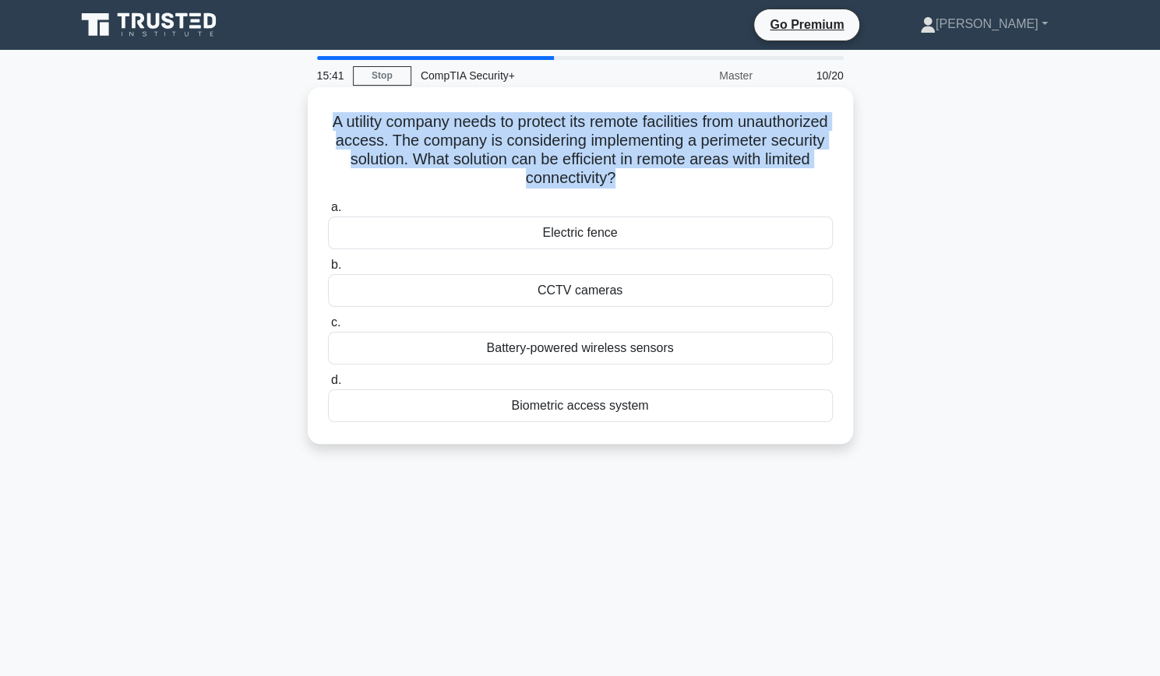
click at [631, 178] on h5 "A utility company needs to protect its remote facilities from unauthorized acce…" at bounding box center [580, 150] width 508 height 76
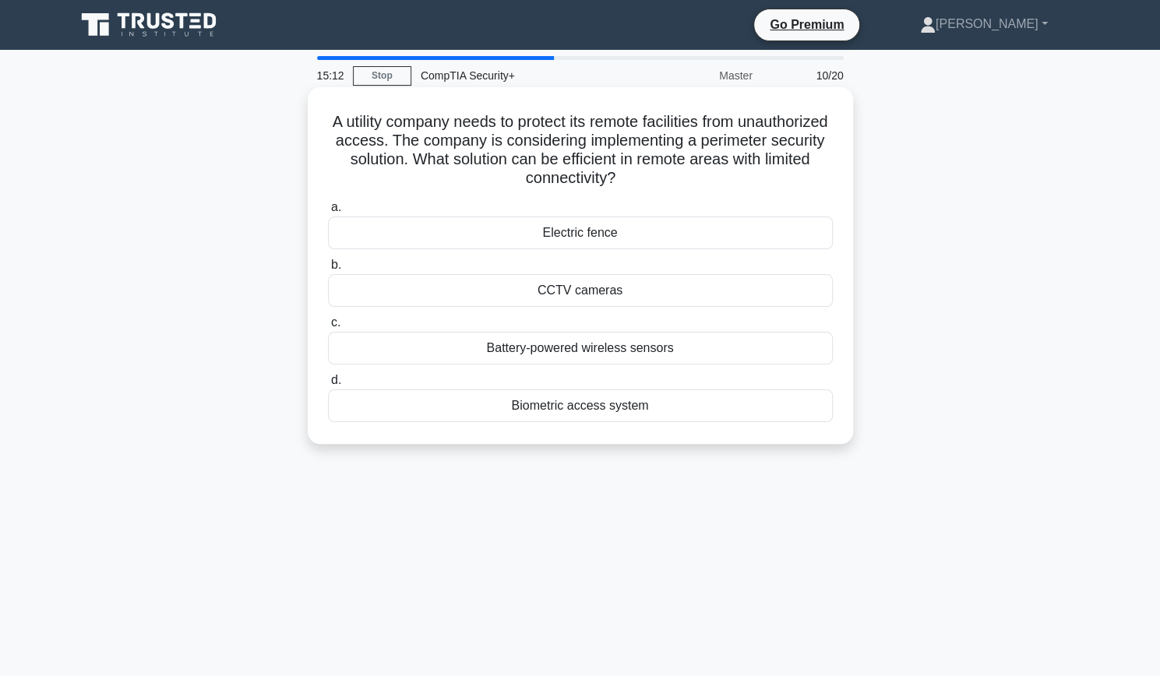
click at [612, 401] on div "Biometric access system" at bounding box center [580, 406] width 505 height 33
click at [328, 386] on input "d. Biometric access system" at bounding box center [328, 381] width 0 height 10
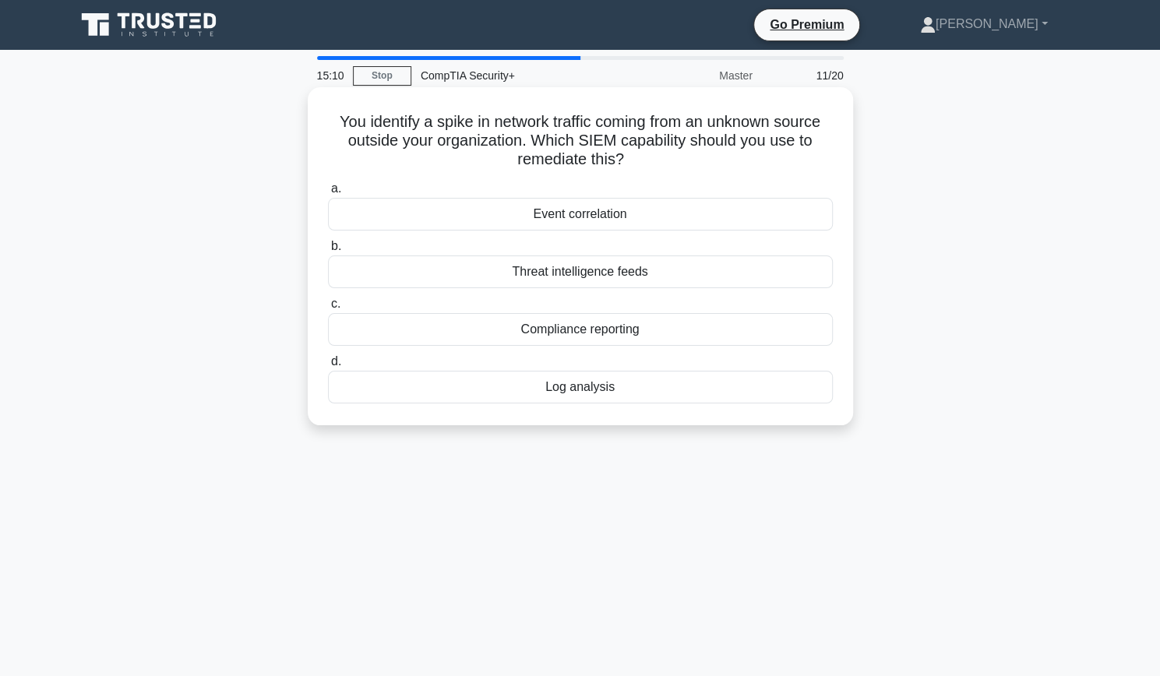
click at [650, 130] on h5 "You identify a spike in network traffic coming from an unknown source outside y…" at bounding box center [580, 141] width 508 height 58
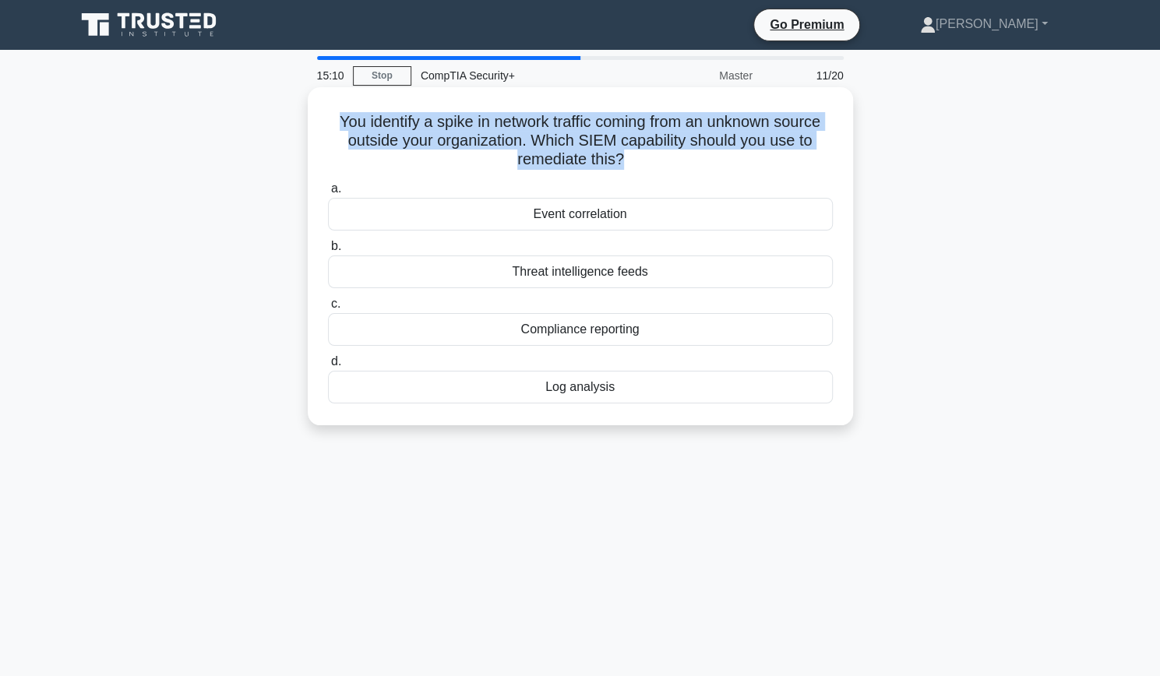
click at [650, 130] on h5 "You identify a spike in network traffic coming from an unknown source outside y…" at bounding box center [580, 141] width 508 height 58
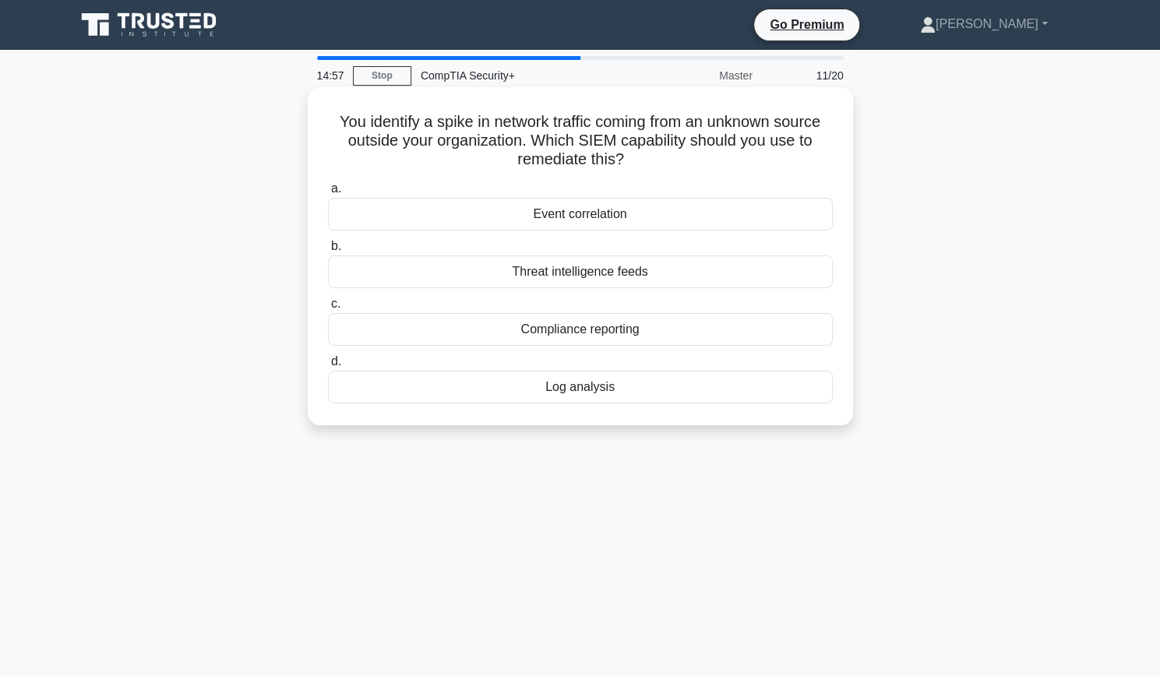
click at [584, 389] on div "Log analysis" at bounding box center [580, 387] width 505 height 33
click at [328, 367] on input "d. Log analysis" at bounding box center [328, 362] width 0 height 10
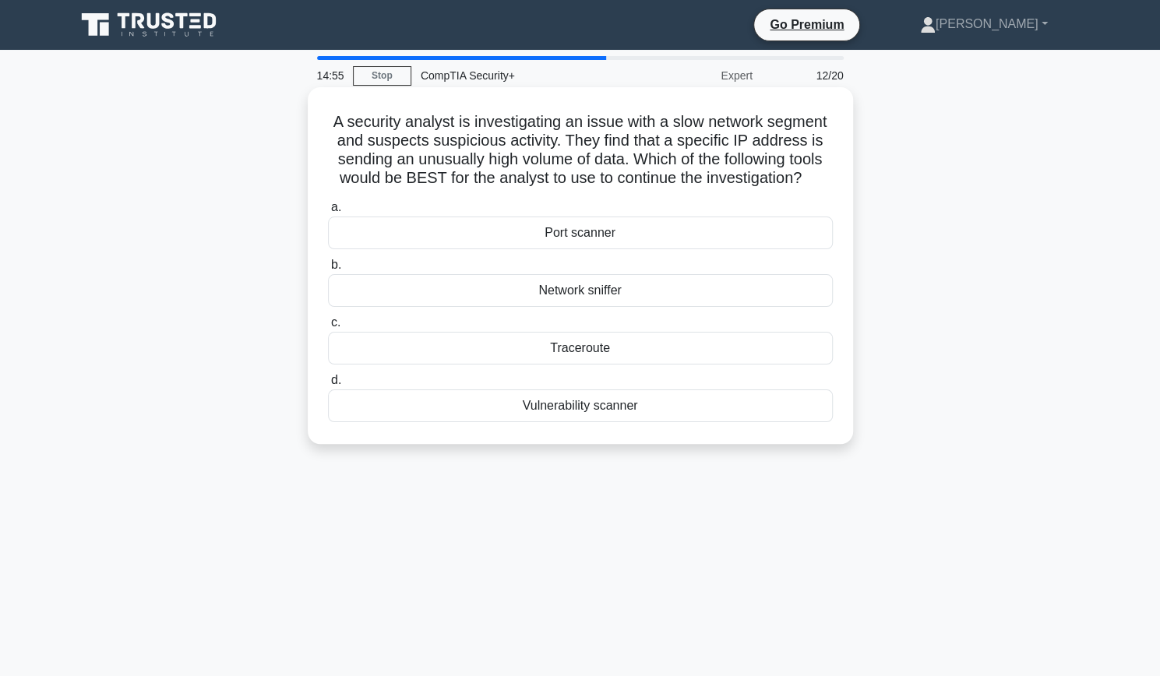
click at [633, 145] on h5 "A security analyst is investigating an issue with a slow network segment and su…" at bounding box center [580, 150] width 508 height 76
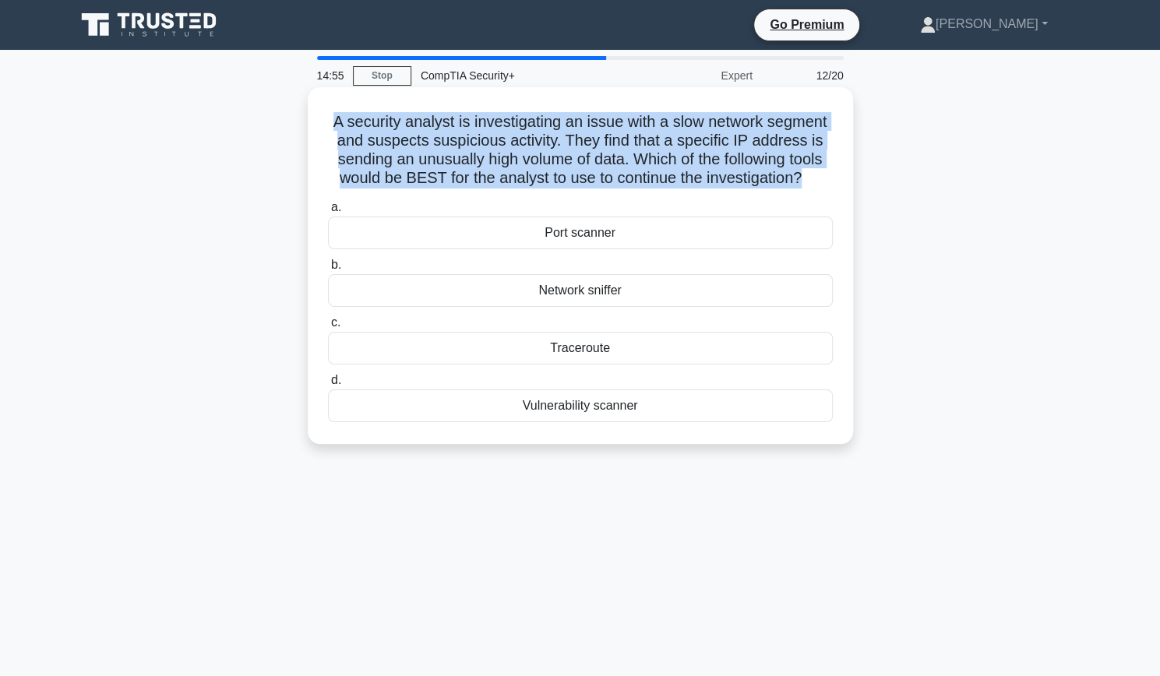
click at [633, 145] on h5 "A security analyst is investigating an issue with a slow network segment and su…" at bounding box center [580, 150] width 508 height 76
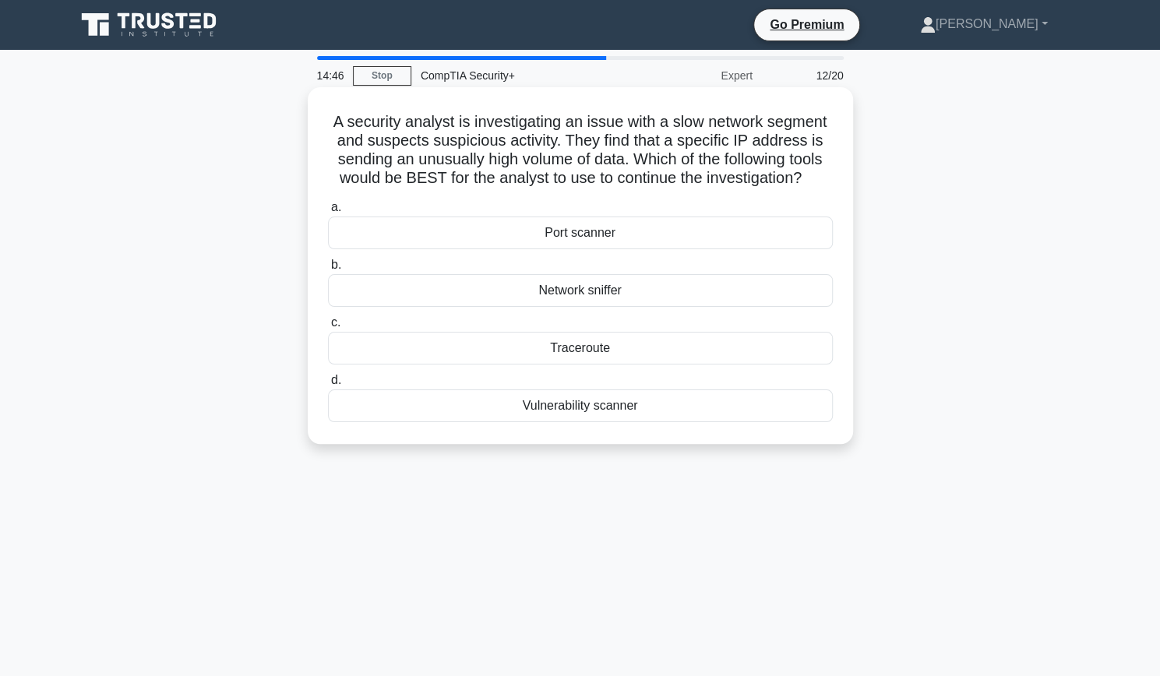
click at [633, 145] on h5 "A security analyst is investigating an issue with a slow network segment and su…" at bounding box center [580, 150] width 508 height 76
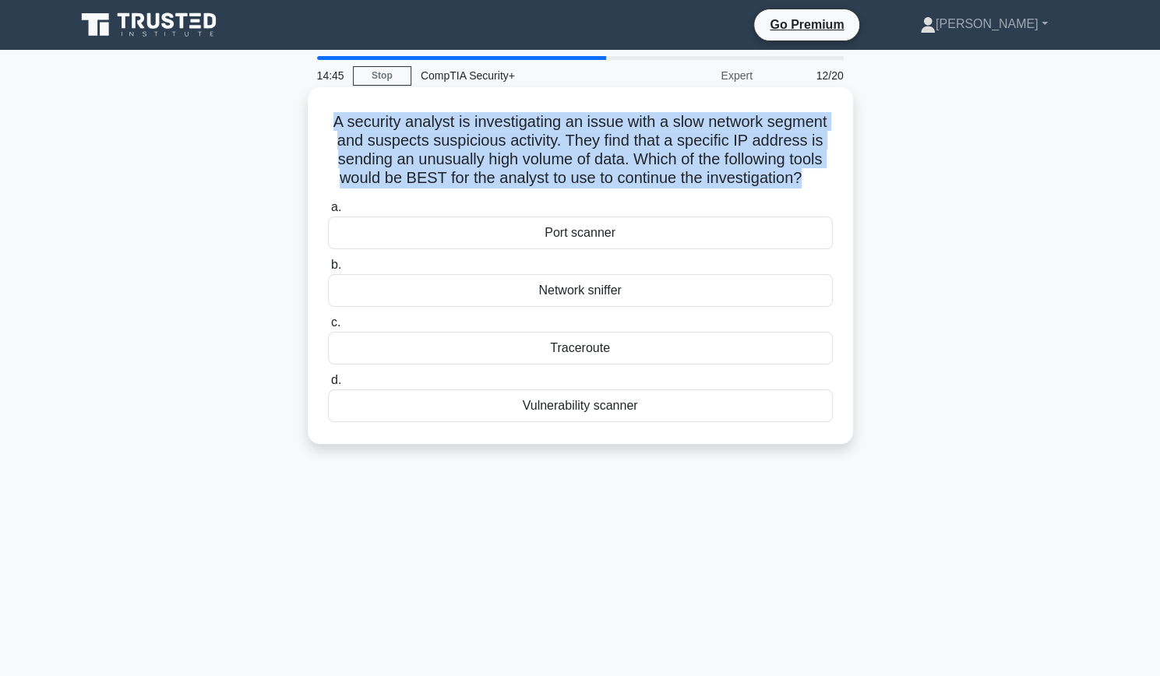
click at [633, 145] on h5 "A security analyst is investigating an issue with a slow network segment and su…" at bounding box center [580, 150] width 508 height 76
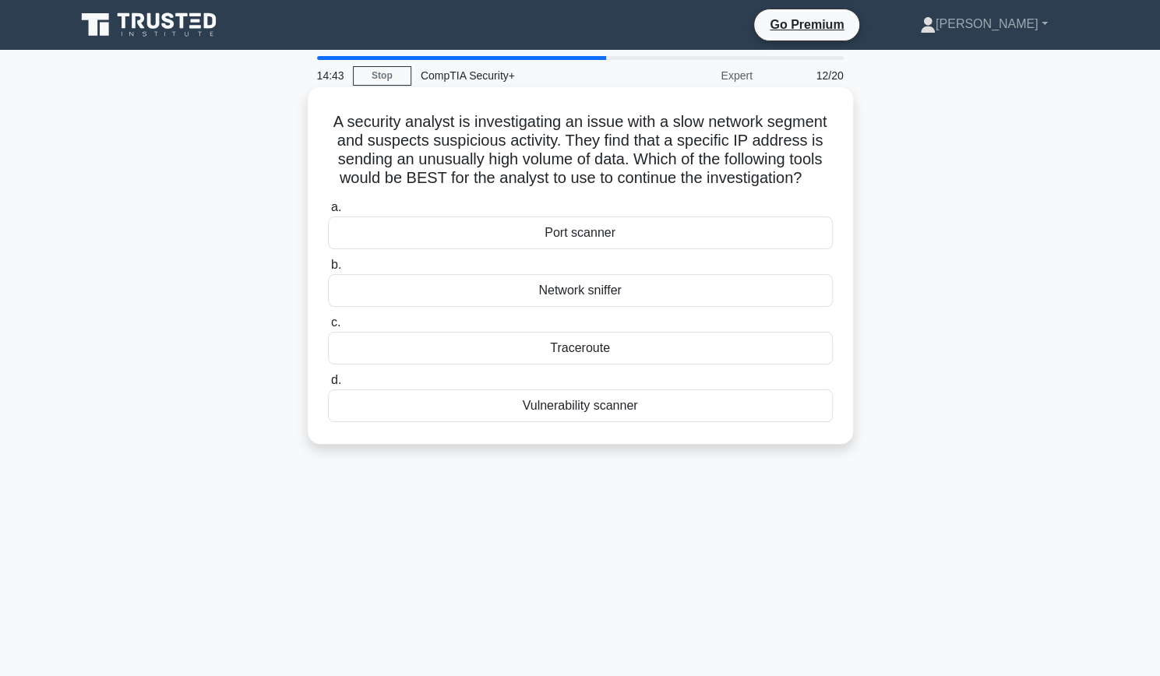
click at [633, 145] on h5 "A security analyst is investigating an issue with a slow network segment and su…" at bounding box center [580, 150] width 508 height 76
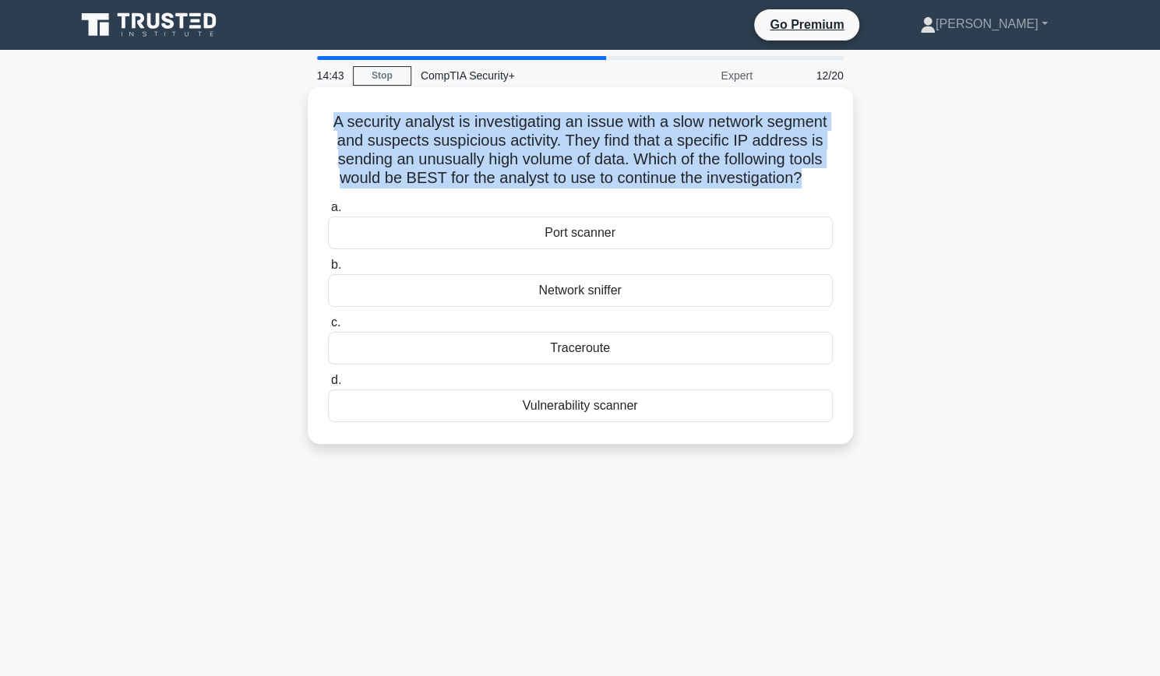
click at [633, 145] on h5 "A security analyst is investigating an issue with a slow network segment and su…" at bounding box center [580, 150] width 508 height 76
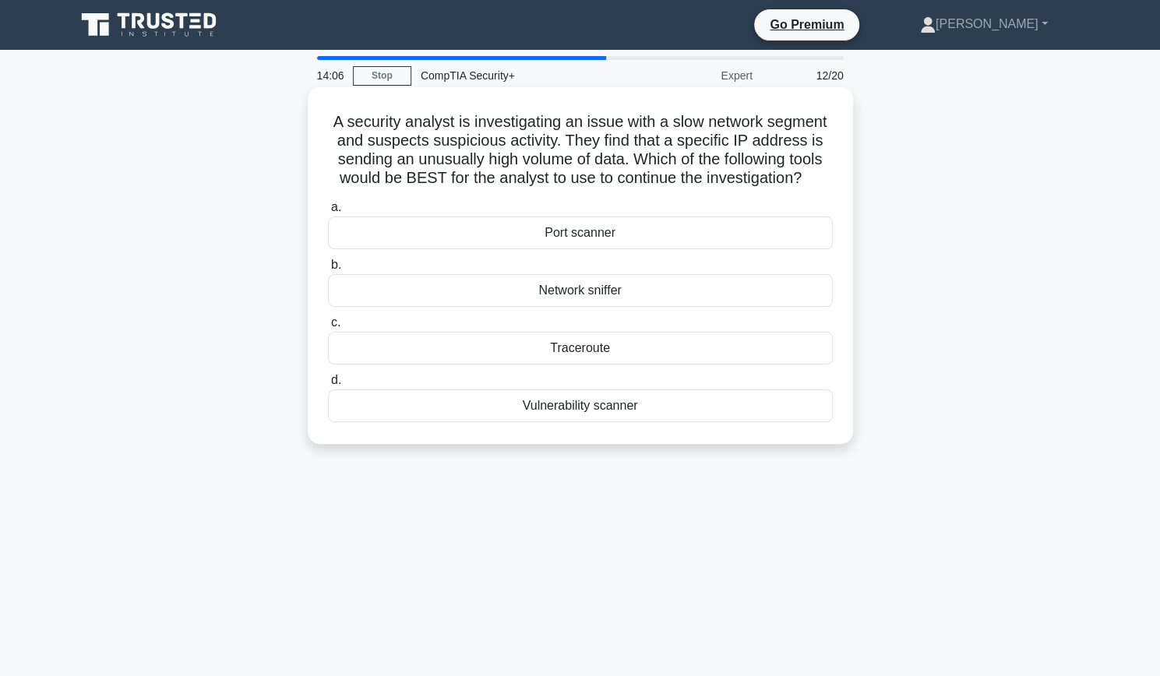
click at [564, 345] on div "Traceroute" at bounding box center [580, 348] width 505 height 33
click at [328, 328] on input "c. Traceroute" at bounding box center [328, 323] width 0 height 10
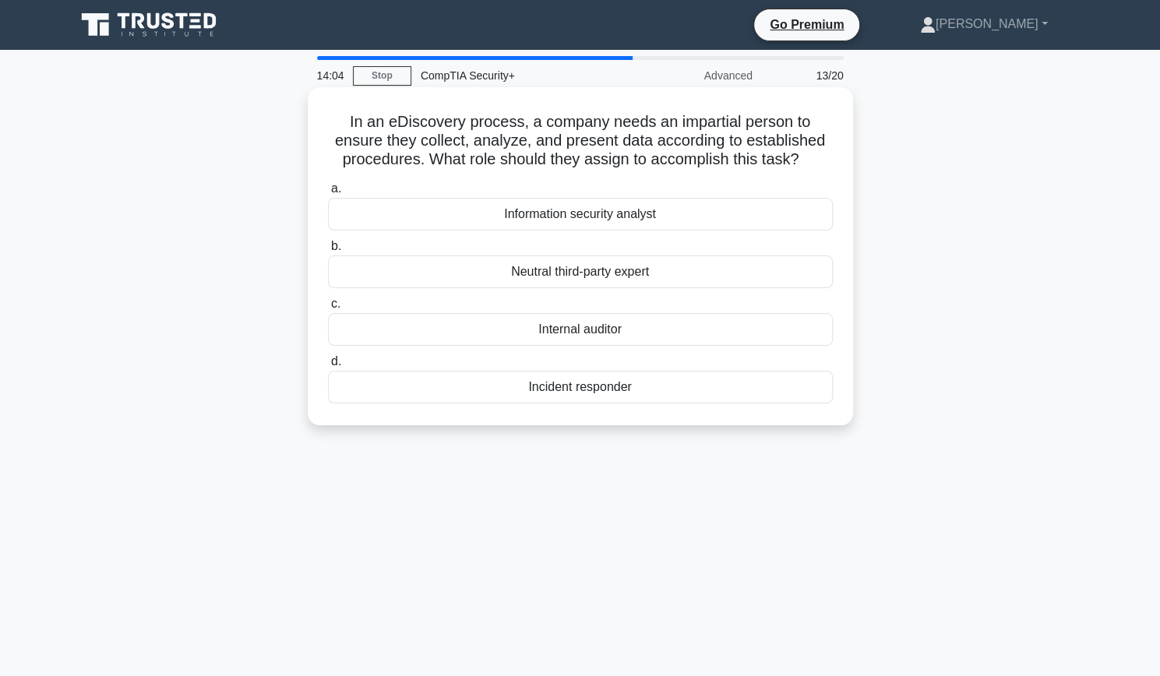
click at [595, 127] on h5 "In an eDiscovery process, a company needs an impartial person to ensure they co…" at bounding box center [580, 141] width 508 height 58
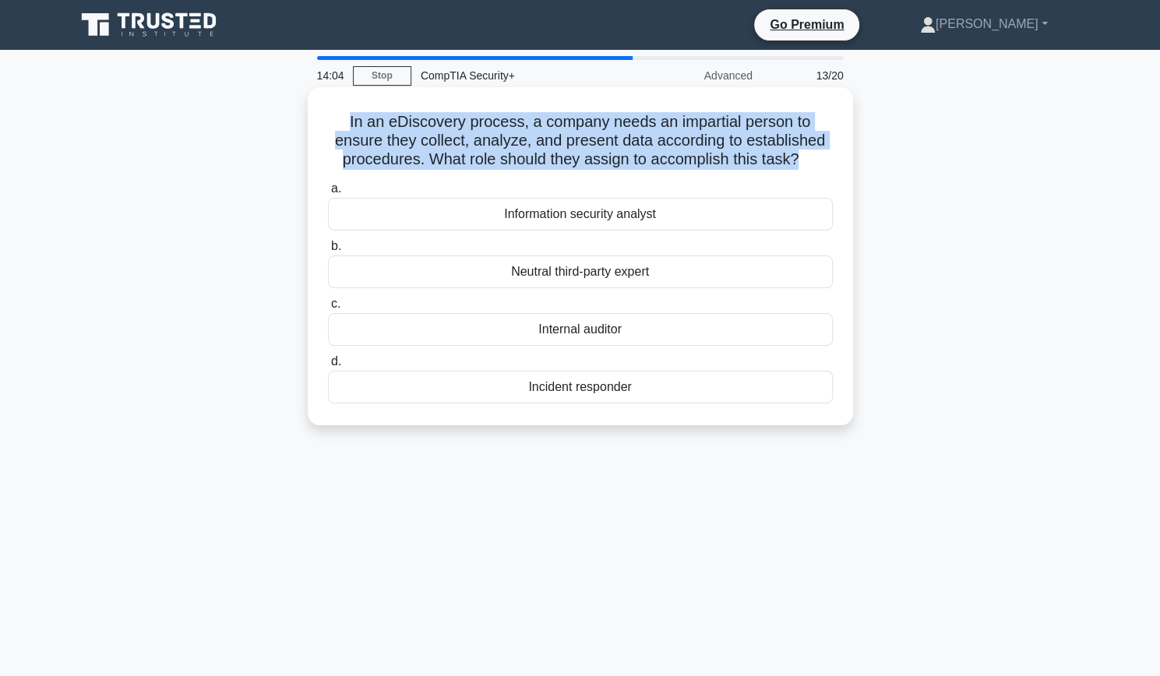
click at [595, 127] on h5 "In an eDiscovery process, a company needs an impartial person to ensure they co…" at bounding box center [580, 141] width 508 height 58
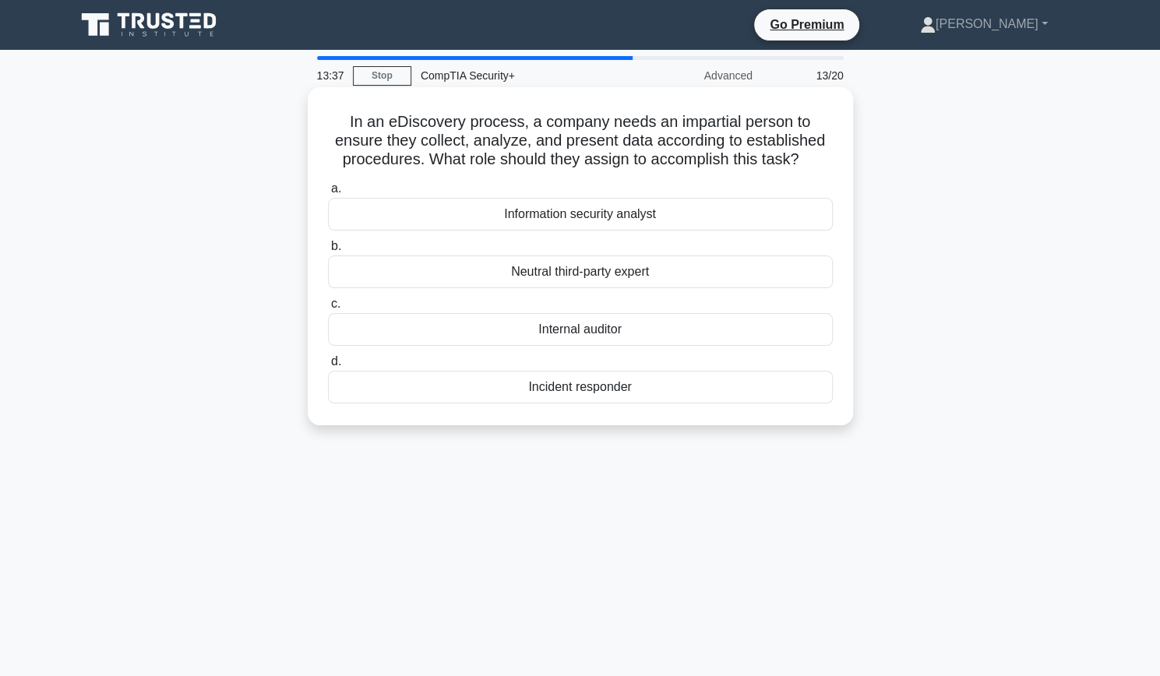
click at [602, 220] on div "Information security analyst" at bounding box center [580, 214] width 505 height 33
click at [328, 194] on input "a. Information security analyst" at bounding box center [328, 189] width 0 height 10
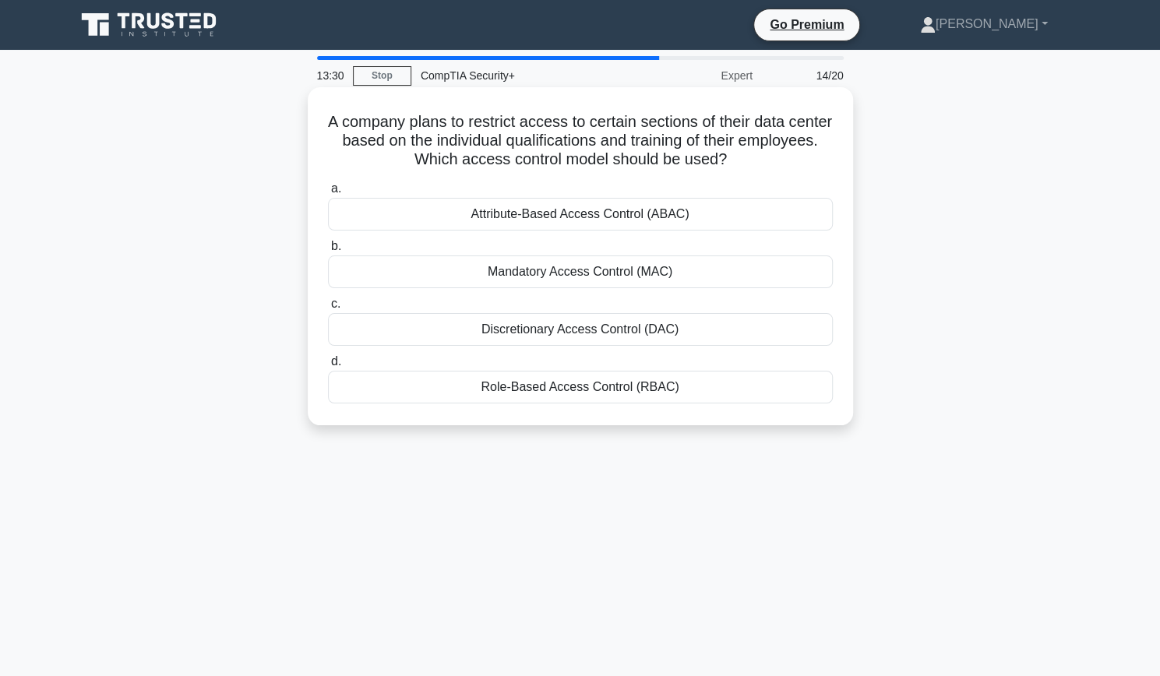
click at [654, 137] on h5 "A company plans to restrict access to certain sections of their data center bas…" at bounding box center [580, 141] width 508 height 58
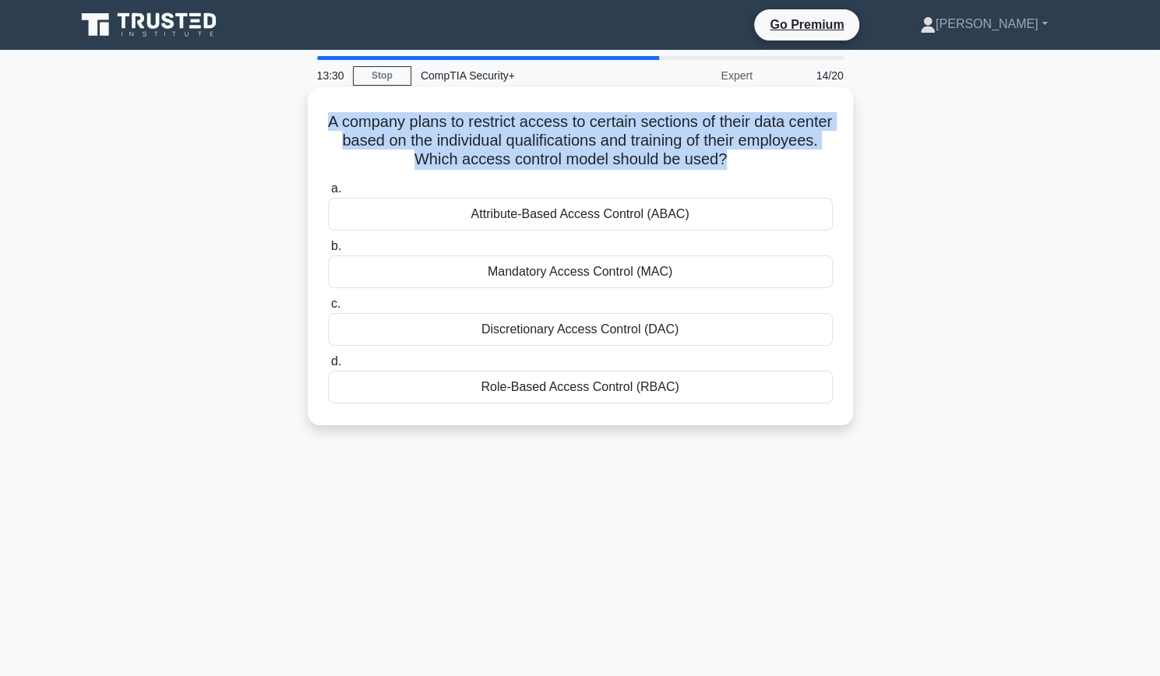
click at [654, 137] on h5 "A company plans to restrict access to certain sections of their data center bas…" at bounding box center [580, 141] width 508 height 58
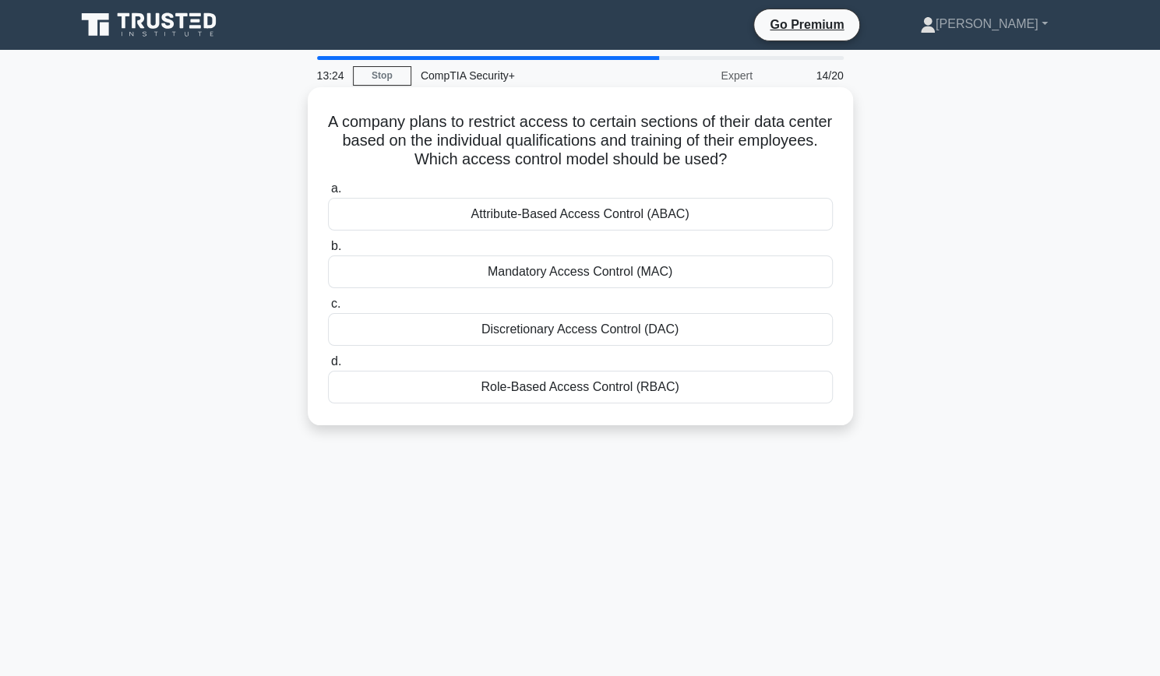
click at [612, 213] on div "Attribute-Based Access Control (ABAC)" at bounding box center [580, 214] width 505 height 33
click at [328, 194] on input "a. Attribute-Based Access Control (ABAC)" at bounding box center [328, 189] width 0 height 10
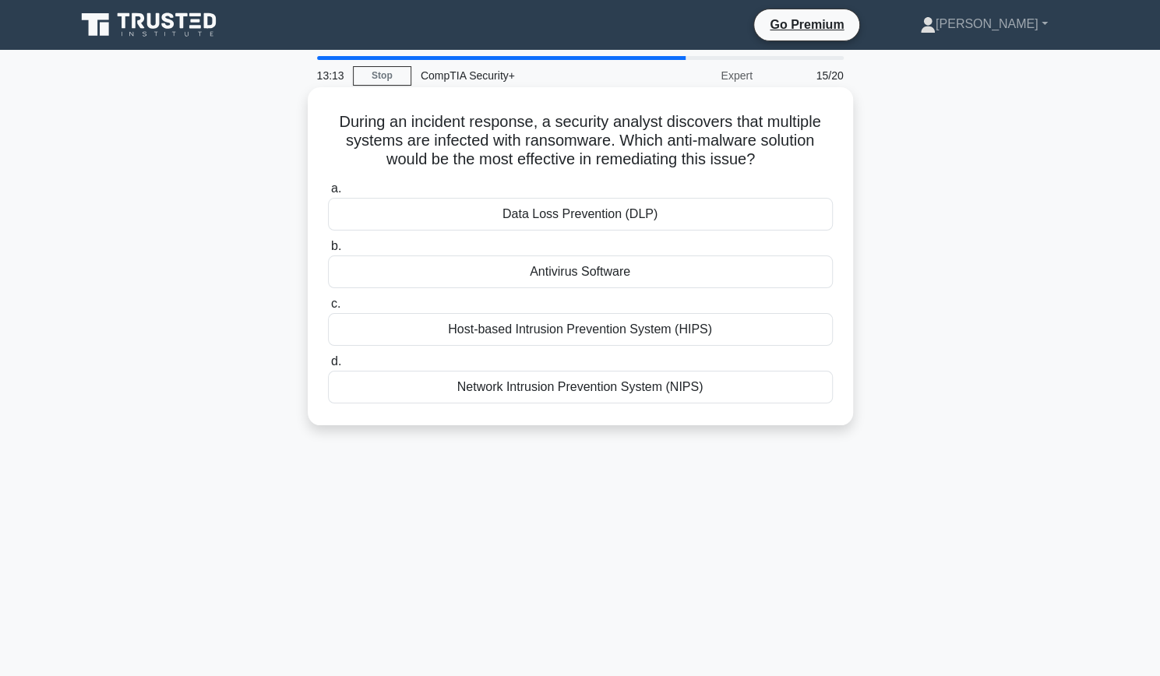
click at [616, 164] on h5 "During an incident response, a security analyst discovers that multiple systems…" at bounding box center [580, 141] width 508 height 58
click at [560, 142] on h5 "During an incident response, a security analyst discovers that multiple systems…" at bounding box center [580, 141] width 508 height 58
click at [541, 211] on div "Data Loss Prevention (DLP)" at bounding box center [580, 214] width 505 height 33
click at [328, 194] on input "a. Data Loss Prevention (DLP)" at bounding box center [328, 189] width 0 height 10
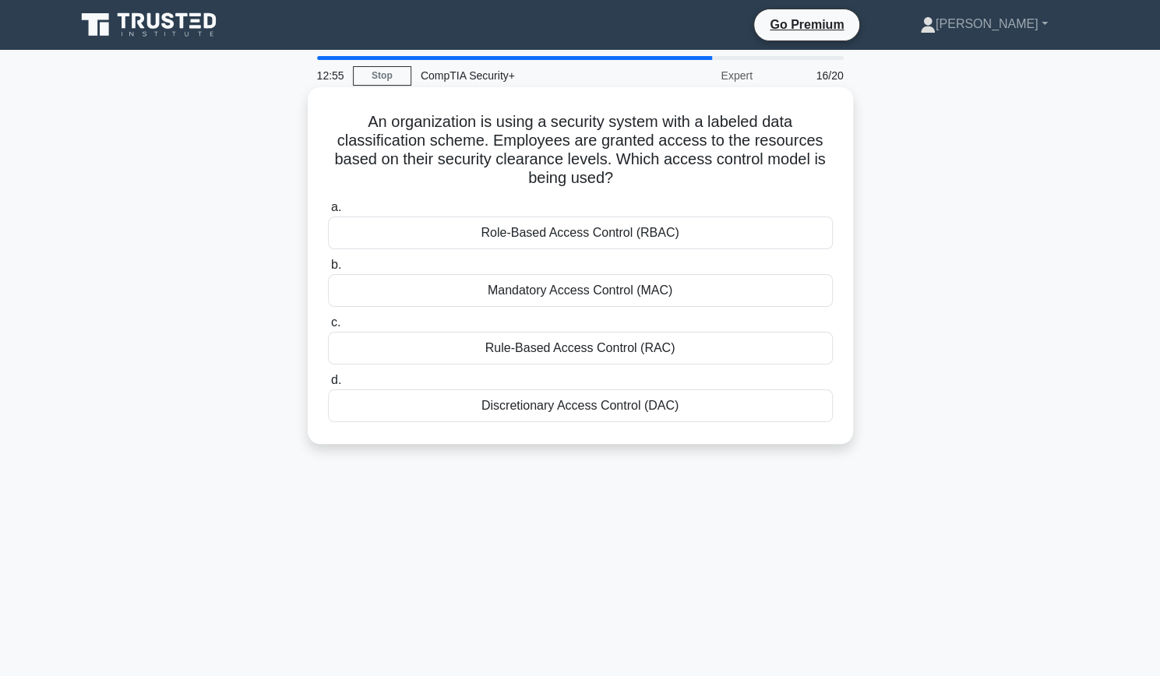
click at [588, 143] on h5 "An organization is using a security system with a labeled data classification s…" at bounding box center [580, 150] width 508 height 76
click at [569, 239] on div "Role-Based Access Control (RBAC)" at bounding box center [580, 233] width 505 height 33
click at [328, 213] on input "a. Role-Based Access Control (RBAC)" at bounding box center [328, 208] width 0 height 10
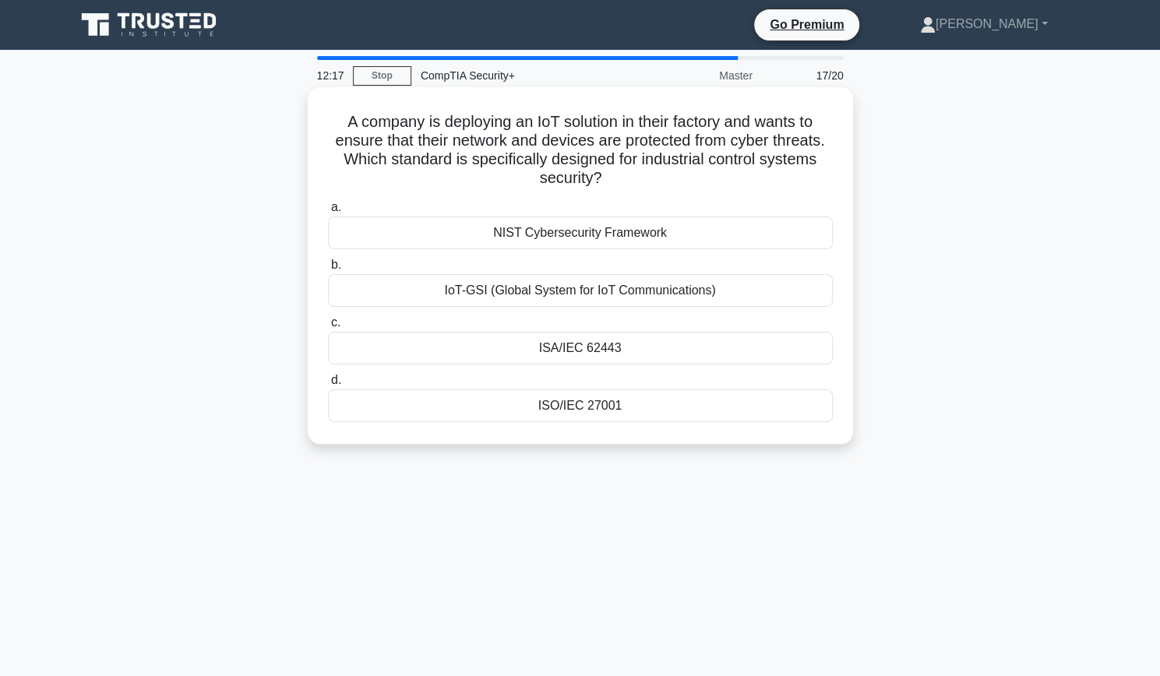
click at [600, 232] on div "NIST Cybersecurity Framework" at bounding box center [580, 233] width 505 height 33
click at [328, 213] on input "a. NIST Cybersecurity Framework" at bounding box center [328, 208] width 0 height 10
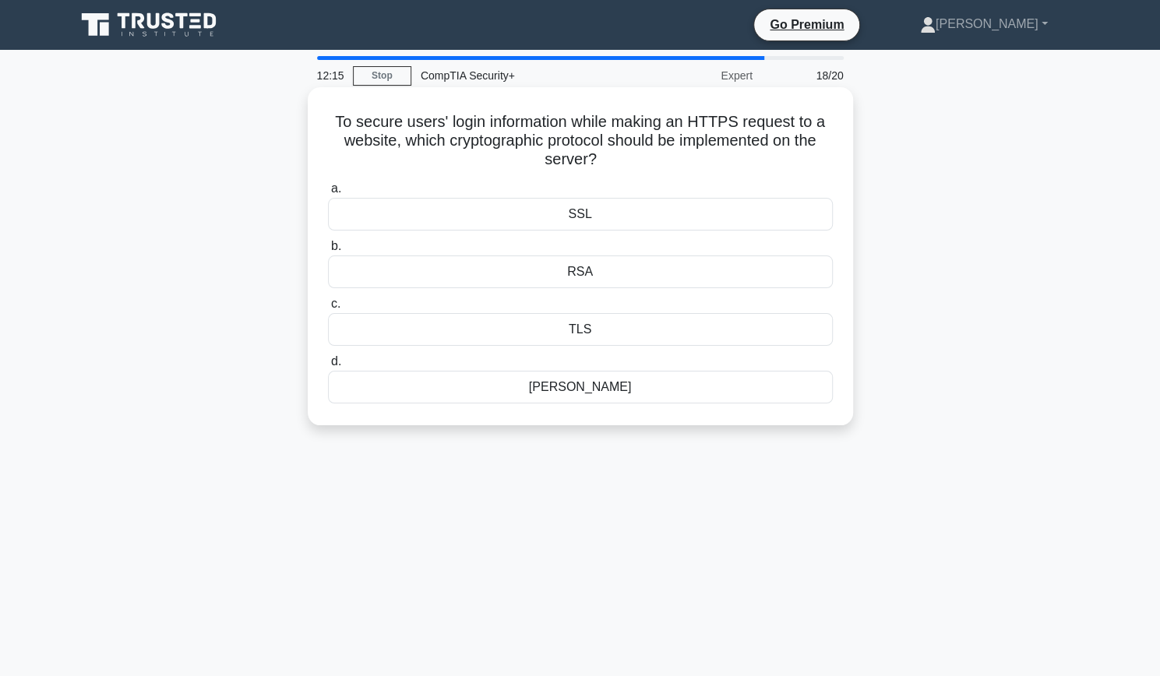
click at [664, 140] on h5 "To secure users' login information while making an HTTPS request to a website, …" at bounding box center [580, 141] width 508 height 58
click at [649, 140] on h5 "To secure users' login information while making an HTTPS request to a website, …" at bounding box center [580, 141] width 508 height 58
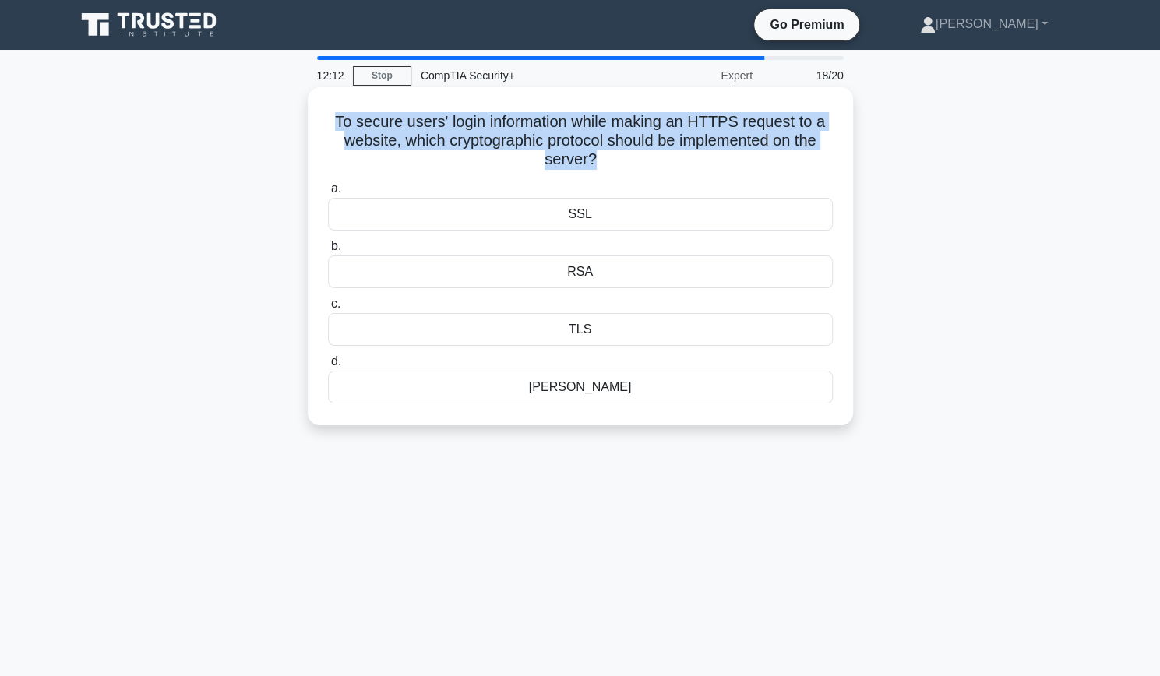
click at [649, 140] on h5 "To secure users' login information while making an HTTPS request to a website, …" at bounding box center [580, 141] width 508 height 58
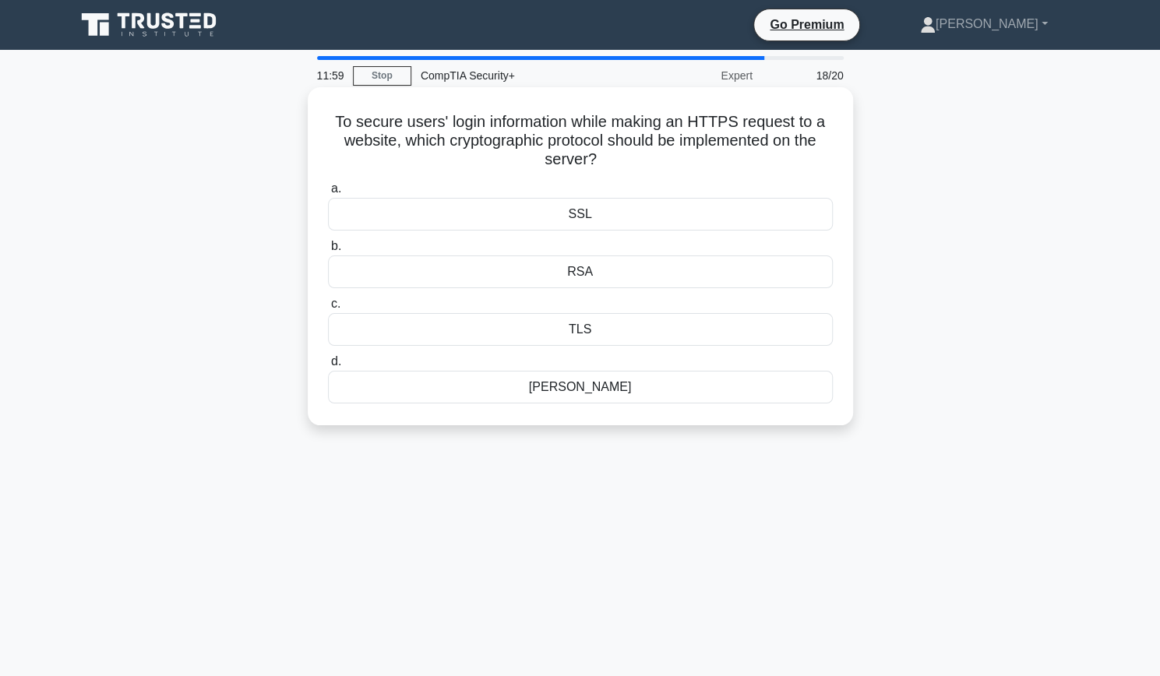
click at [587, 220] on div "SSL" at bounding box center [580, 214] width 505 height 33
click at [328, 194] on input "a. SSL" at bounding box center [328, 189] width 0 height 10
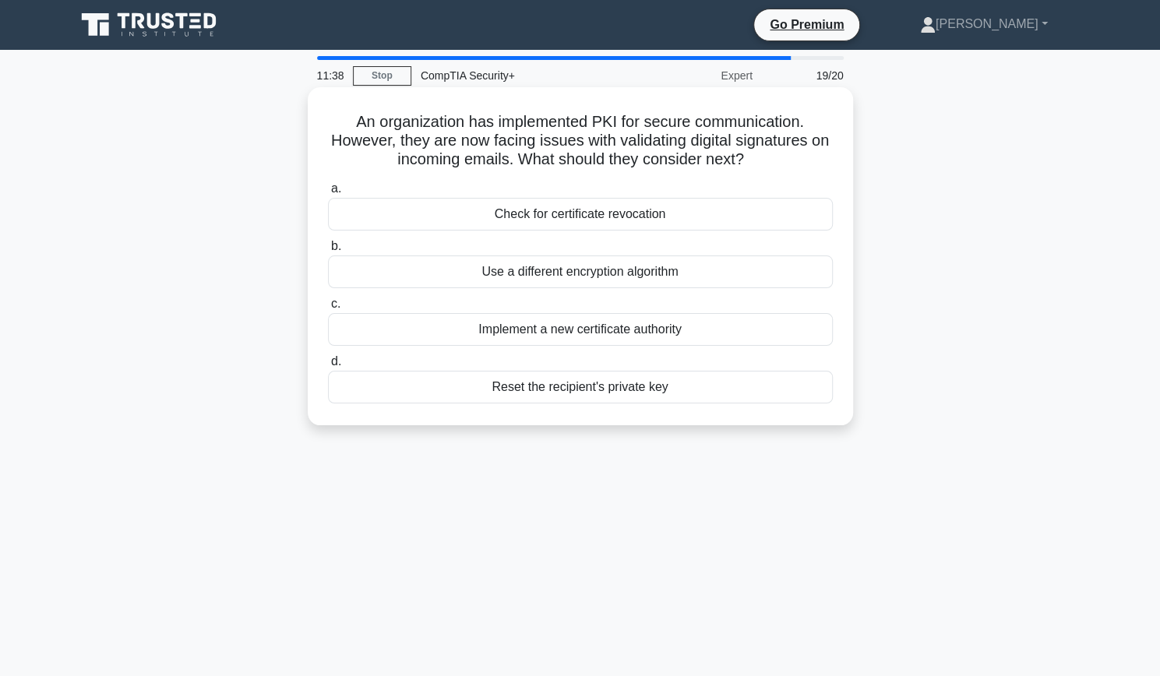
click at [578, 328] on div "Implement a new certificate authority" at bounding box center [580, 329] width 505 height 33
click at [328, 309] on input "c. Implement a new certificate authority" at bounding box center [328, 304] width 0 height 10
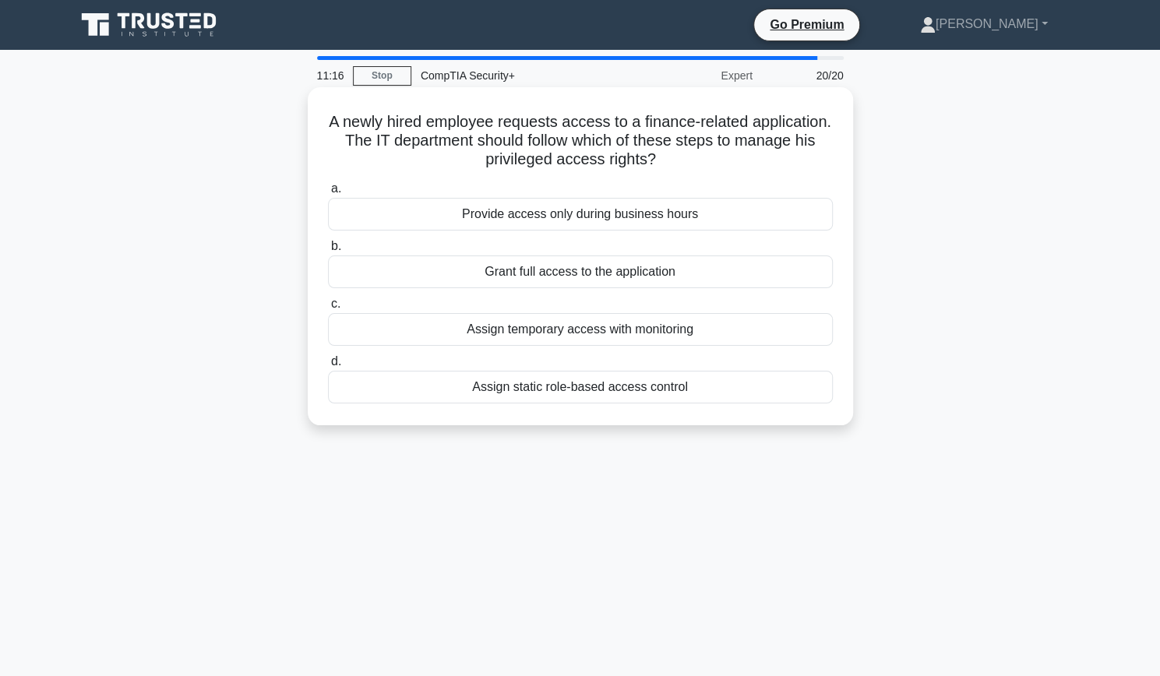
click at [605, 390] on div "Assign static role-based access control" at bounding box center [580, 387] width 505 height 33
click at [328, 367] on input "d. Assign static role-based access control" at bounding box center [328, 362] width 0 height 10
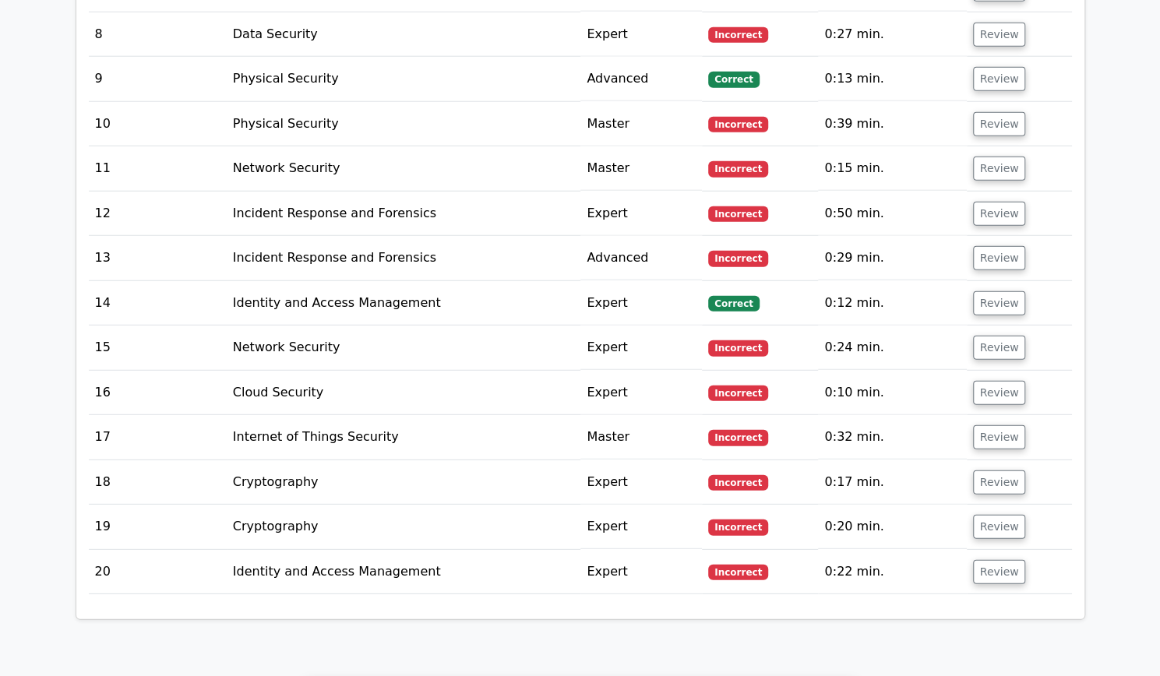
scroll to position [2366, 0]
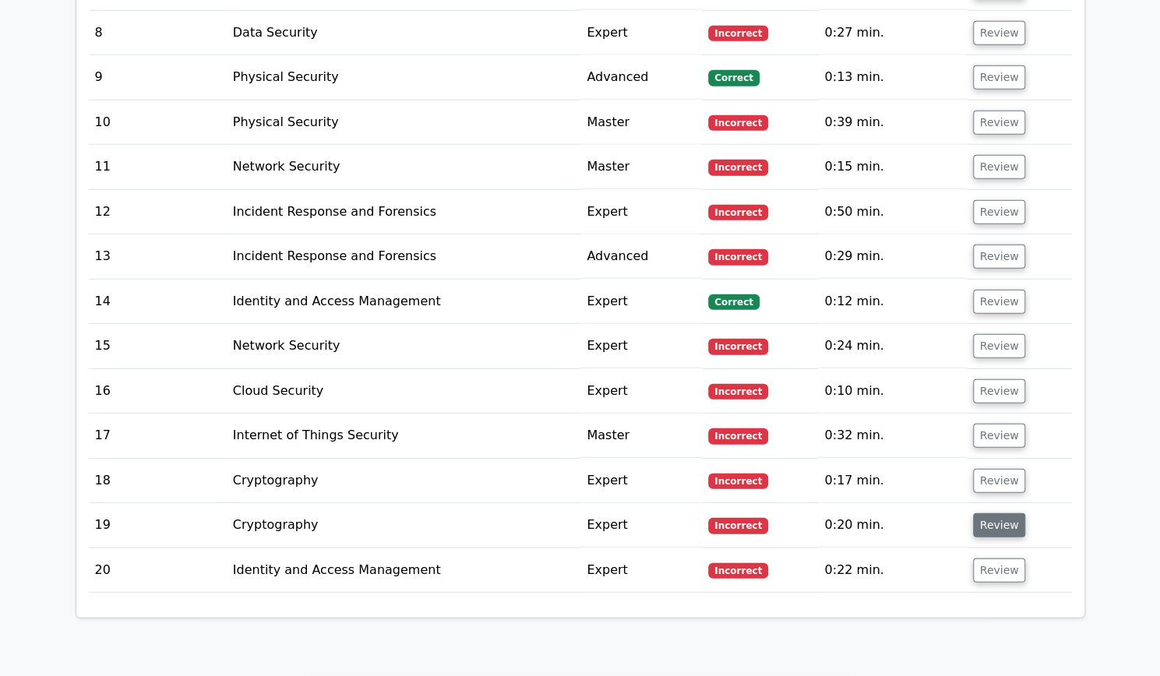
click at [997, 513] on button "Review" at bounding box center [999, 525] width 53 height 24
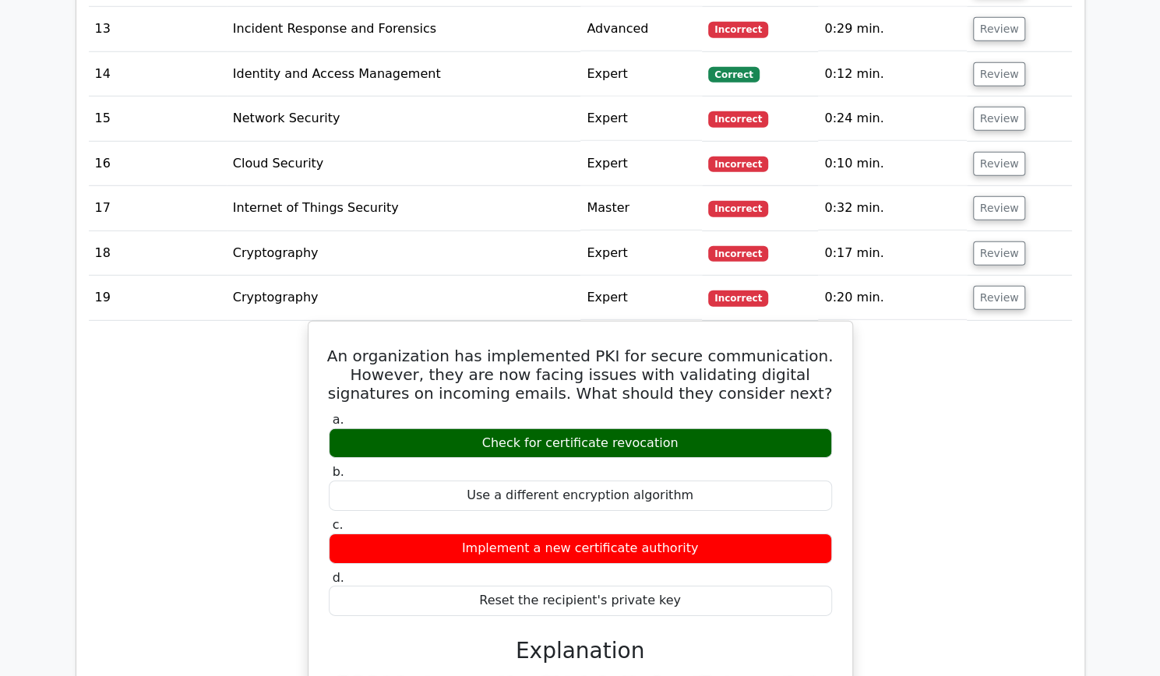
scroll to position [2592, 0]
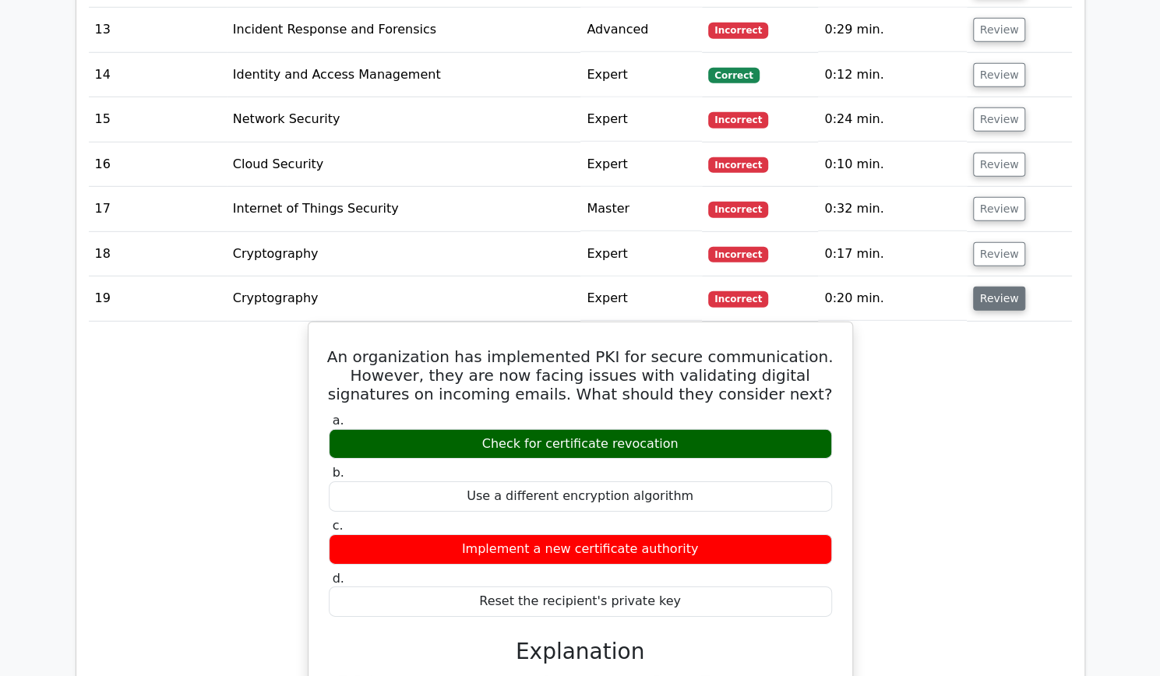
click at [995, 287] on button "Review" at bounding box center [999, 299] width 53 height 24
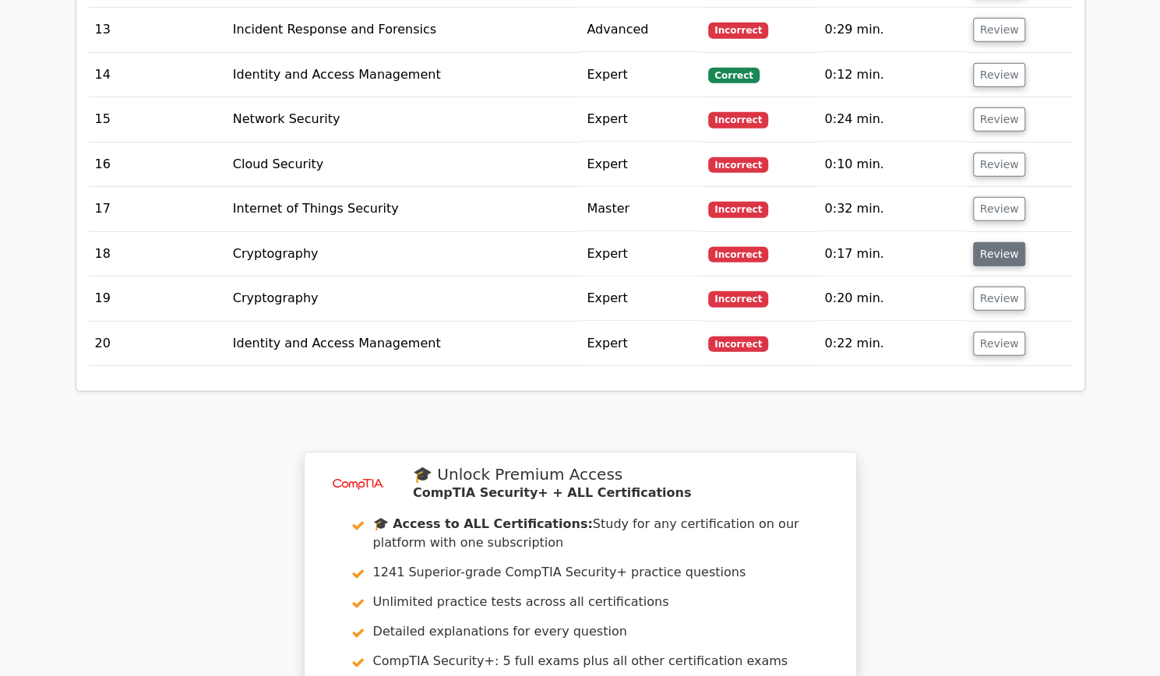
click at [985, 242] on button "Review" at bounding box center [999, 254] width 53 height 24
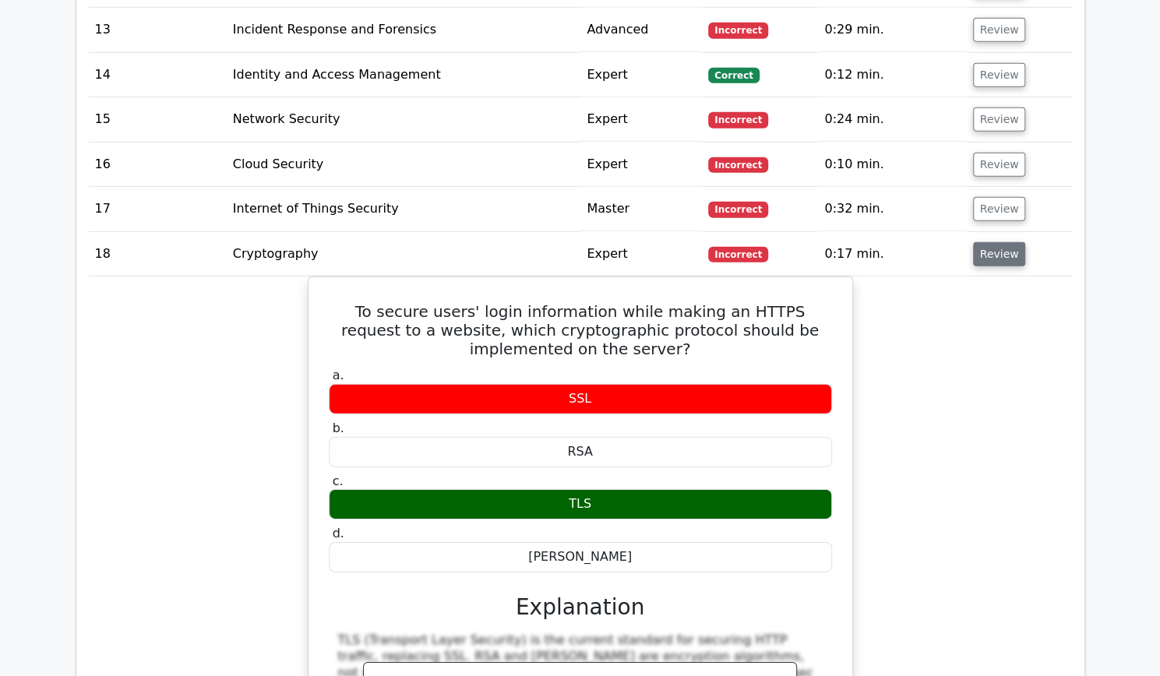
click at [985, 242] on button "Review" at bounding box center [999, 254] width 53 height 24
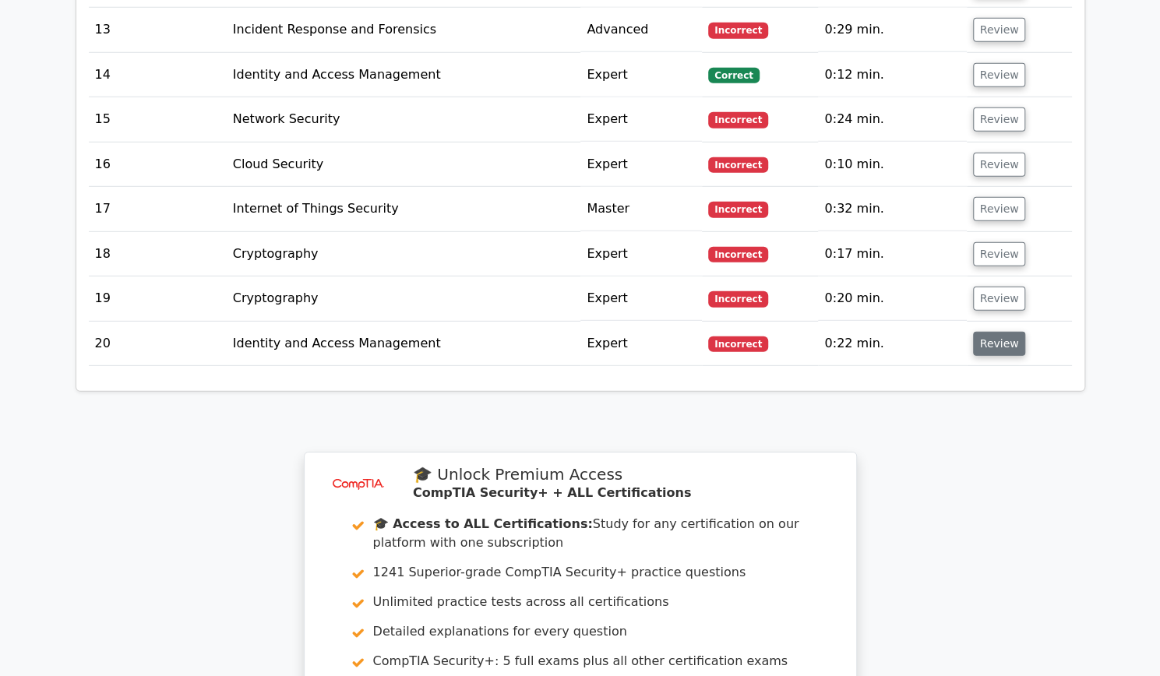
click at [1000, 332] on button "Review" at bounding box center [999, 344] width 53 height 24
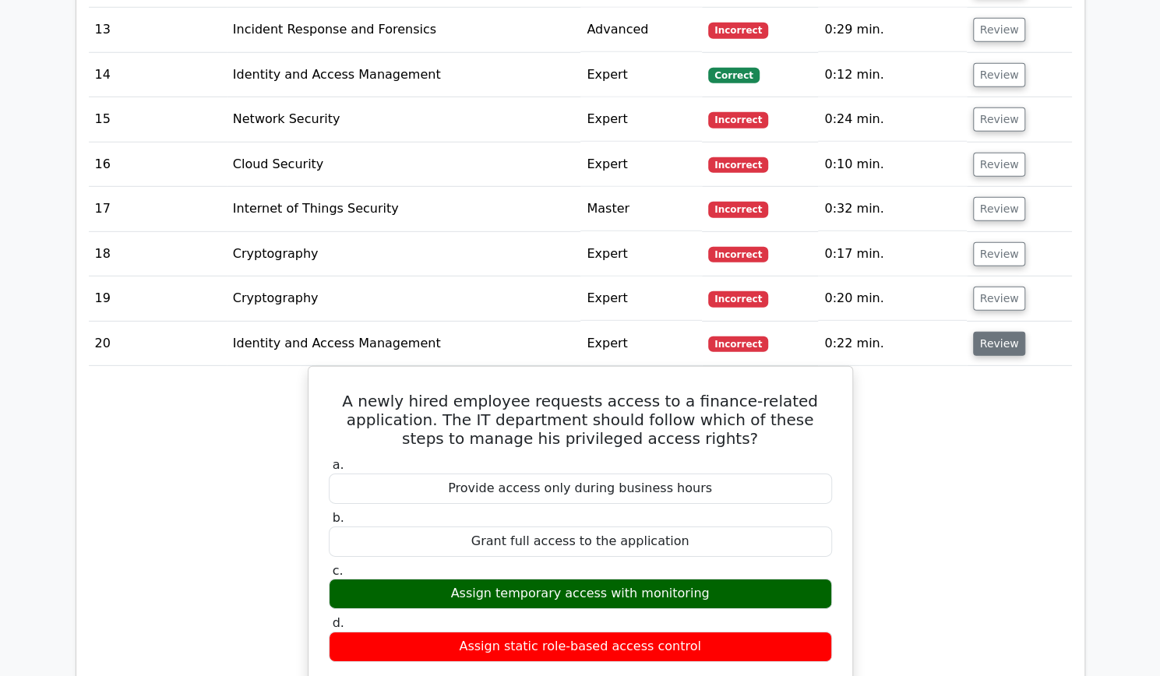
click at [1000, 332] on button "Review" at bounding box center [999, 344] width 53 height 24
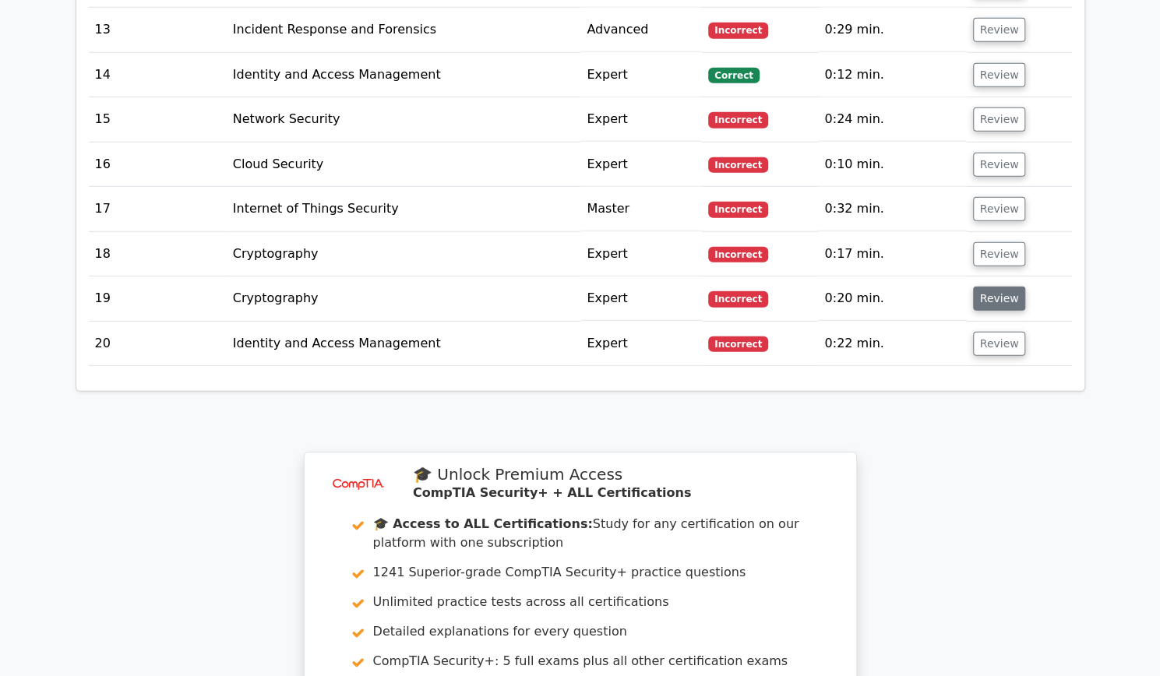
click at [986, 287] on button "Review" at bounding box center [999, 299] width 53 height 24
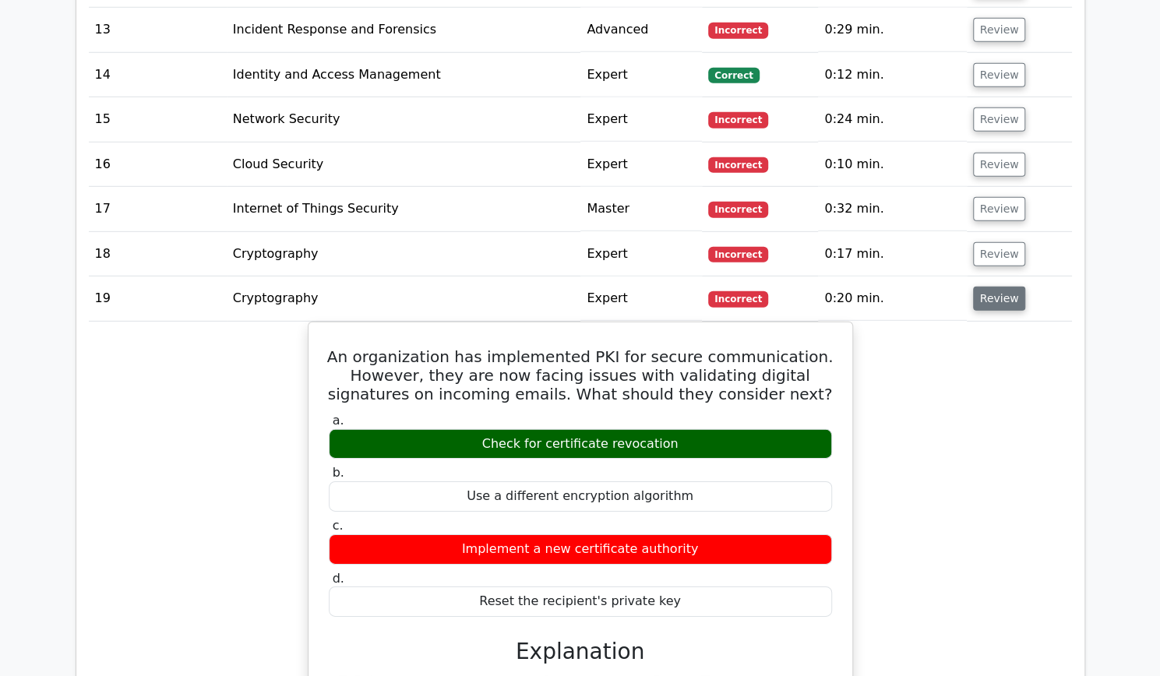
click at [986, 287] on button "Review" at bounding box center [999, 299] width 53 height 24
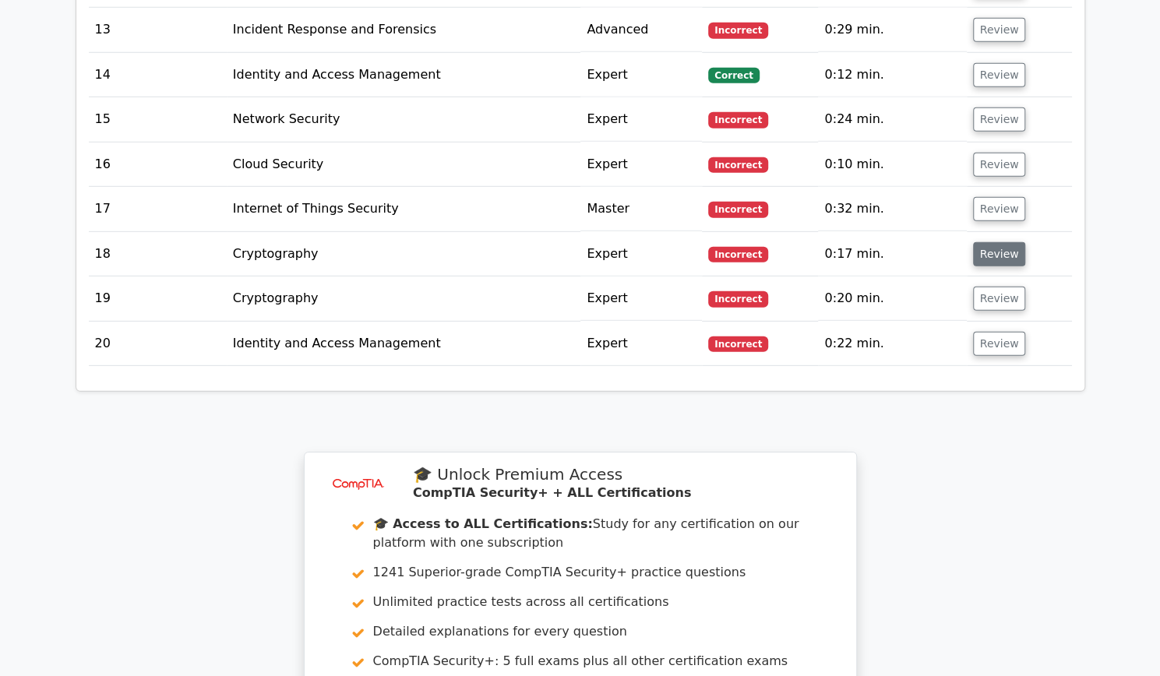
click at [994, 242] on button "Review" at bounding box center [999, 254] width 53 height 24
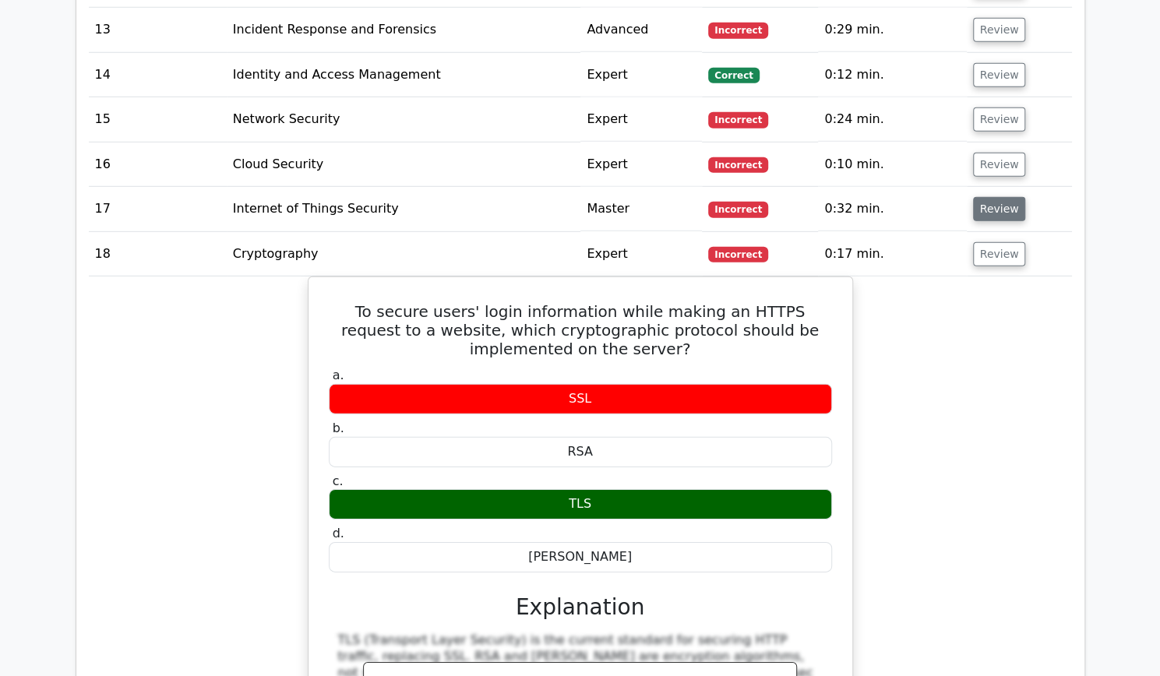
click at [994, 197] on button "Review" at bounding box center [999, 209] width 53 height 24
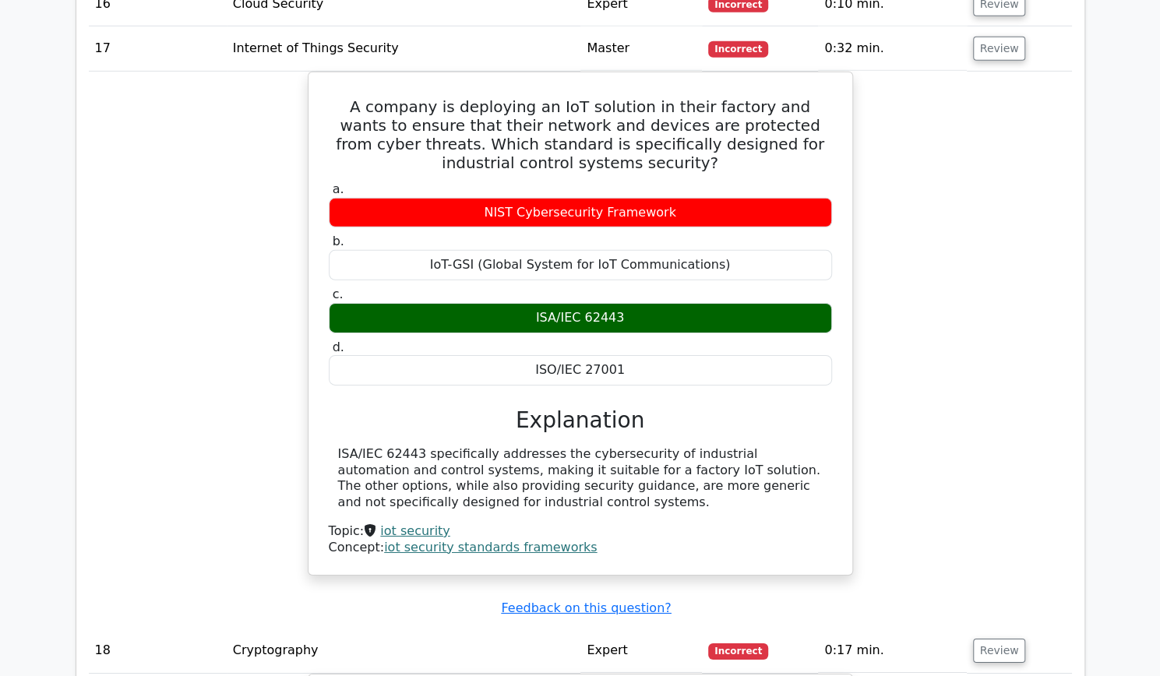
scroll to position [2754, 0]
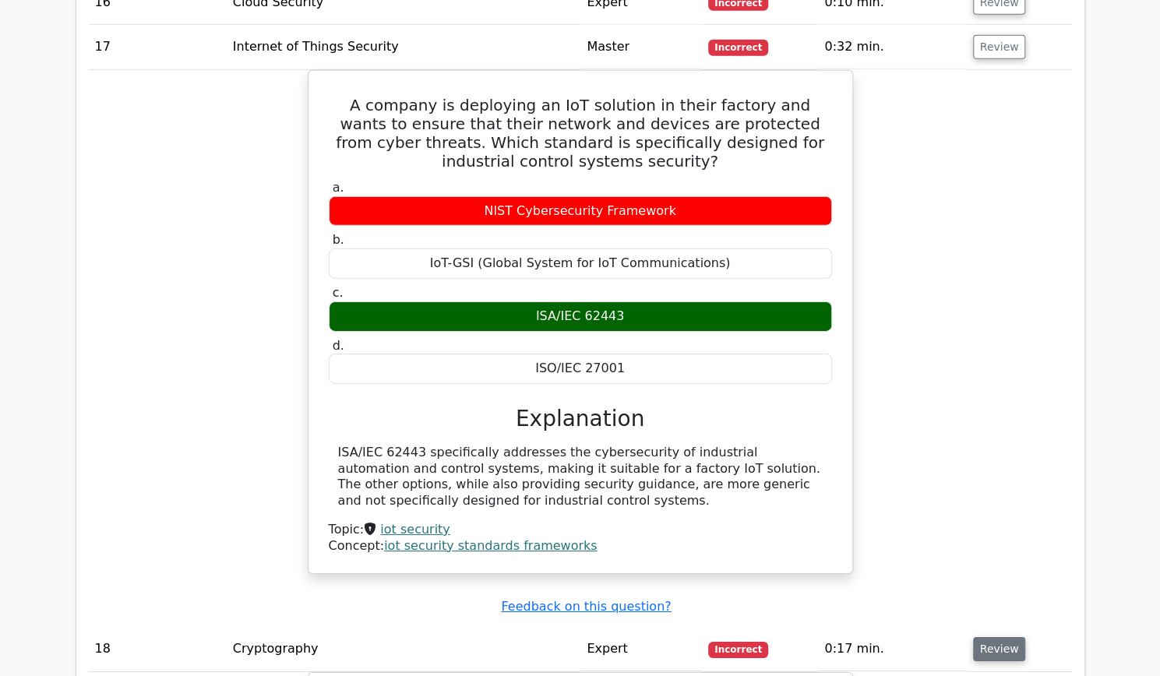
click at [998, 637] on button "Review" at bounding box center [999, 649] width 53 height 24
click at [997, 637] on button "Review" at bounding box center [999, 649] width 53 height 24
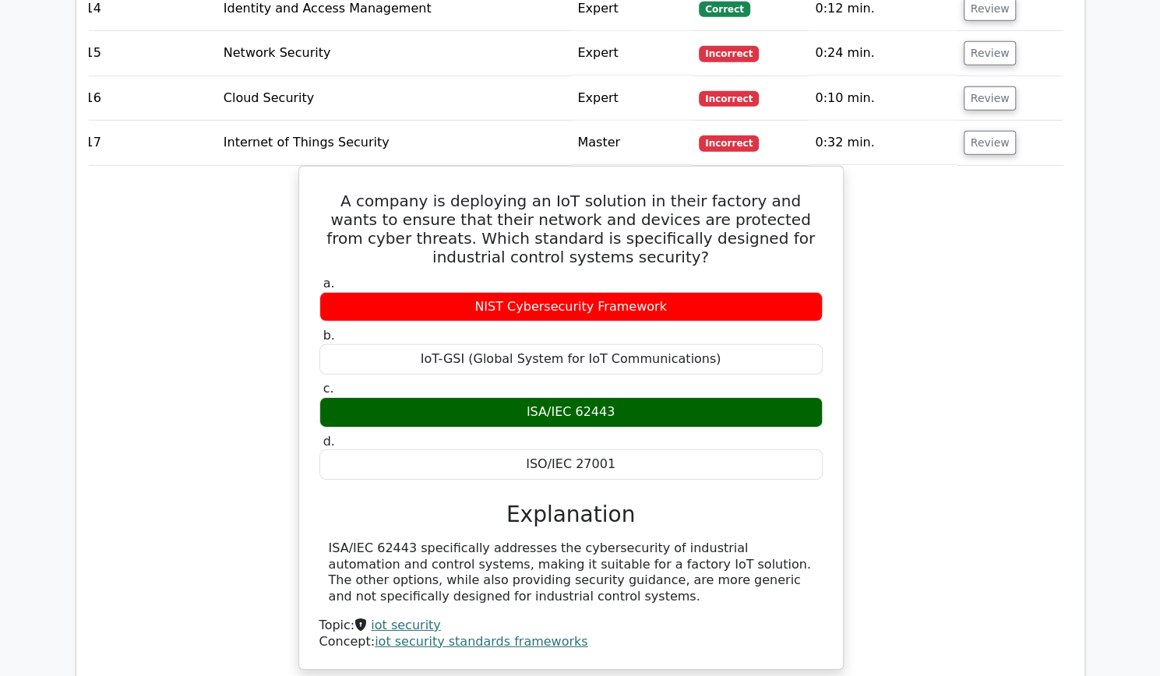
scroll to position [2667, 0]
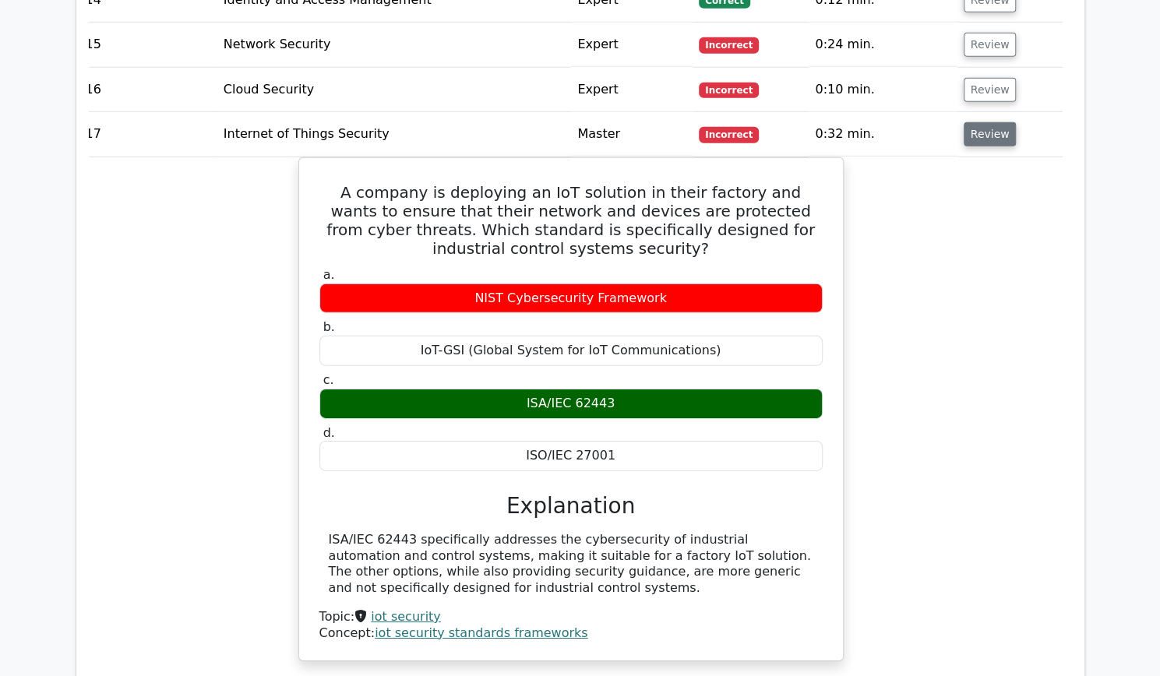
click at [985, 122] on button "Review" at bounding box center [990, 134] width 53 height 24
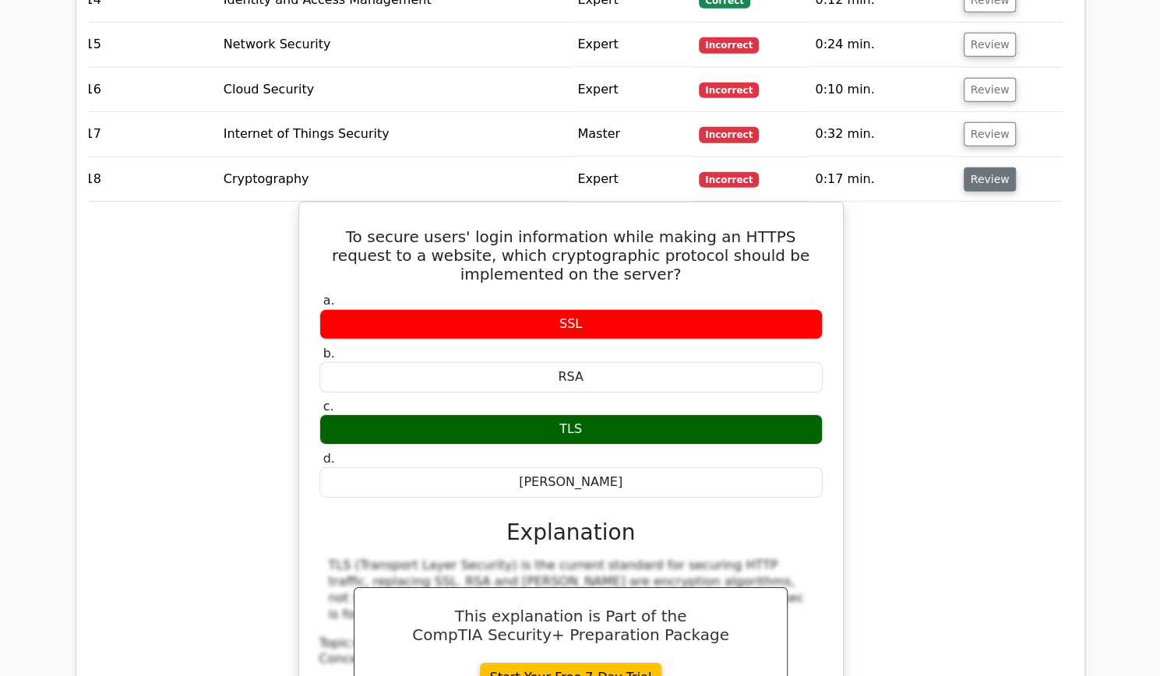
click at [977, 168] on button "Review" at bounding box center [990, 180] width 53 height 24
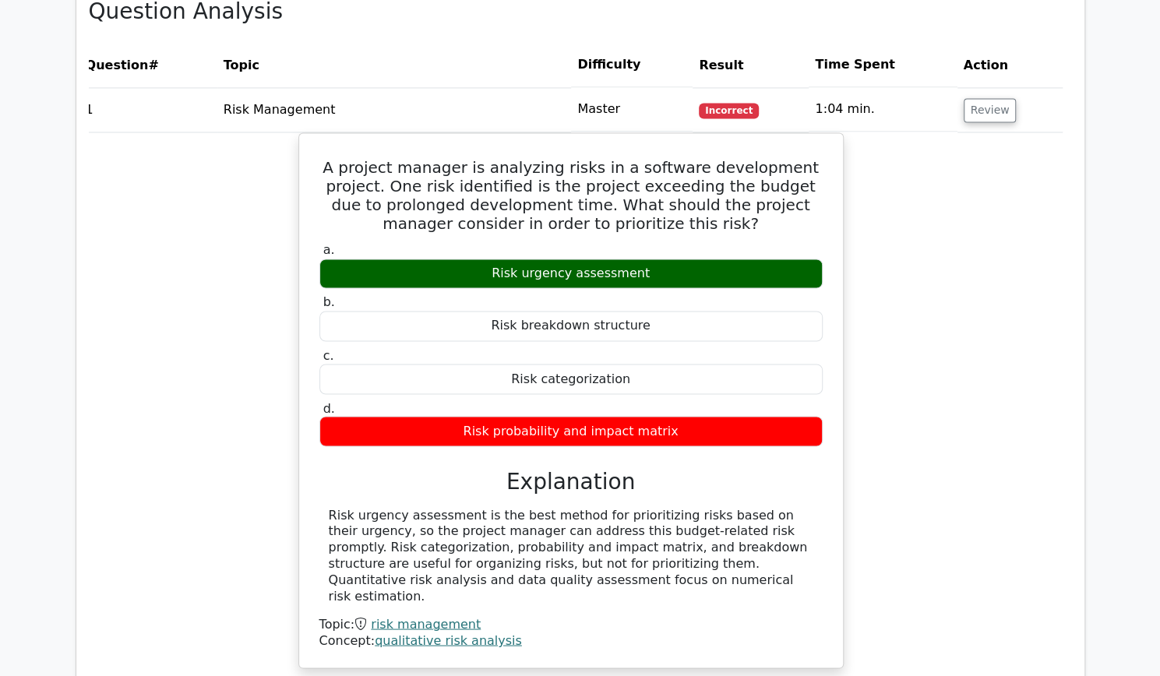
scroll to position [1378, 0]
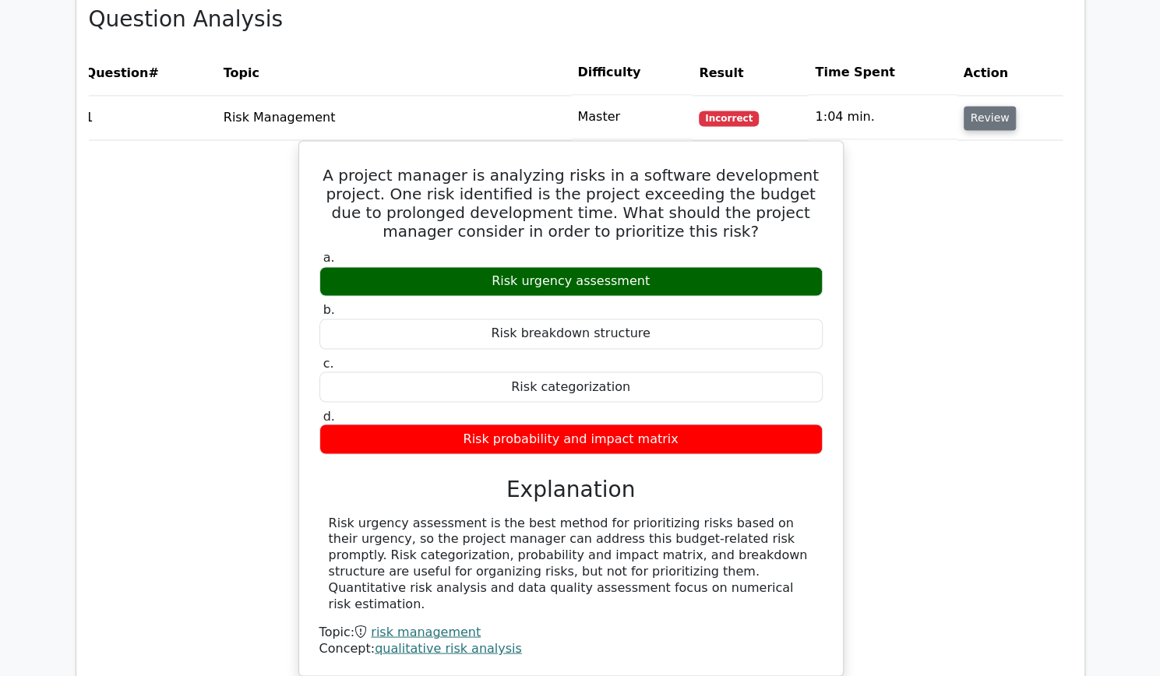
click at [988, 124] on button "Review" at bounding box center [990, 118] width 53 height 24
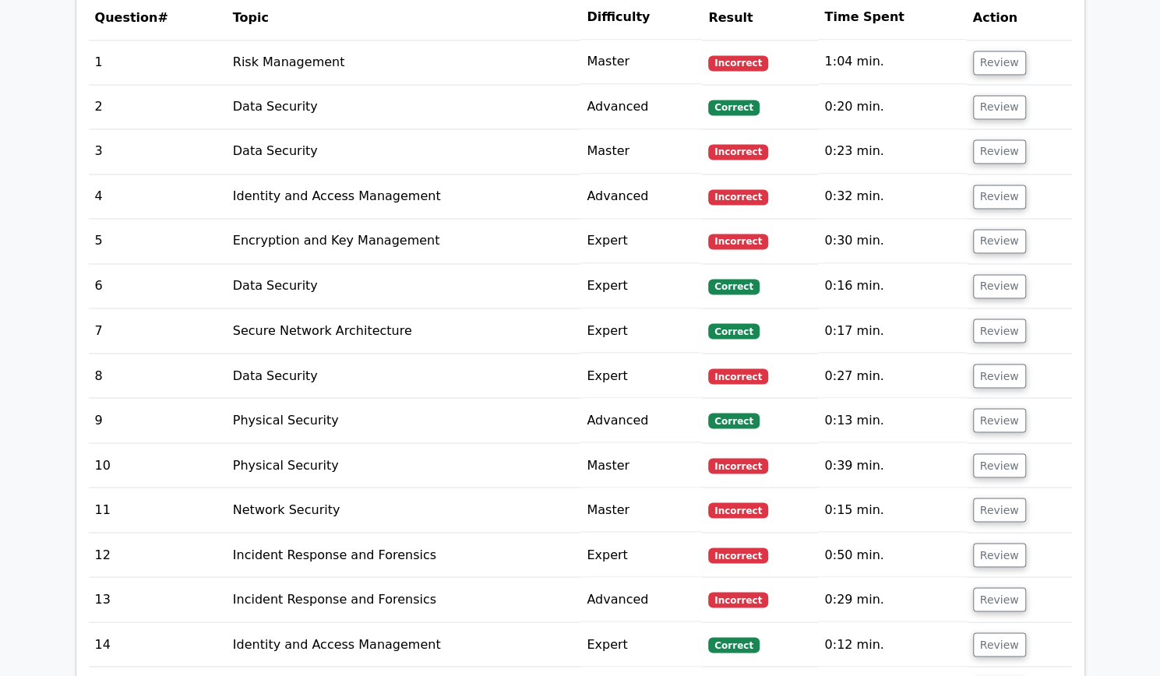
scroll to position [1427, 0]
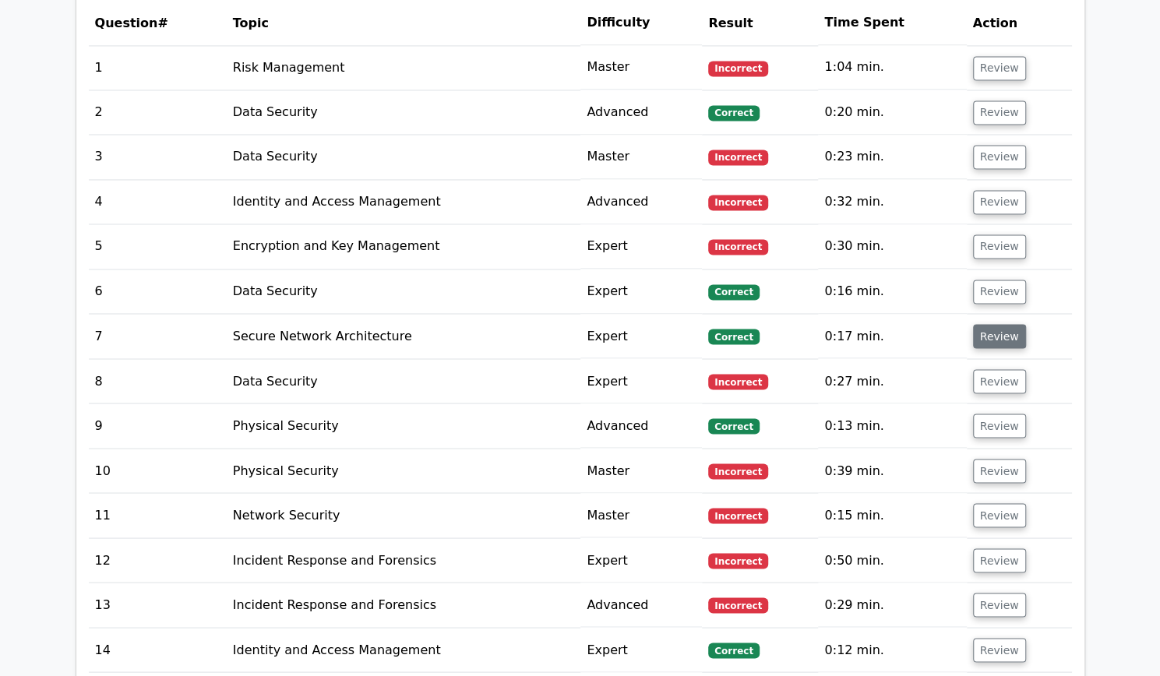
click at [994, 337] on button "Review" at bounding box center [999, 336] width 53 height 24
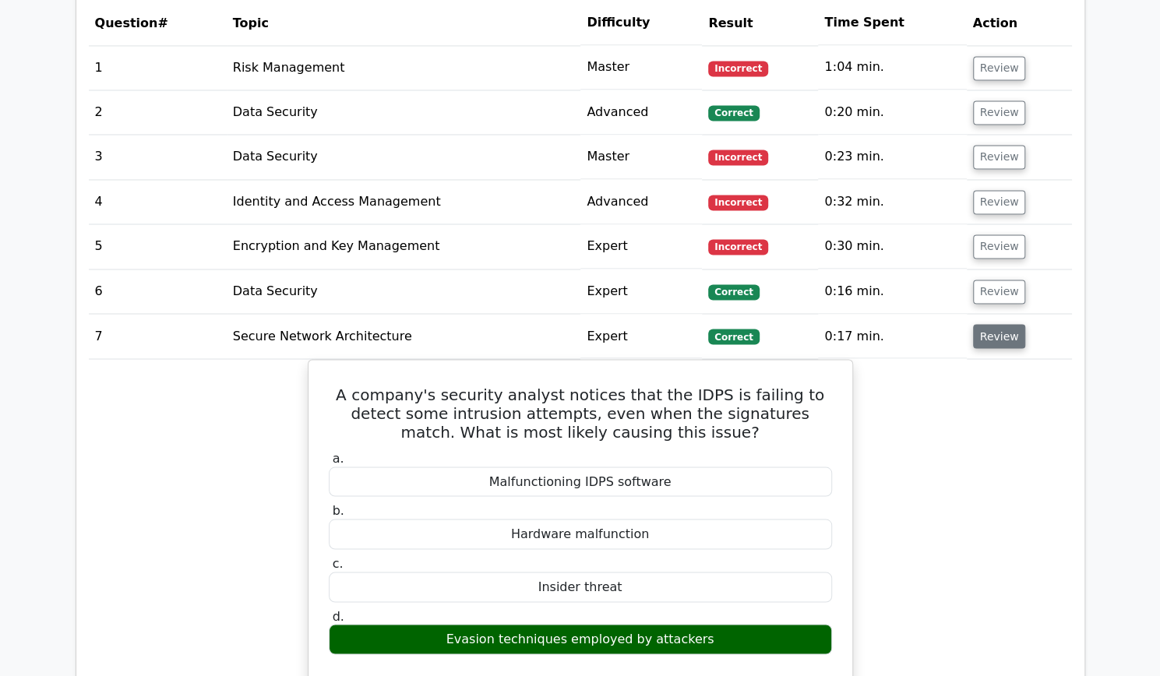
click at [994, 337] on button "Review" at bounding box center [999, 336] width 53 height 24
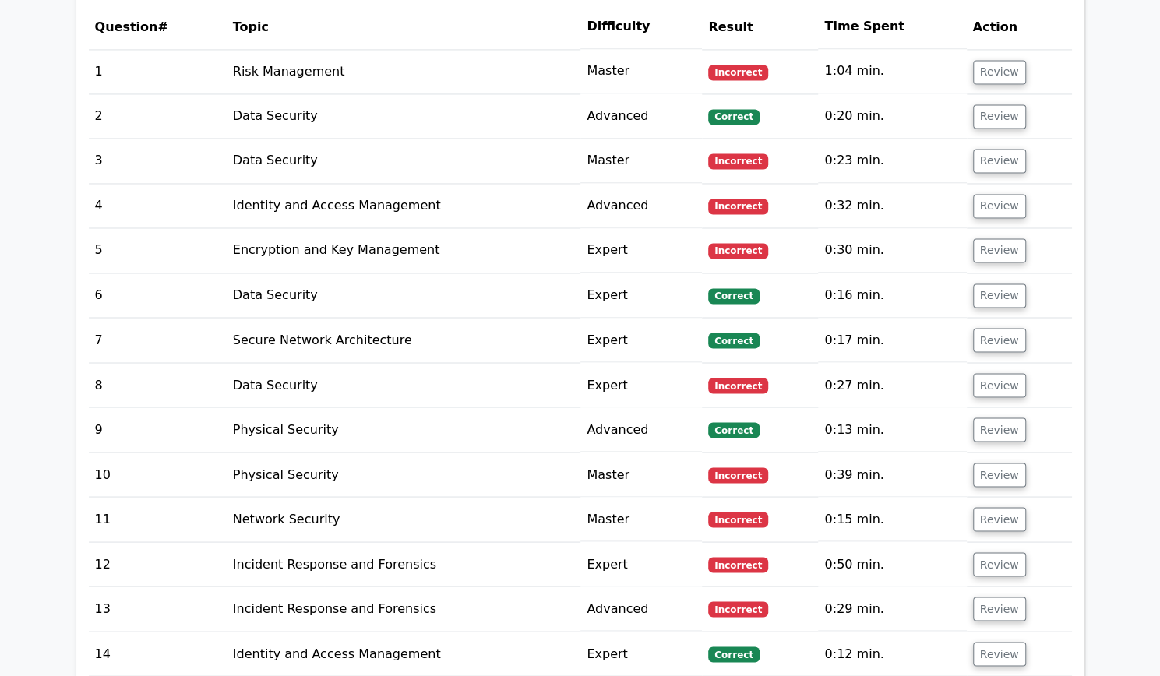
click at [1128, 196] on main "image/svg+xml 🎓 Unlock Premium Access CompTIA Security+ + ALL Certifications 🎓 …" at bounding box center [580, 70] width 1160 height 2897
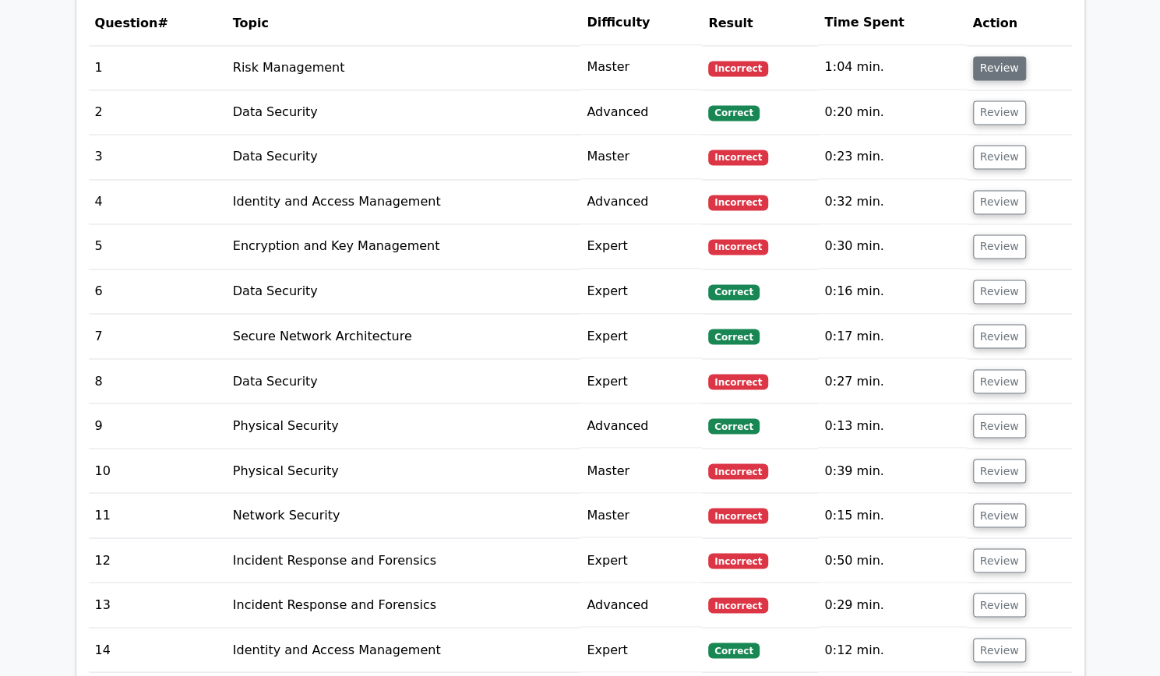
click at [997, 69] on button "Review" at bounding box center [999, 68] width 53 height 24
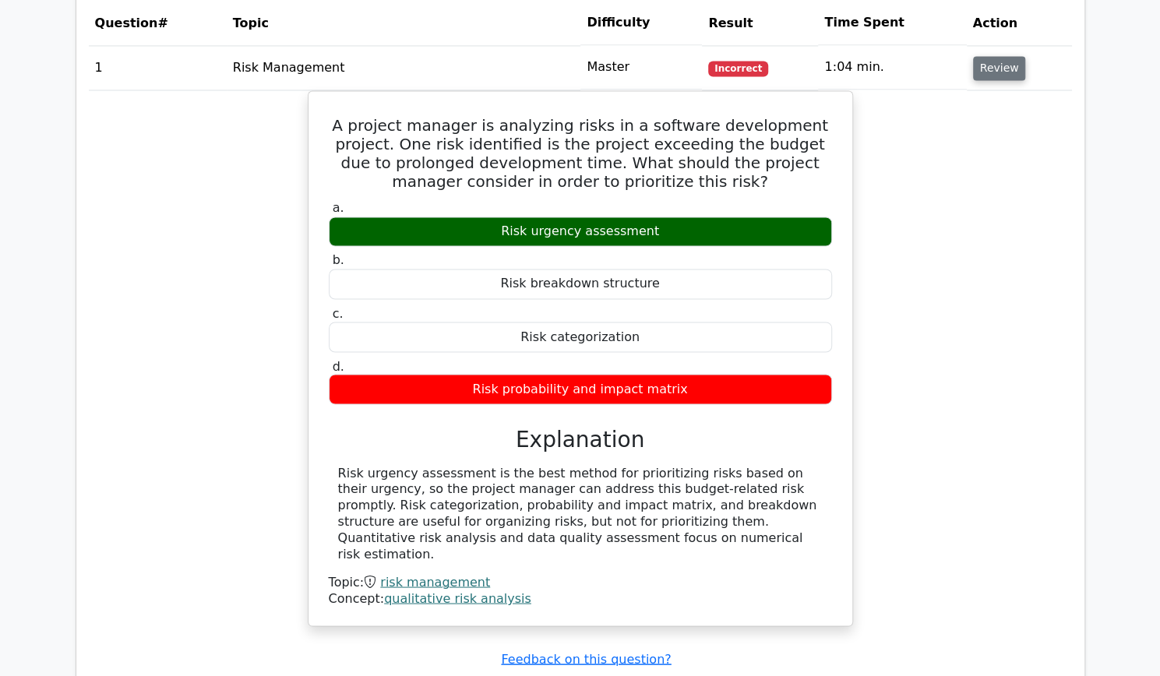
click at [997, 69] on button "Review" at bounding box center [999, 68] width 53 height 24
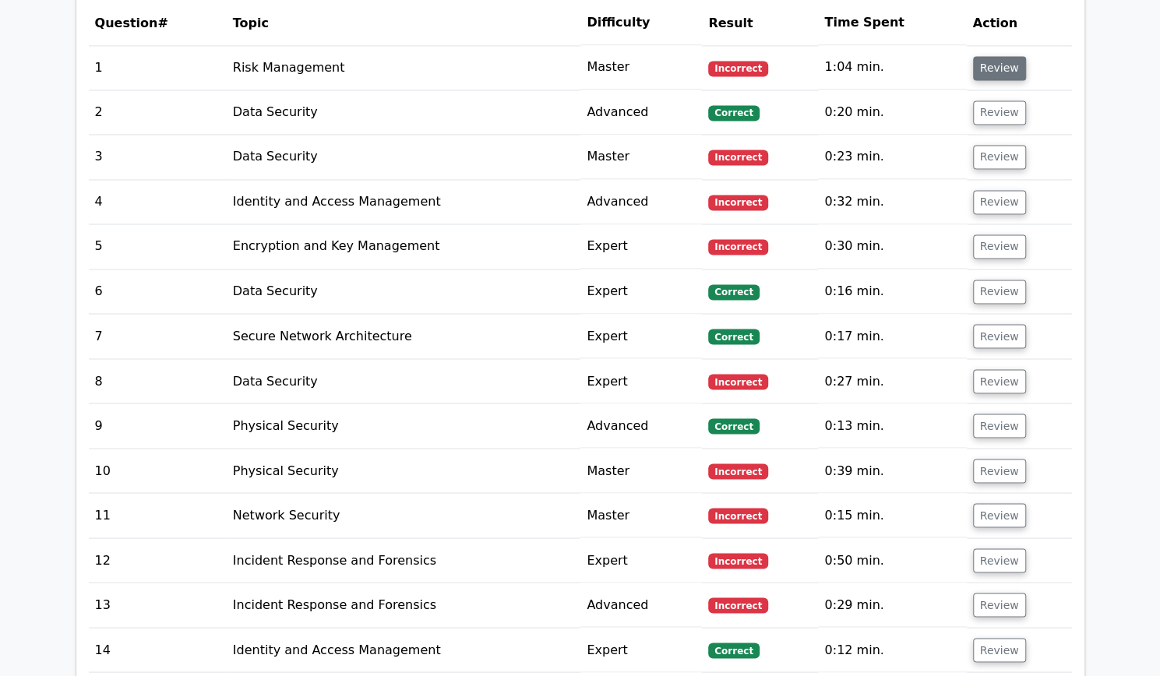
click at [997, 69] on button "Review" at bounding box center [999, 68] width 53 height 24
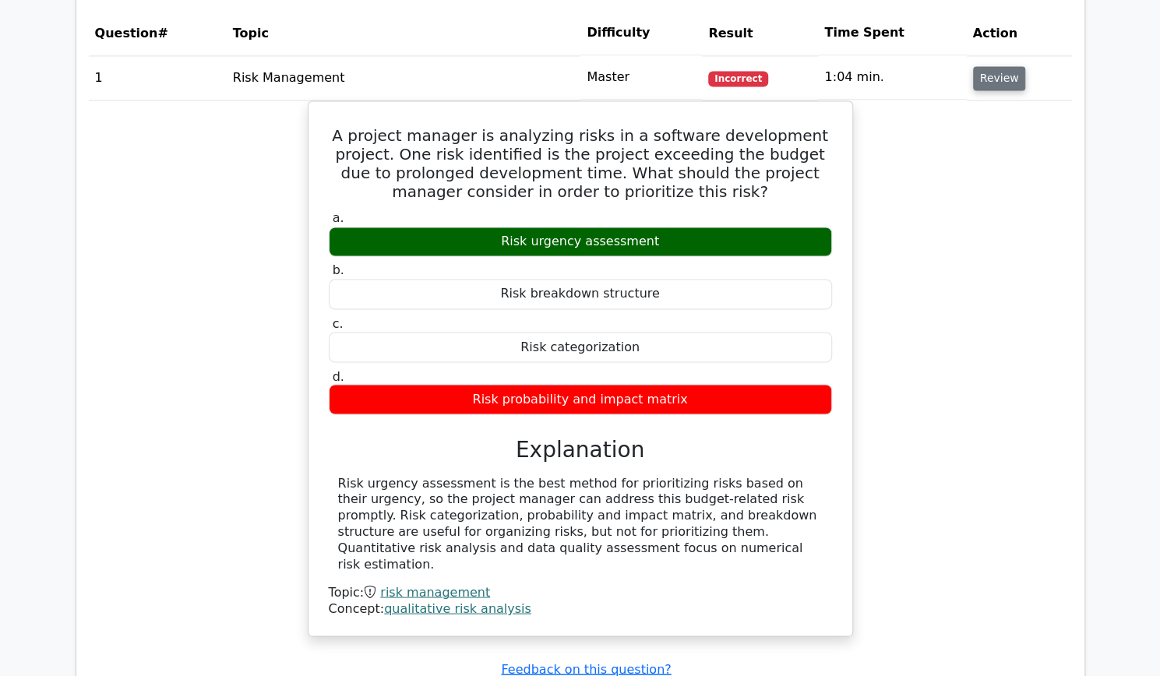
scroll to position [1417, 0]
